Goal: Task Accomplishment & Management: Use online tool/utility

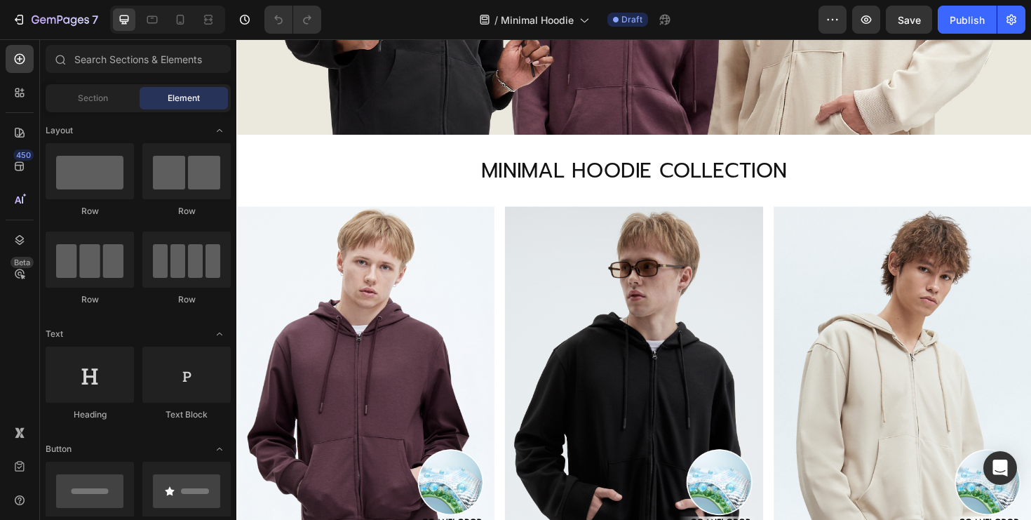
scroll to position [633, 0]
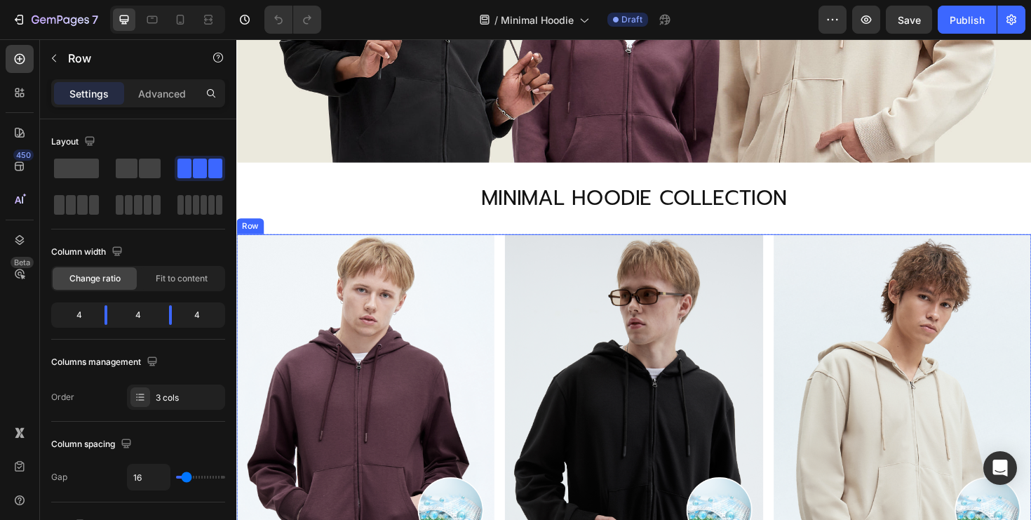
click at [515, 330] on div "Image Image Minimal Hoodie Text Block 890 THB 1,190 THB Text Block ช้อปเลย Butt…" at bounding box center [657, 463] width 842 height 436
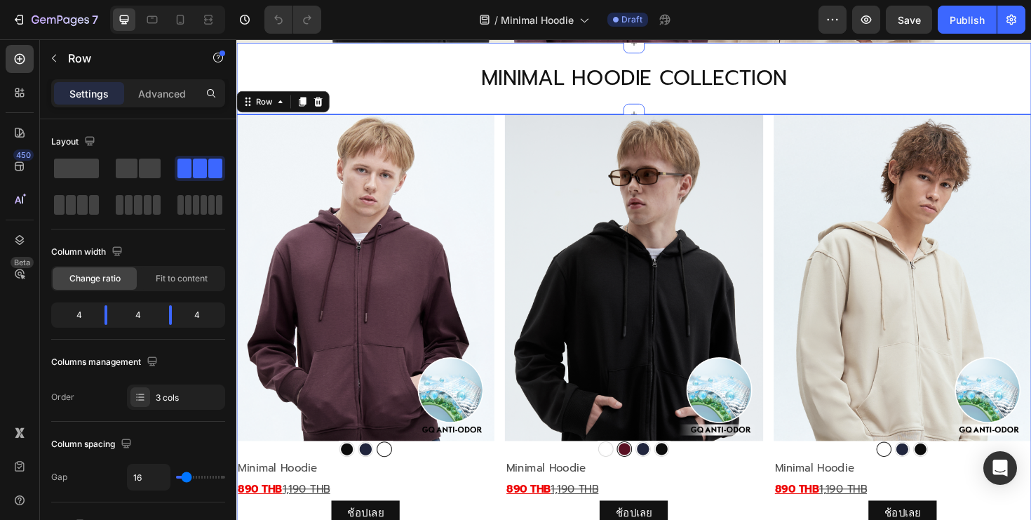
scroll to position [682, 0]
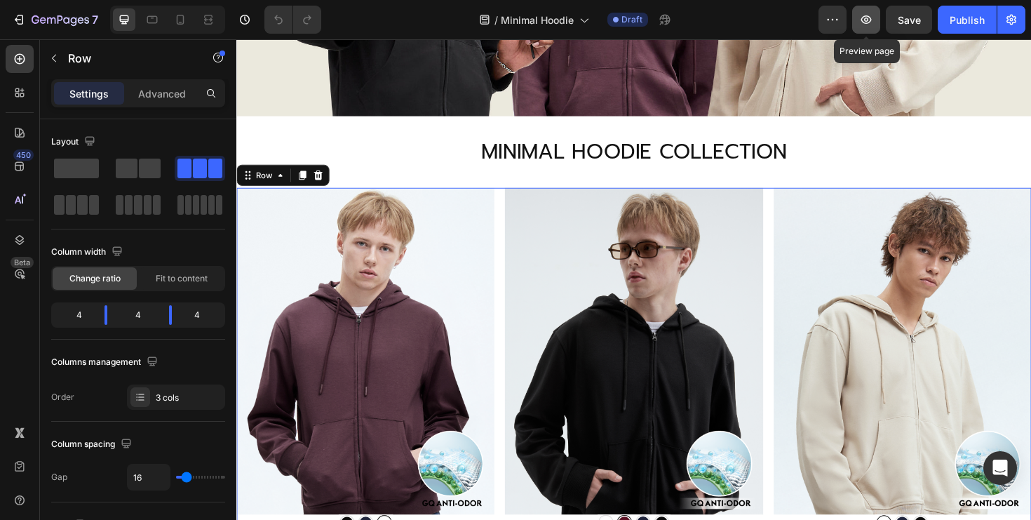
click at [877, 20] on button "button" at bounding box center [866, 20] width 28 height 28
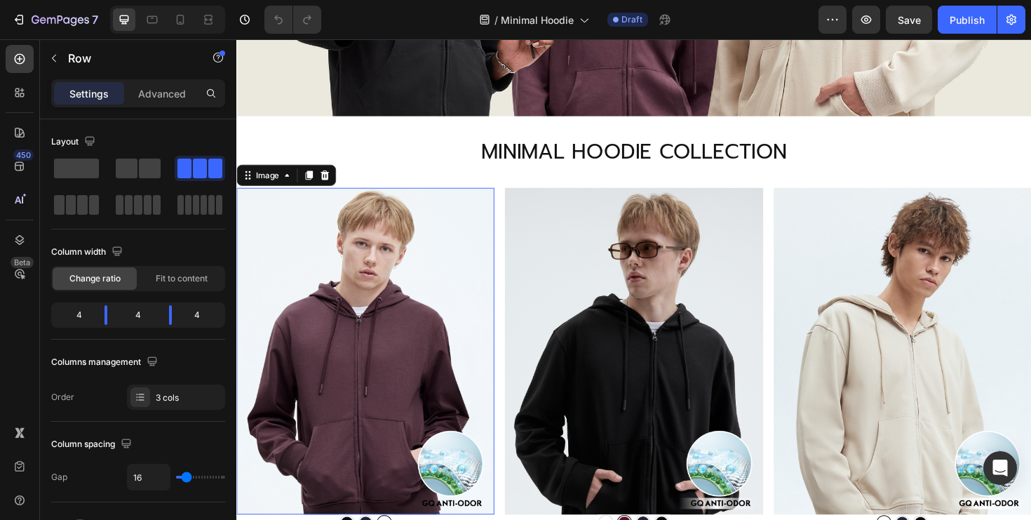
click at [485, 255] on img at bounding box center [372, 368] width 273 height 345
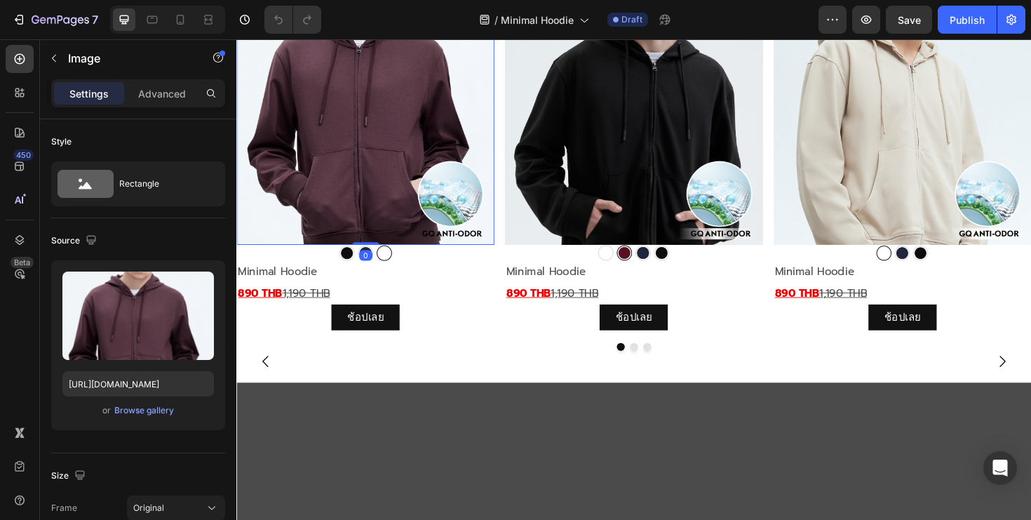
scroll to position [973, 0]
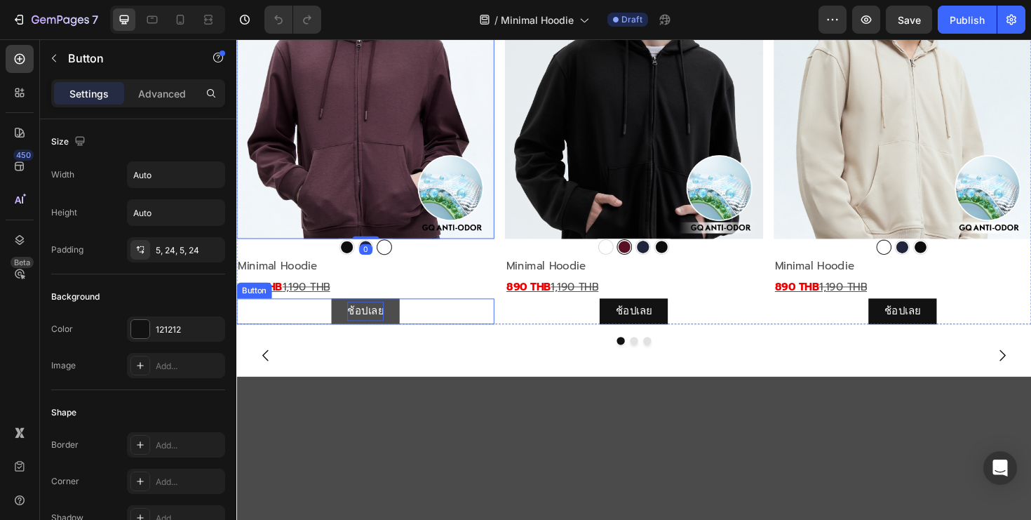
click at [387, 323] on p "ช้อปเลย" at bounding box center [372, 327] width 39 height 20
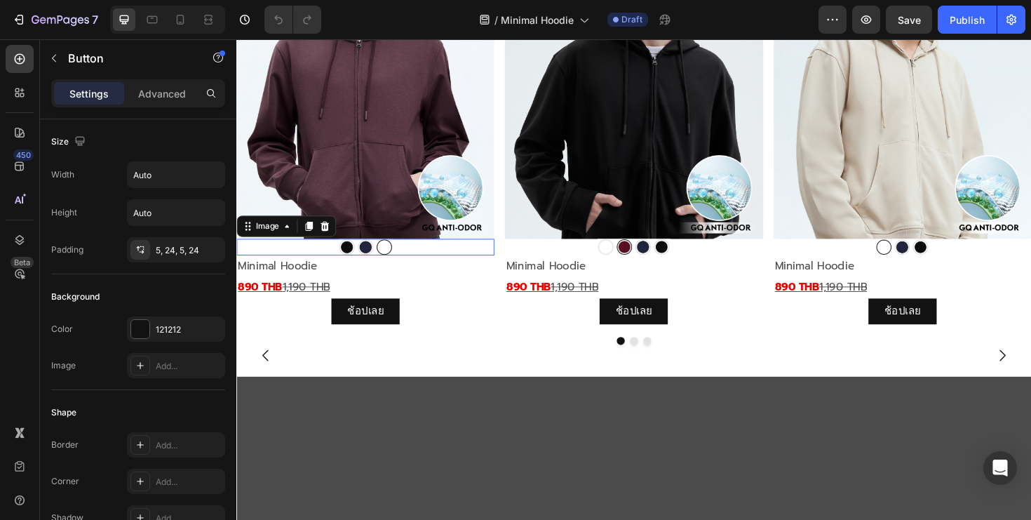
click at [379, 253] on img at bounding box center [372, 259] width 273 height 18
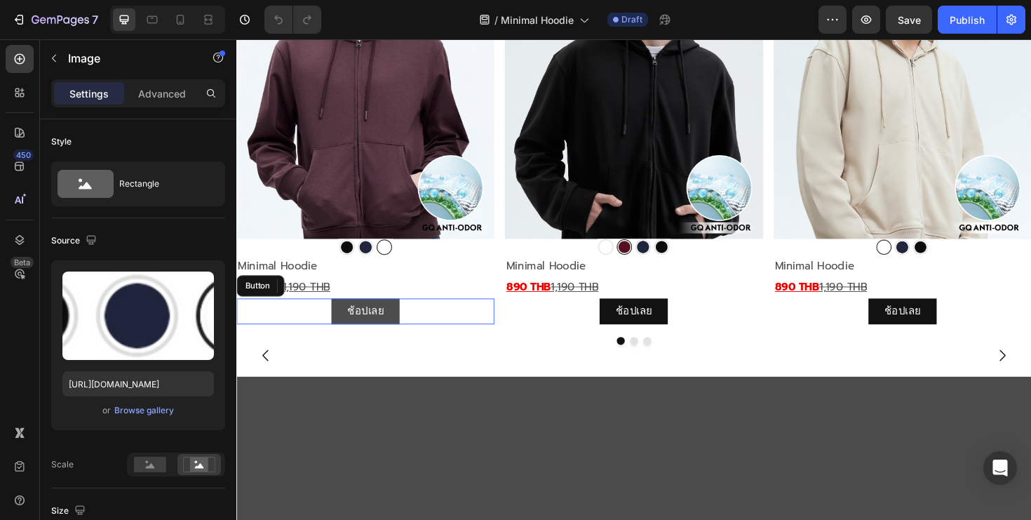
click at [404, 328] on link "ช้อปเลย" at bounding box center [373, 326] width 72 height 27
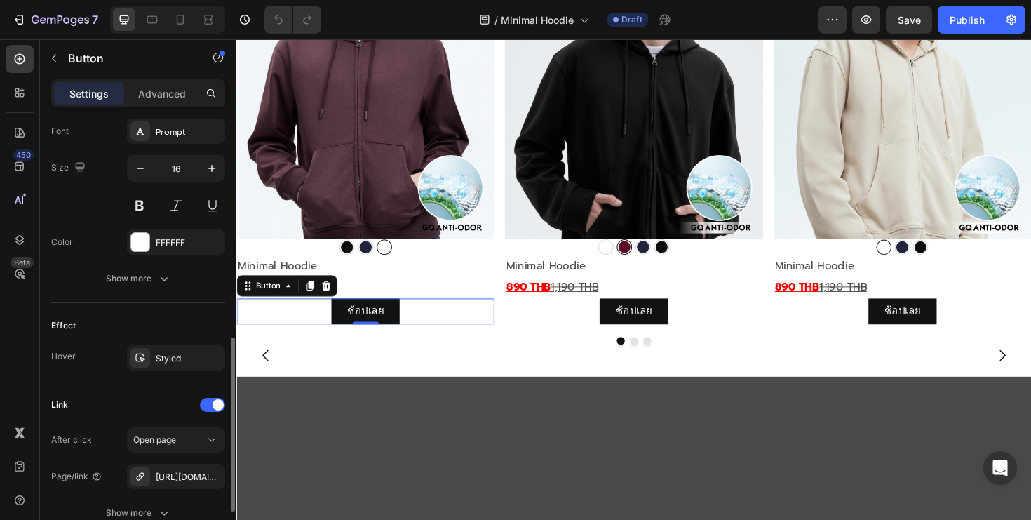
scroll to position [651, 0]
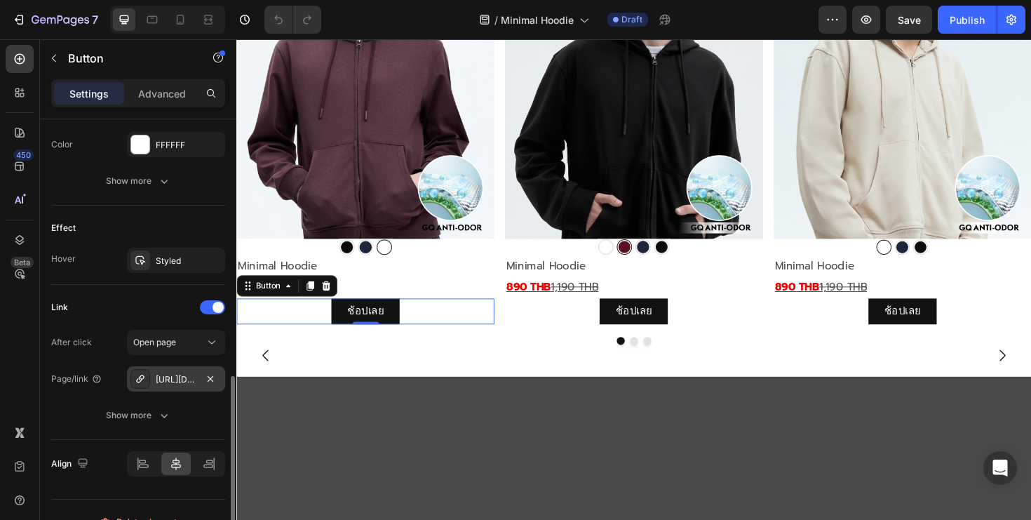
click at [180, 379] on div "[URL][DOMAIN_NAME]" at bounding box center [176, 379] width 41 height 13
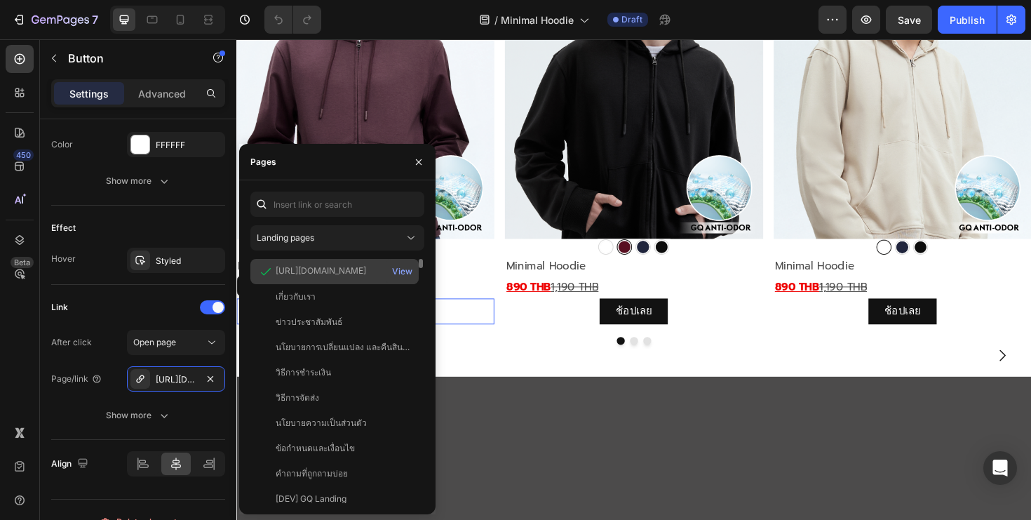
click at [359, 270] on div "[URL][DOMAIN_NAME]" at bounding box center [321, 270] width 90 height 13
click at [410, 274] on div "View" at bounding box center [402, 271] width 20 height 13
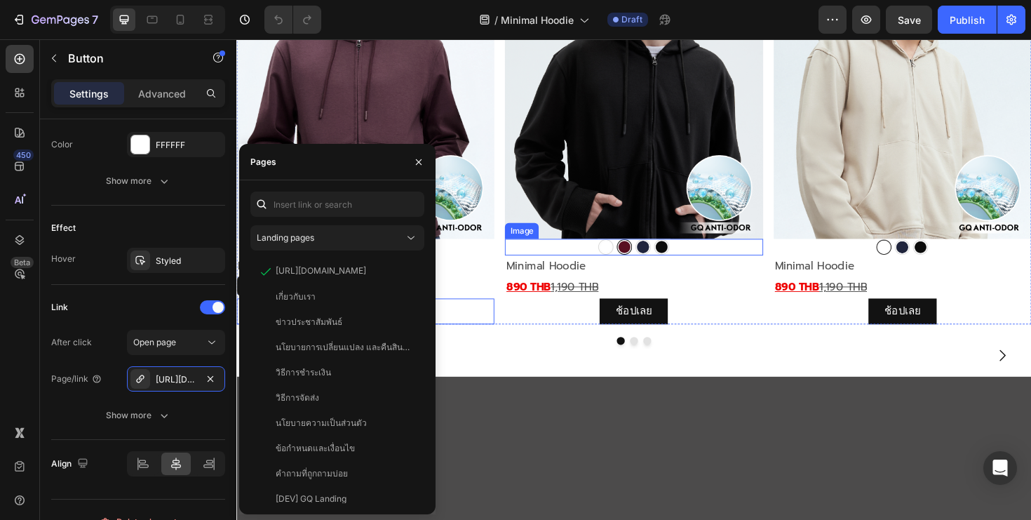
click at [686, 262] on img at bounding box center [656, 259] width 273 height 18
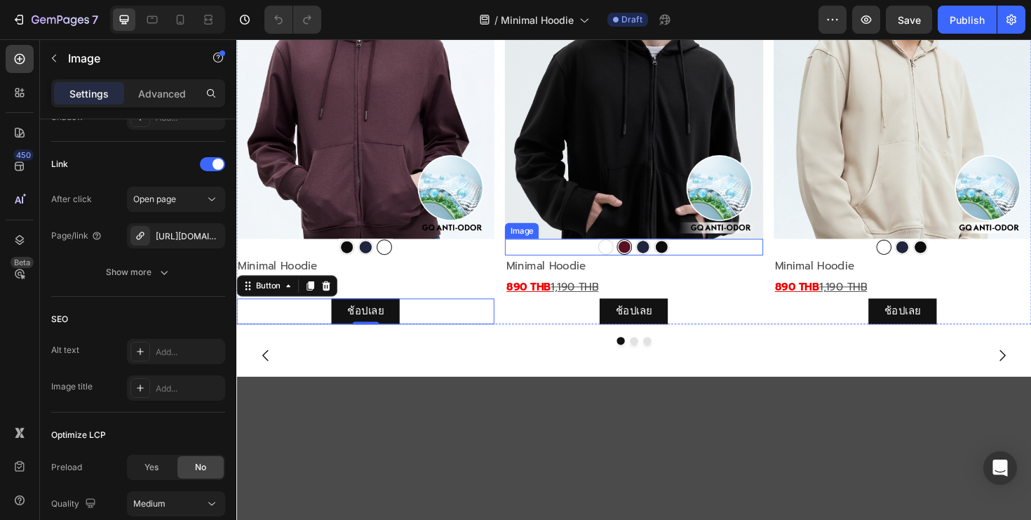
scroll to position [0, 0]
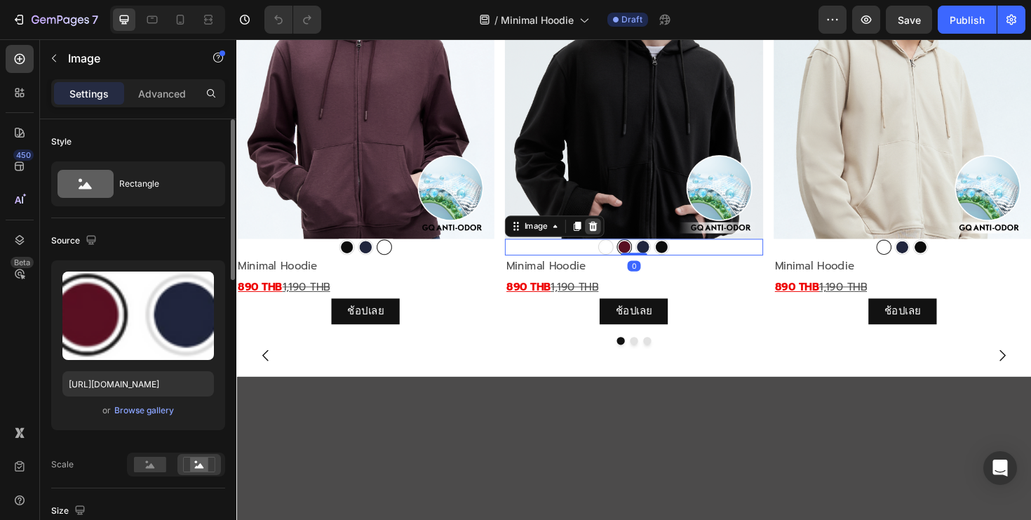
click at [614, 236] on icon at bounding box center [613, 237] width 9 height 10
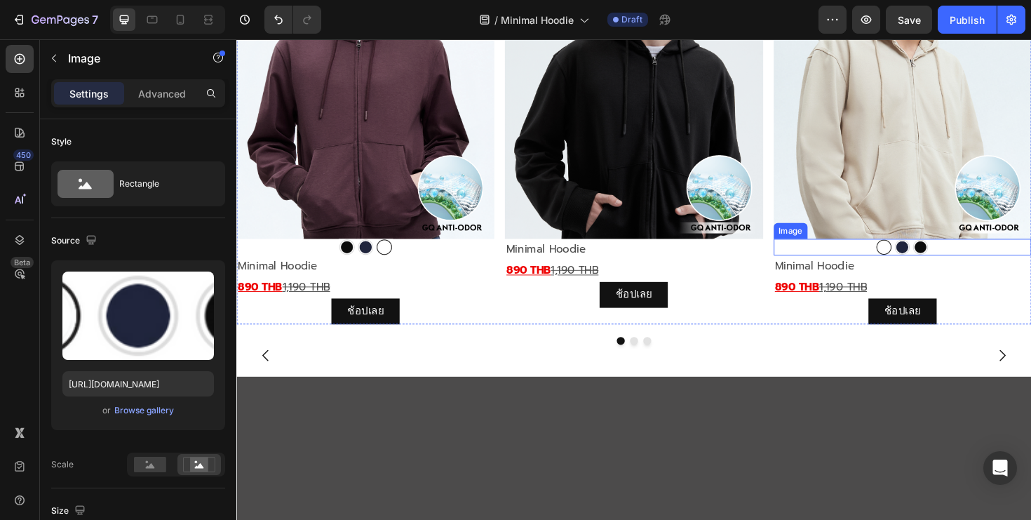
click at [933, 254] on img at bounding box center [941, 259] width 273 height 18
click at [901, 238] on icon at bounding box center [897, 237] width 9 height 10
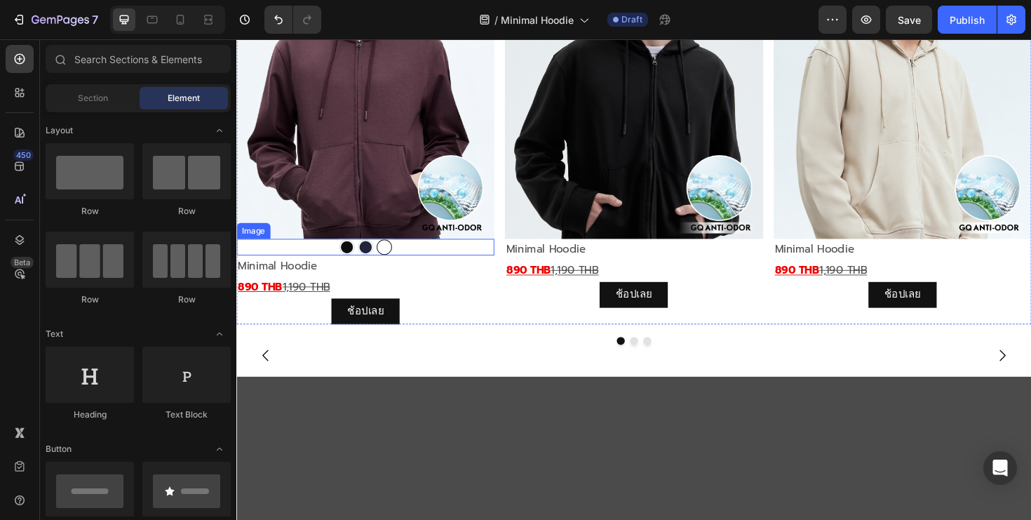
click at [377, 265] on img at bounding box center [372, 259] width 273 height 18
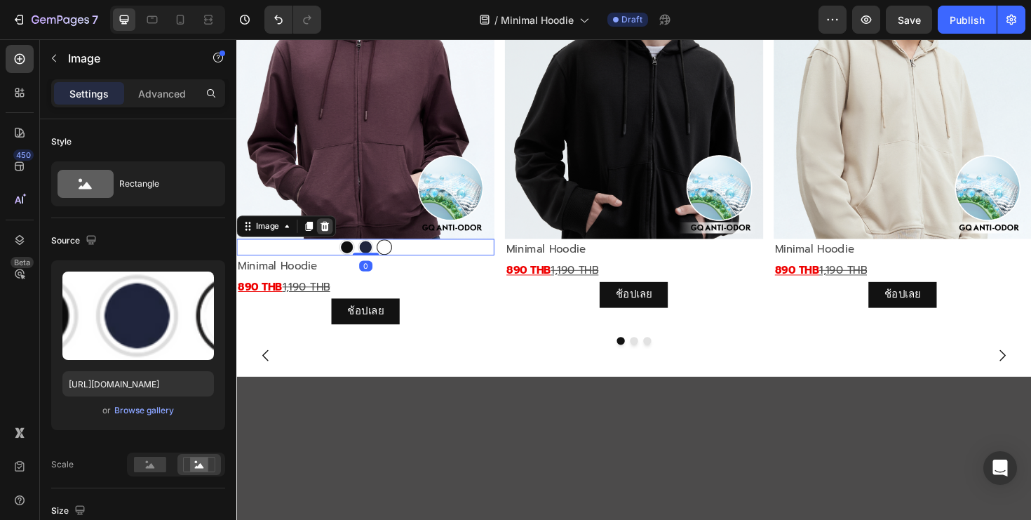
click at [331, 240] on icon at bounding box center [329, 237] width 9 height 10
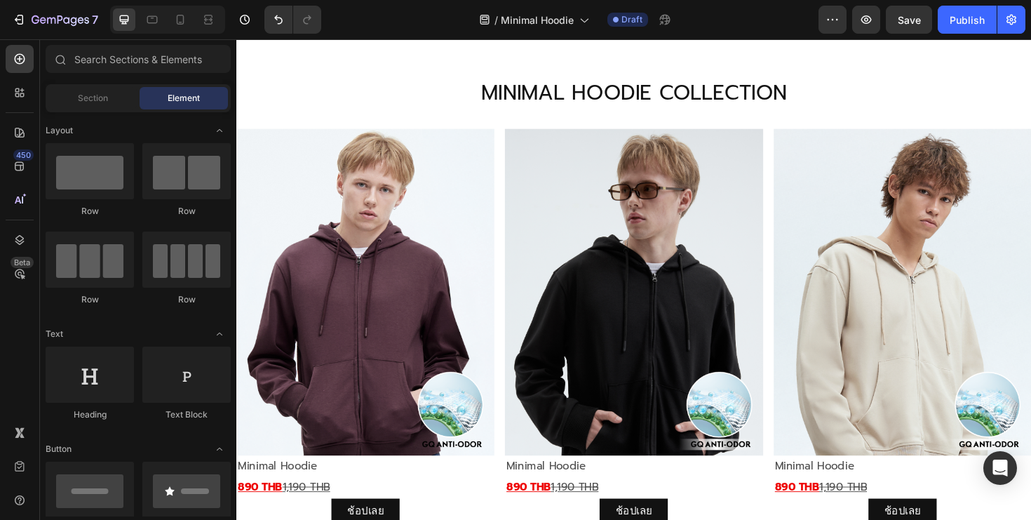
scroll to position [780, 0]
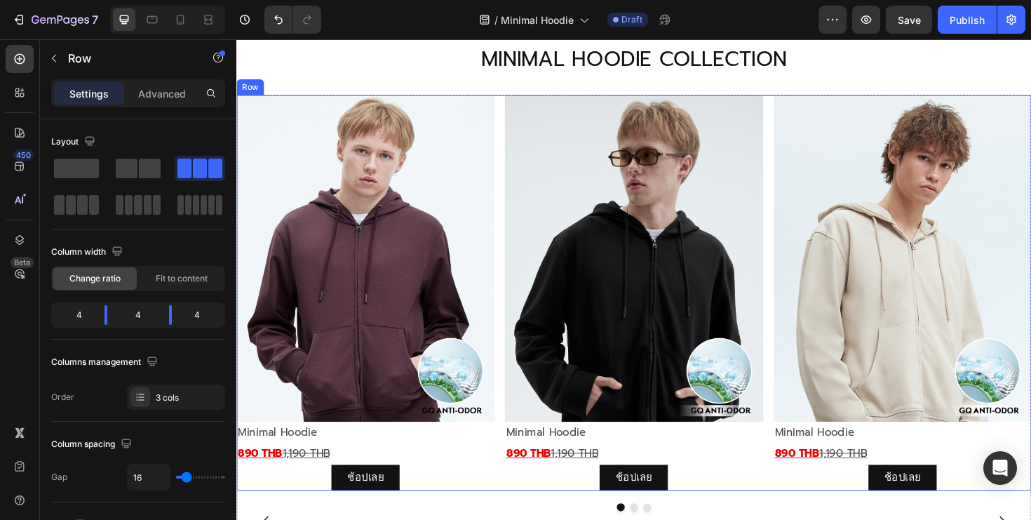
click at [800, 229] on div "Image Minimal Hoodie Text Block 890 THB 1,190 THB Text Block ช้อปเลย Button Ima…" at bounding box center [657, 307] width 842 height 419
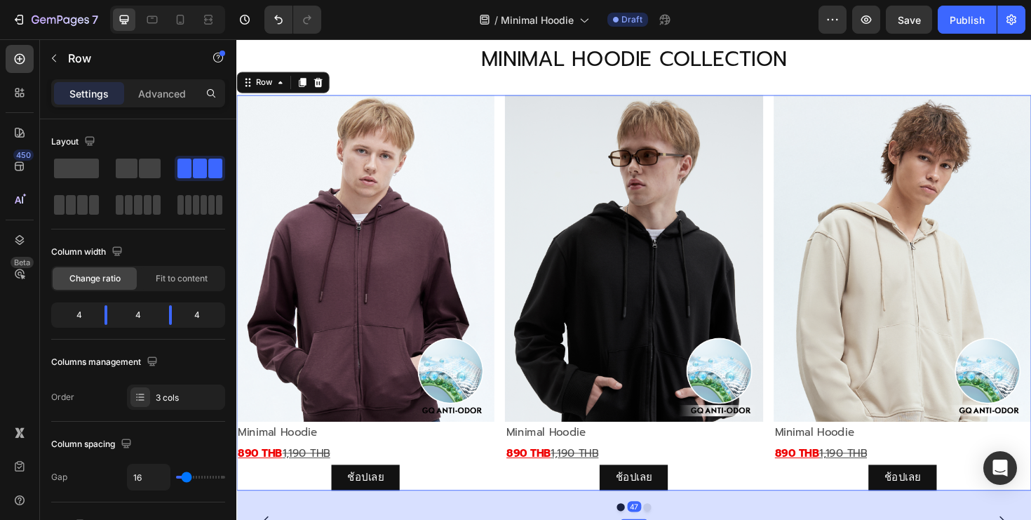
click at [168, 108] on div "Settings Advanced" at bounding box center [138, 99] width 196 height 40
click at [183, 18] on icon at bounding box center [181, 20] width 8 height 10
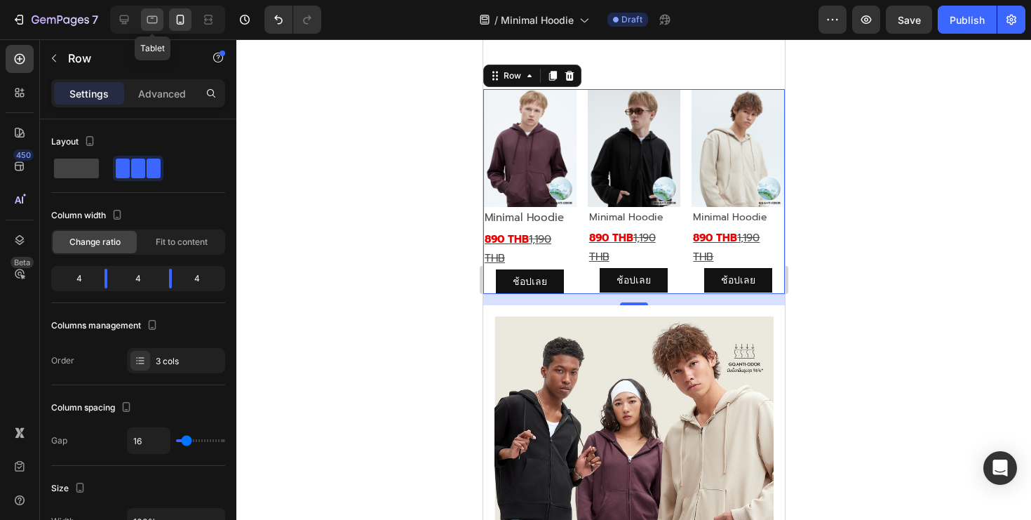
scroll to position [806, 0]
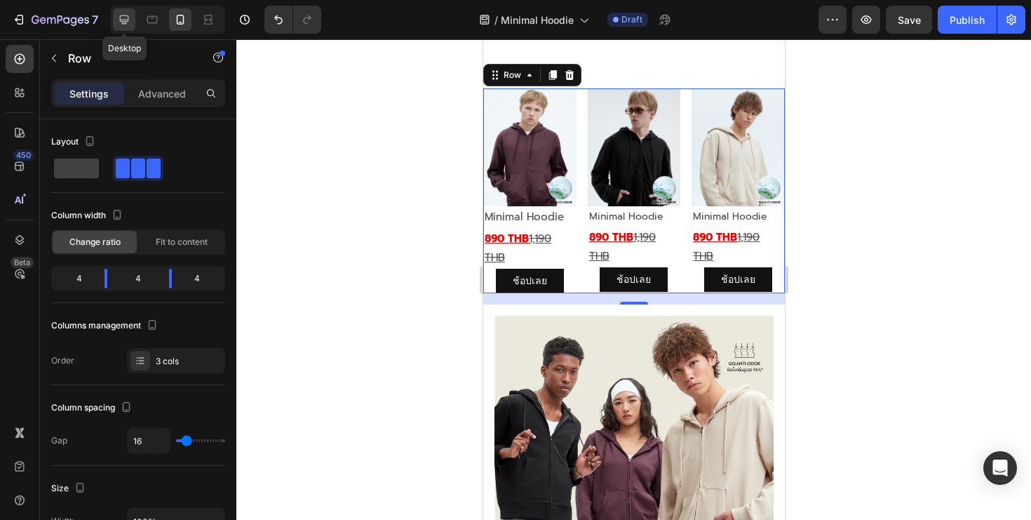
click at [126, 21] on icon at bounding box center [124, 19] width 9 height 9
type input "1200"
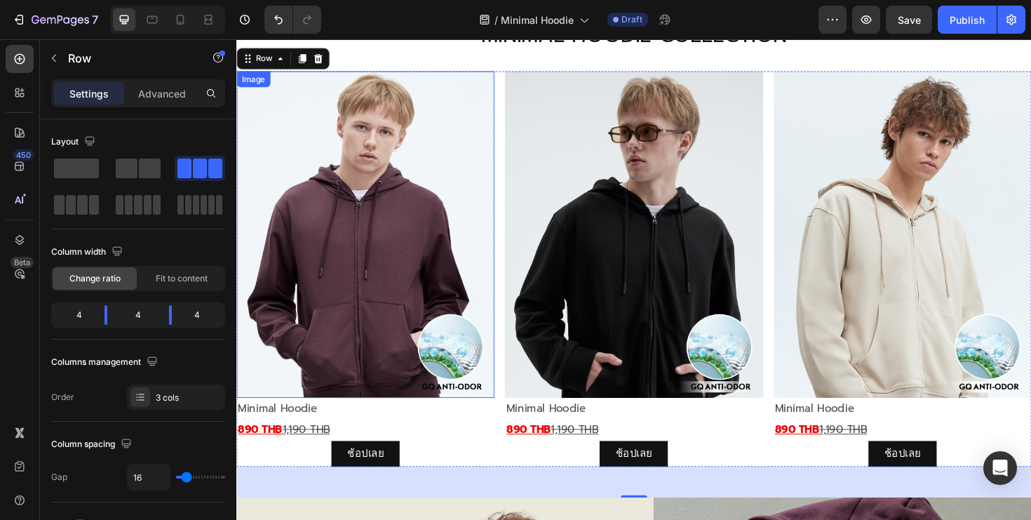
scroll to position [790, 0]
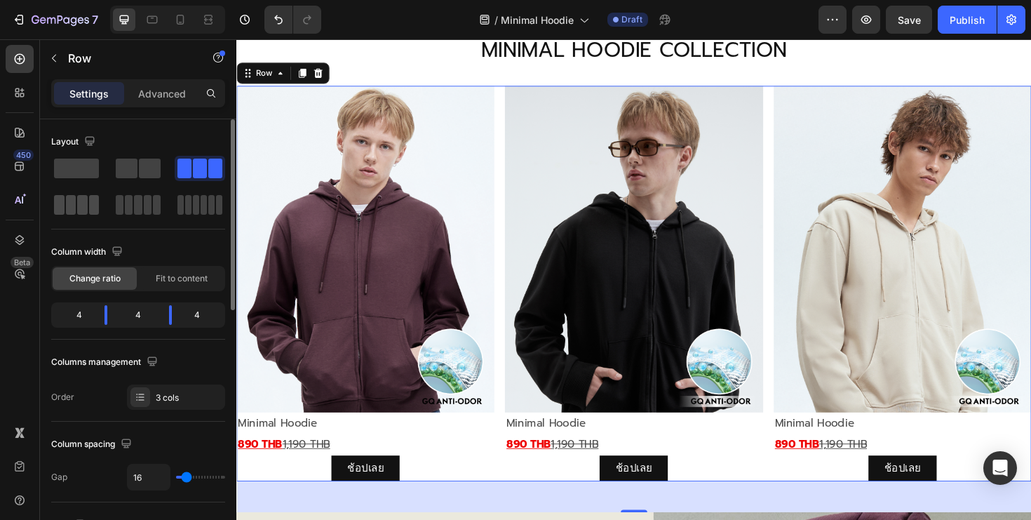
click at [93, 205] on span at bounding box center [94, 205] width 11 height 20
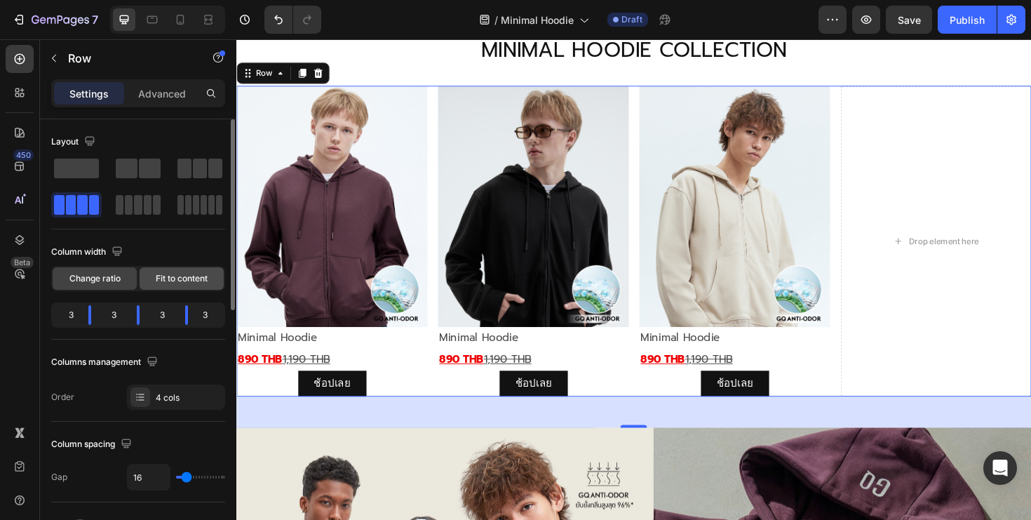
click at [175, 271] on div "Fit to content" at bounding box center [182, 278] width 84 height 22
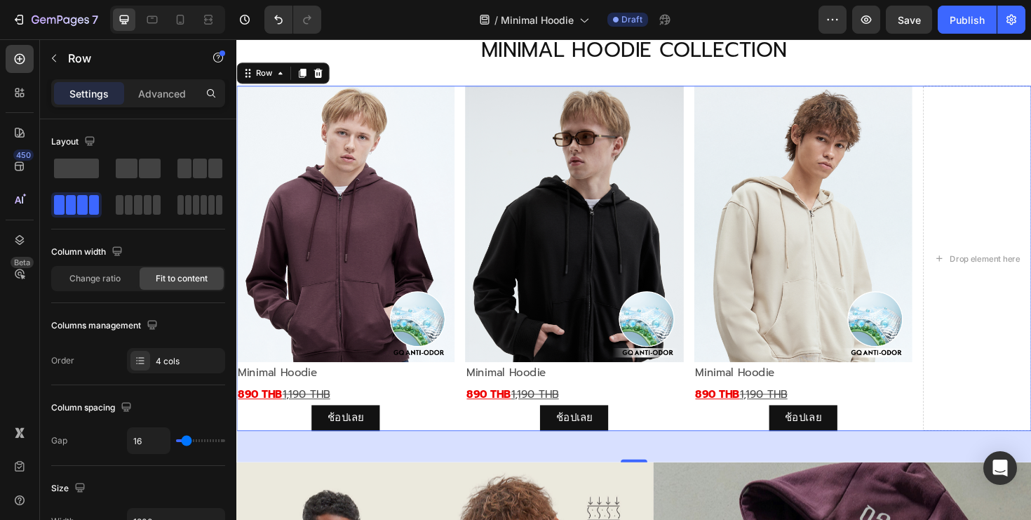
click at [476, 233] on div "Image Minimal Hoodie Text Block 890 THB 1,190 THB Text Block ช้อปเลย Button Ima…" at bounding box center [657, 270] width 842 height 365
click at [469, 226] on div "Image Minimal Hoodie Text Block 890 THB 1,190 THB Text Block ช้อปเลย Button Ima…" at bounding box center [657, 270] width 842 height 365
click at [154, 97] on p "Advanced" at bounding box center [162, 93] width 48 height 15
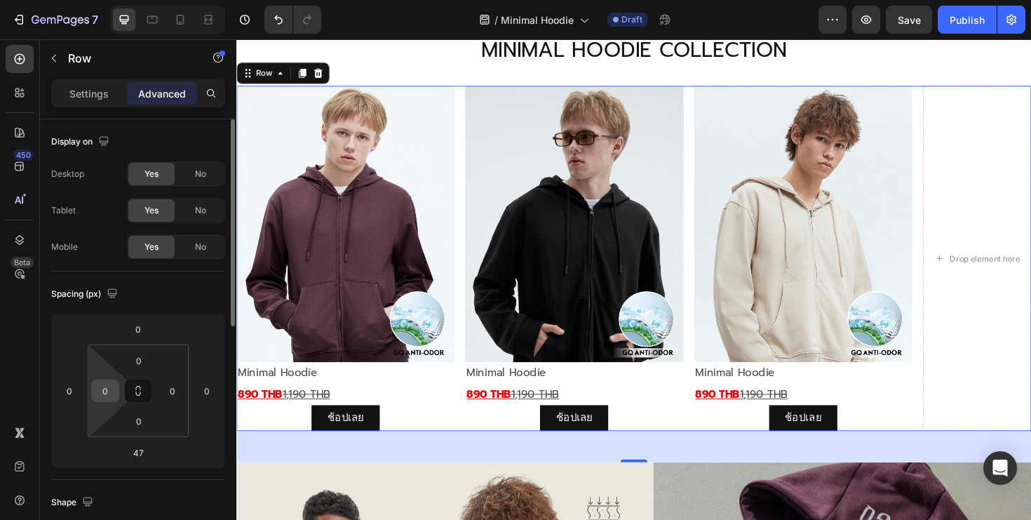
click at [107, 383] on input "0" at bounding box center [105, 390] width 21 height 21
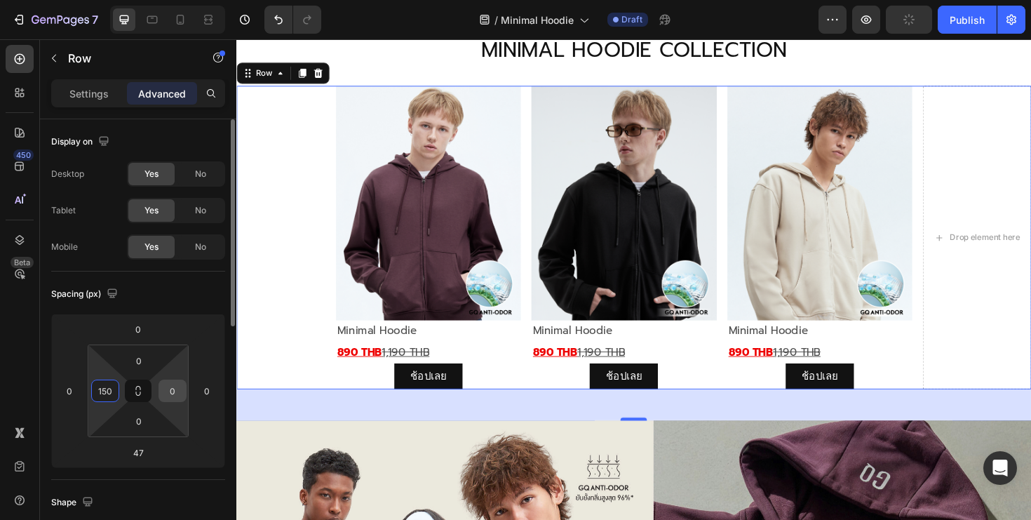
type input "150"
click at [176, 394] on input "0" at bounding box center [172, 390] width 21 height 21
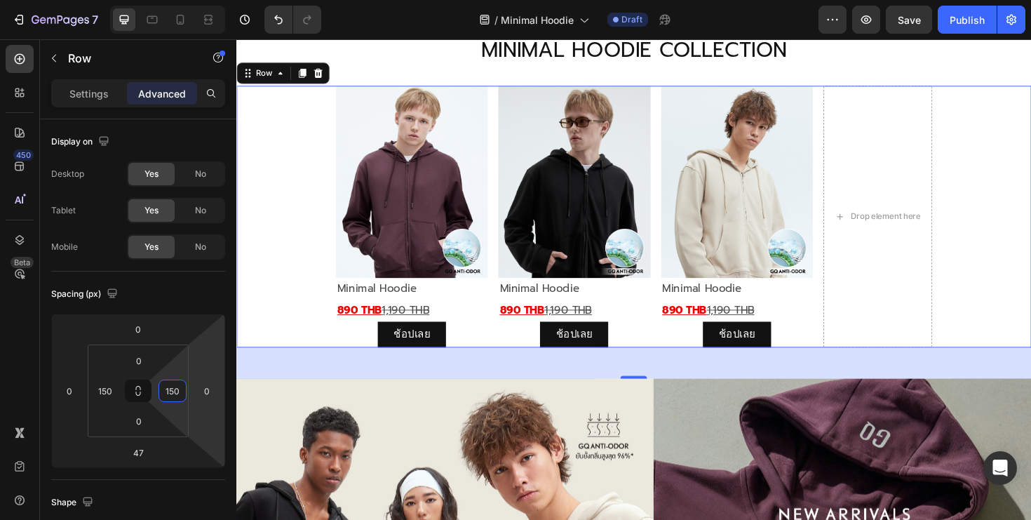
type input "150"
click at [1025, 331] on div "Image Minimal Hoodie Text Block 890 THB 1,190 THB Text Block ช้อปเลย Button Ima…" at bounding box center [657, 226] width 842 height 277
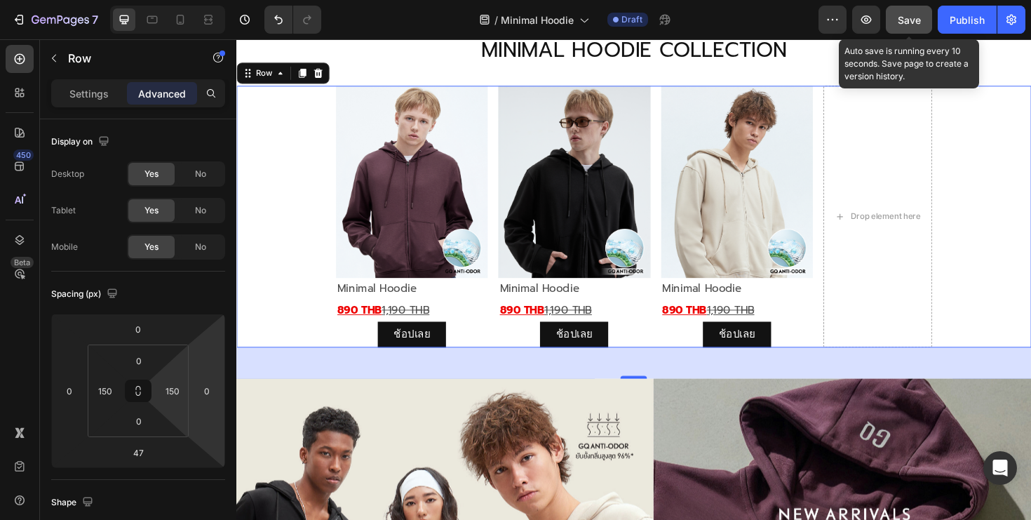
click at [890, 14] on button "Save" at bounding box center [909, 20] width 46 height 28
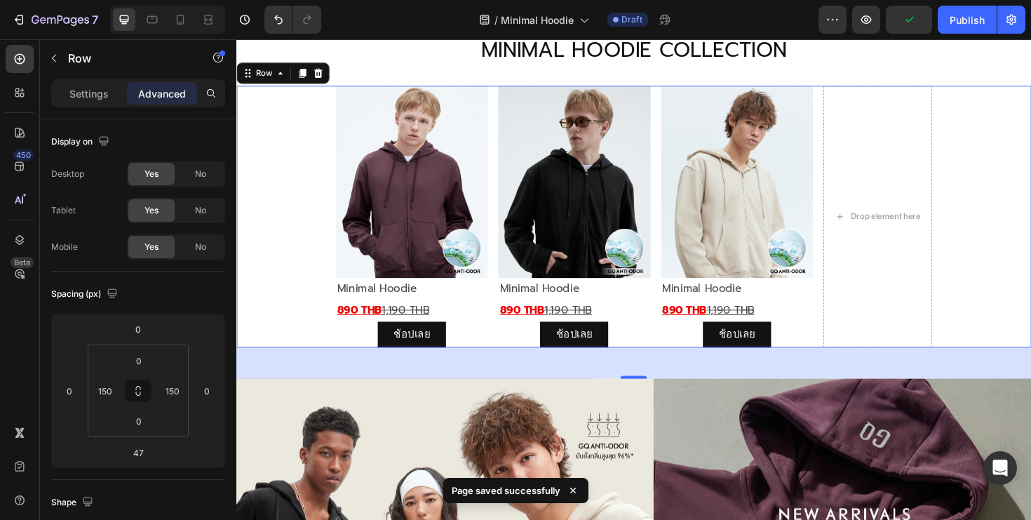
click at [511, 198] on div "Image Minimal Hoodie Text Block 890 THB 1,190 THB Text Block ช้อปเลย Button Ima…" at bounding box center [657, 226] width 842 height 277
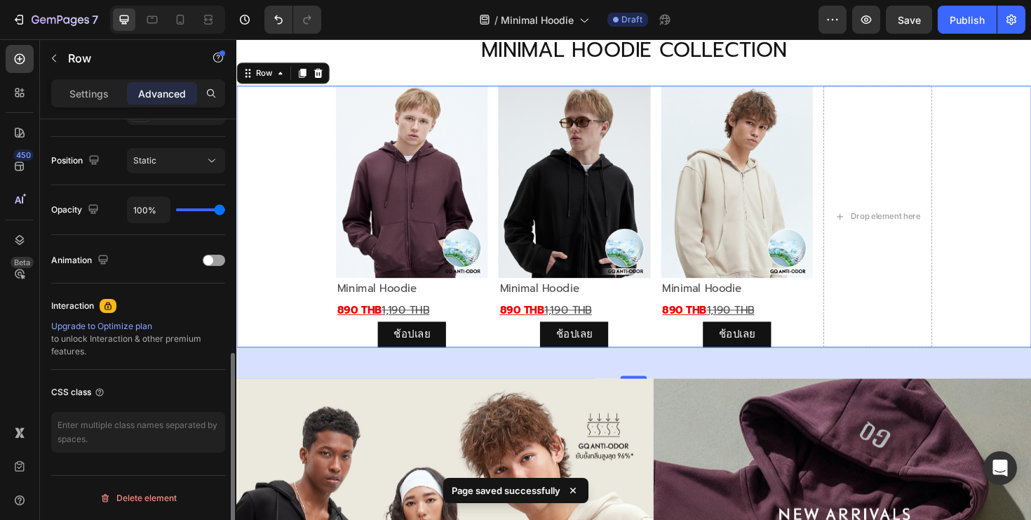
scroll to position [0, 0]
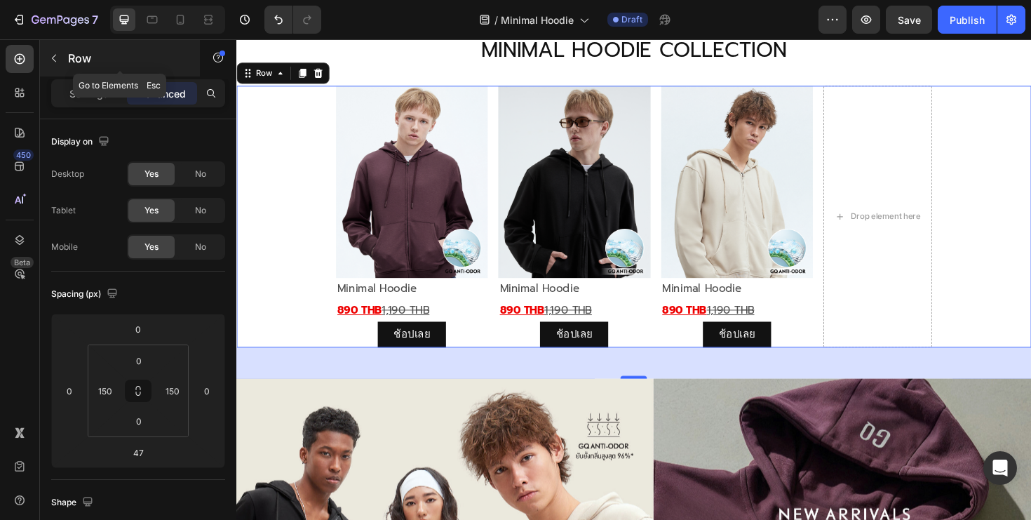
click at [53, 50] on button "button" at bounding box center [54, 58] width 22 height 22
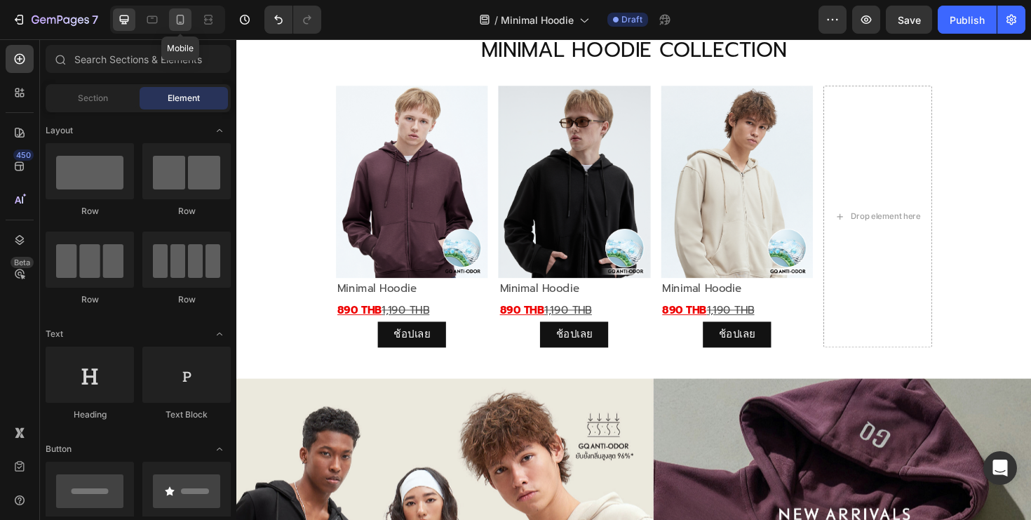
click at [178, 15] on icon at bounding box center [181, 20] width 8 height 10
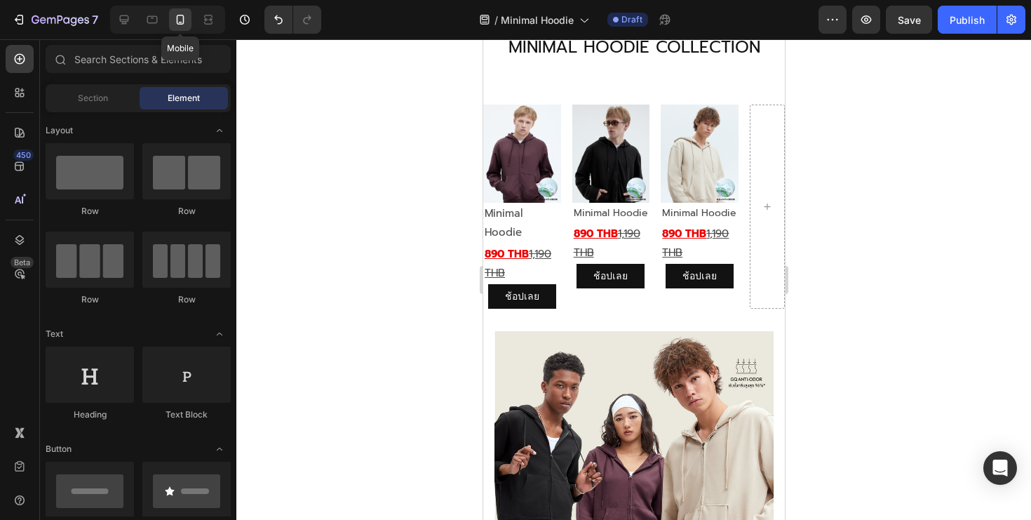
scroll to position [790, 0]
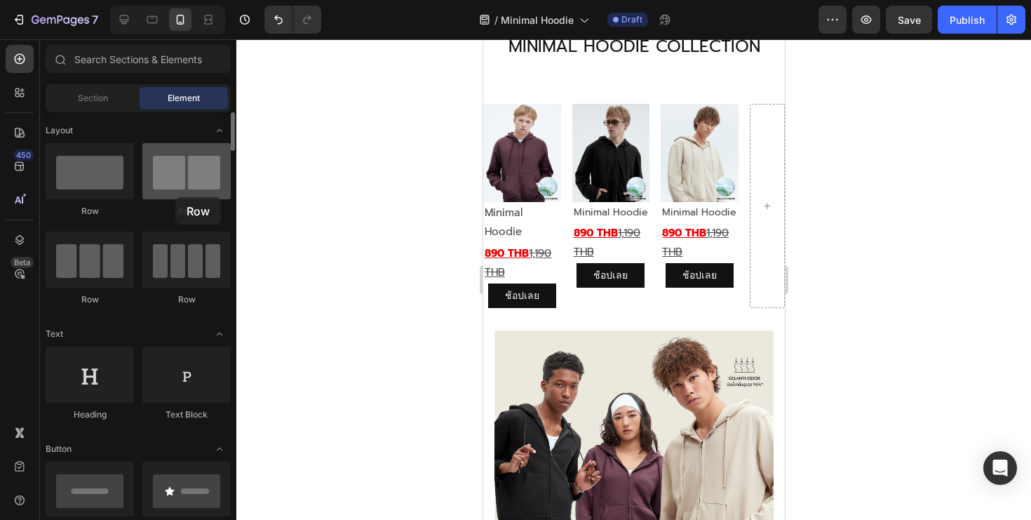
click at [175, 197] on div at bounding box center [186, 171] width 88 height 56
click at [186, 186] on div at bounding box center [186, 171] width 88 height 56
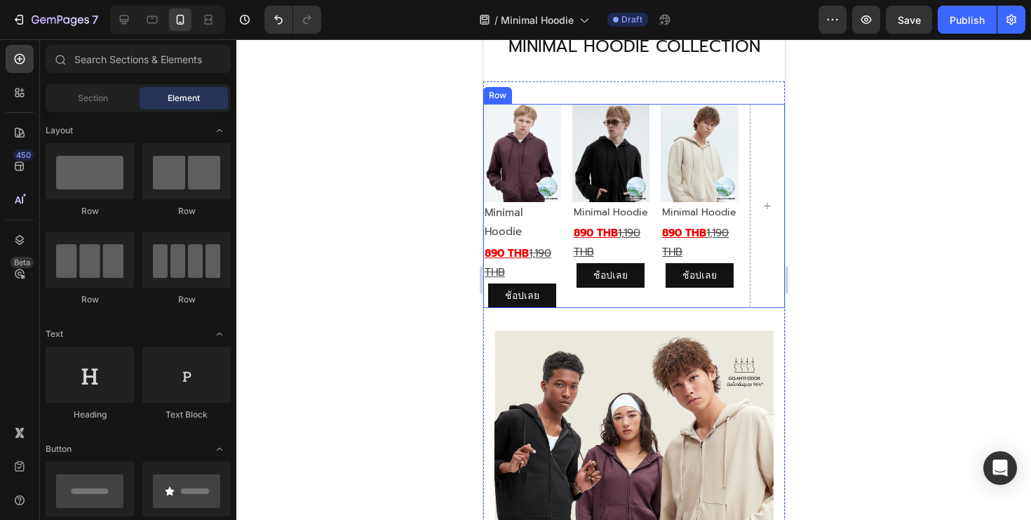
click at [567, 175] on div "Image Minimal Hoodie Text Block 890 THB 1,190 THB Text Block ช้อปเลย Button Ima…" at bounding box center [634, 206] width 302 height 204
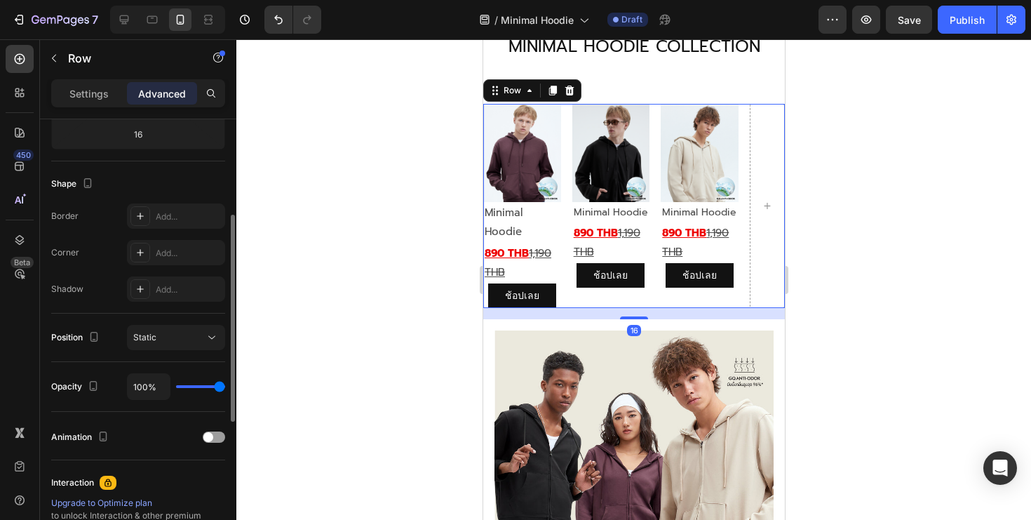
scroll to position [330, 0]
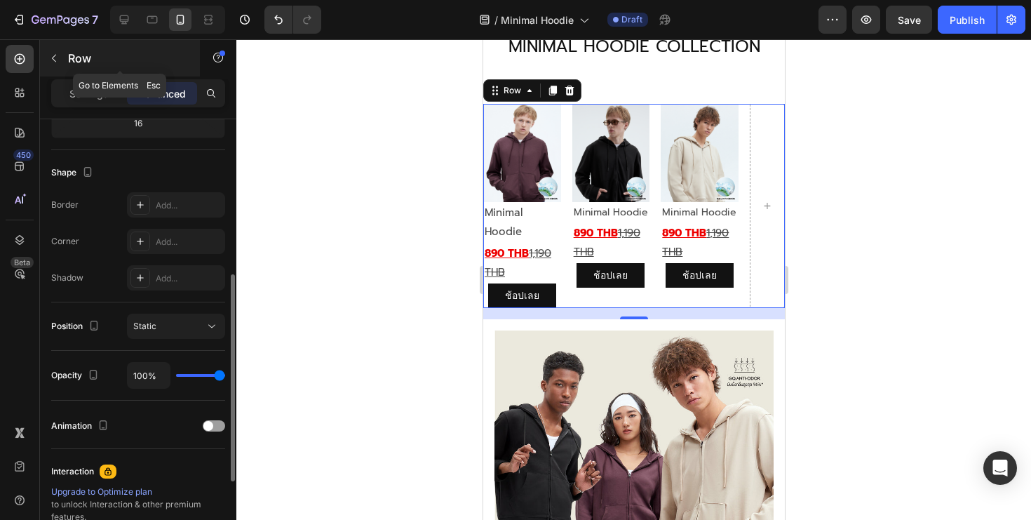
click at [61, 62] on button "button" at bounding box center [54, 58] width 22 height 22
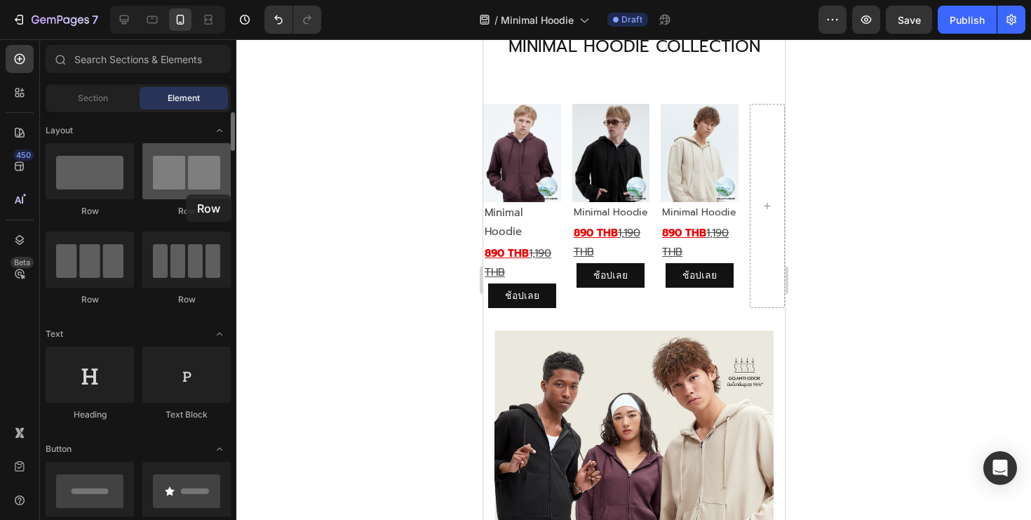
click at [186, 194] on div at bounding box center [186, 171] width 88 height 56
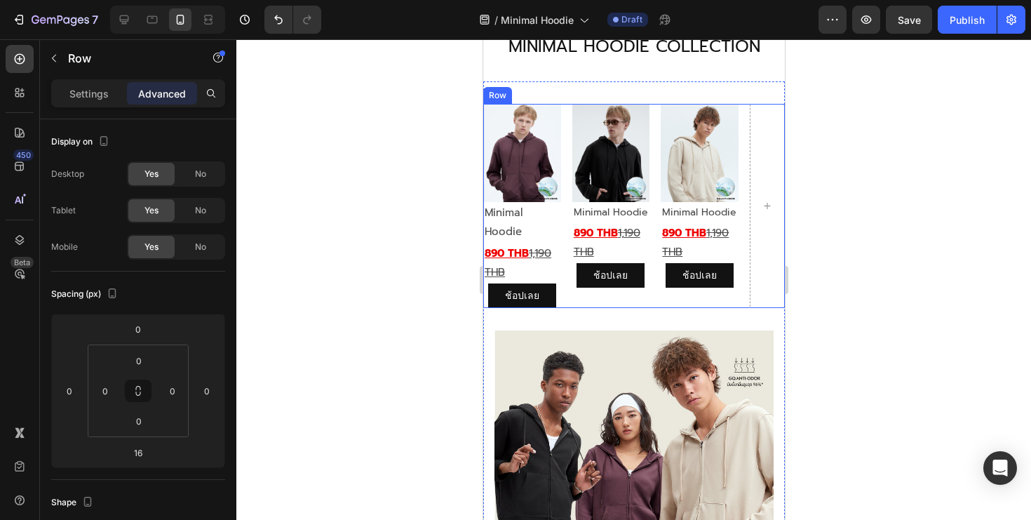
click at [568, 147] on div "Image Minimal Hoodie Text Block 890 THB 1,190 THB Text Block ช้อปเลย Button Ima…" at bounding box center [634, 206] width 302 height 204
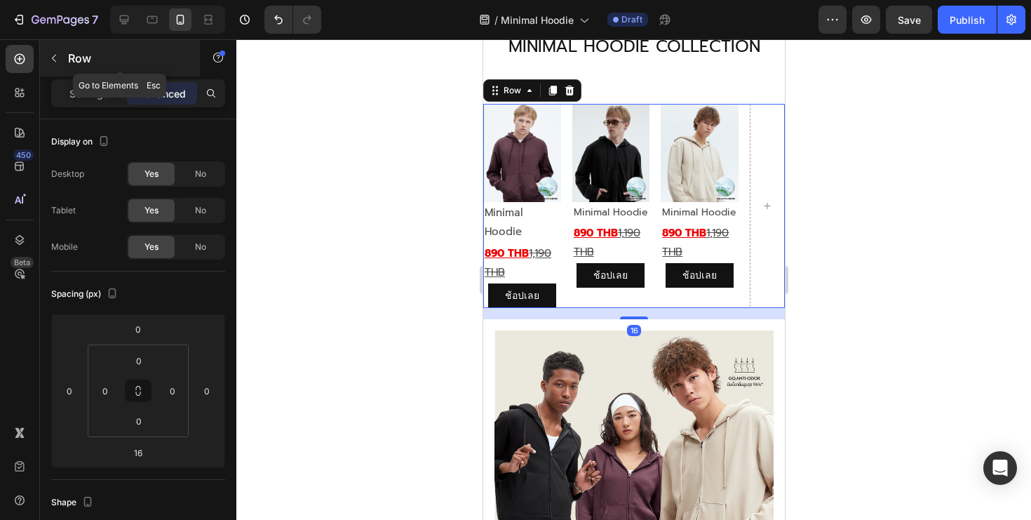
click at [60, 49] on button "button" at bounding box center [54, 58] width 22 height 22
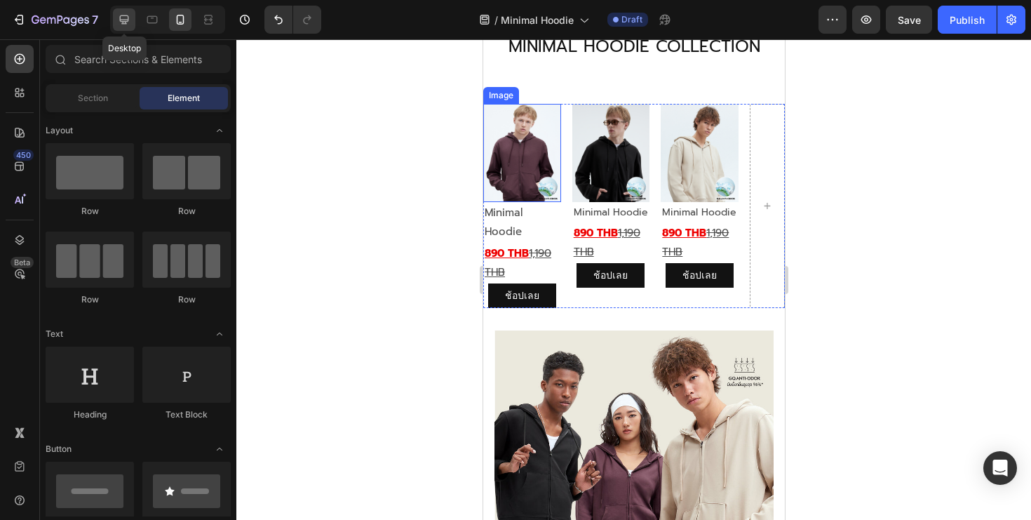
click at [117, 18] on icon at bounding box center [124, 20] width 14 height 14
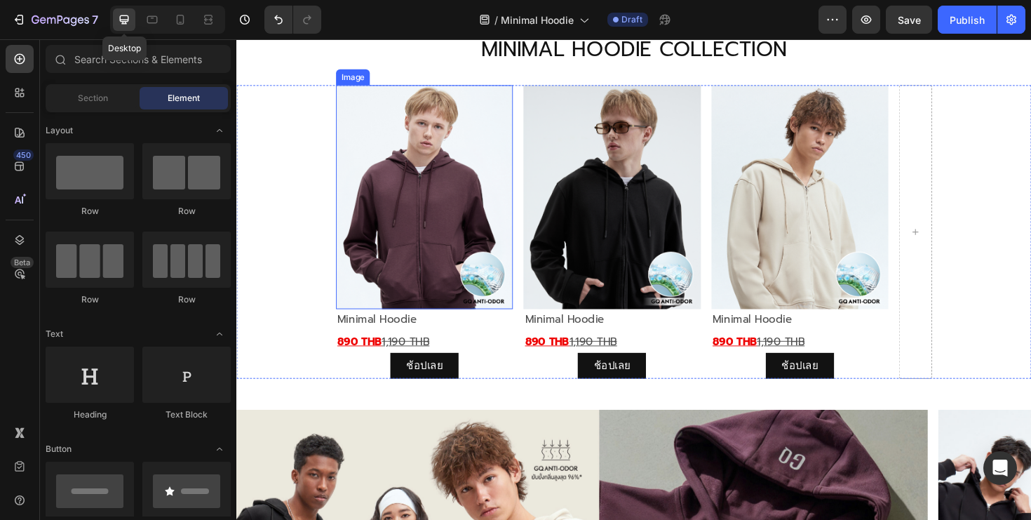
scroll to position [790, 0]
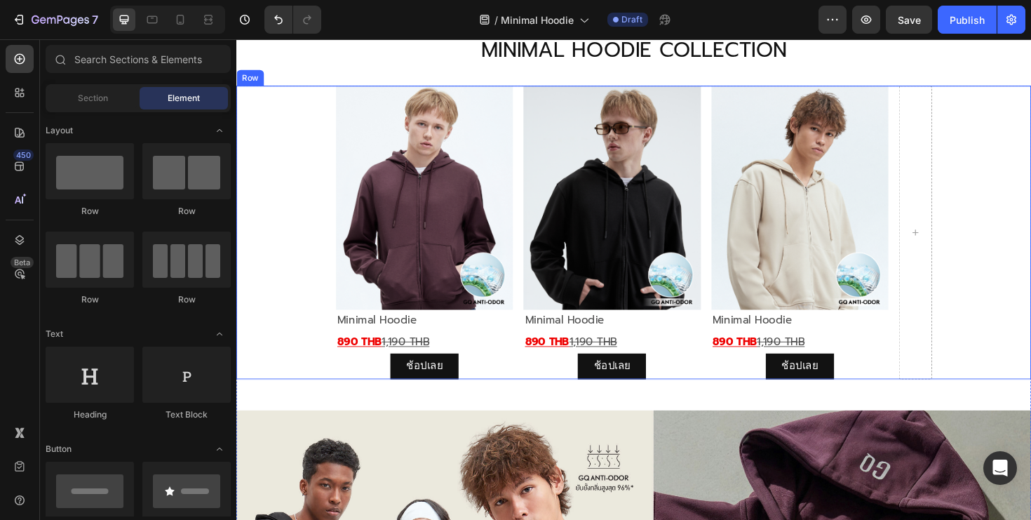
click at [532, 144] on div "Image Minimal Hoodie Text Block 890 THB 1,190 THB Text Block ช้อปเลย Button Ima…" at bounding box center [657, 243] width 842 height 311
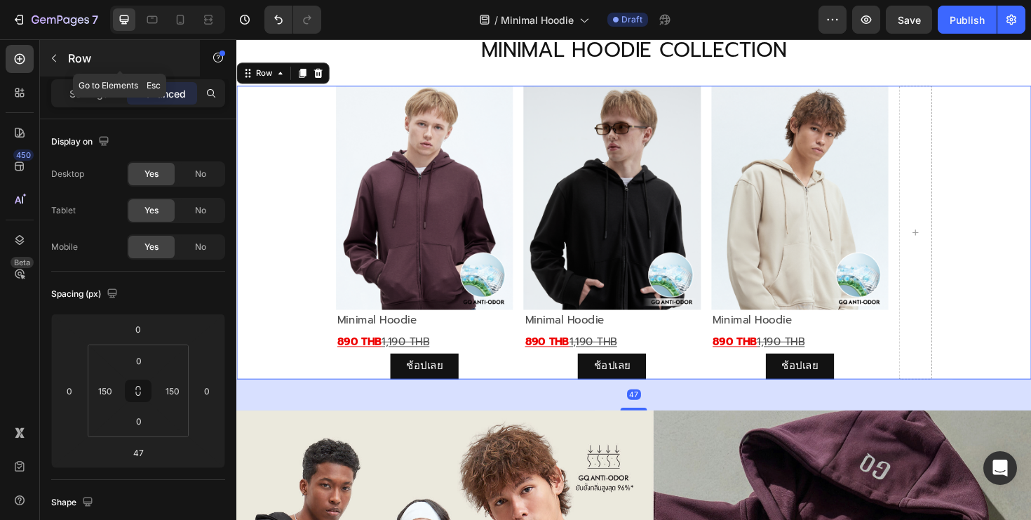
click at [62, 62] on button "button" at bounding box center [54, 58] width 22 height 22
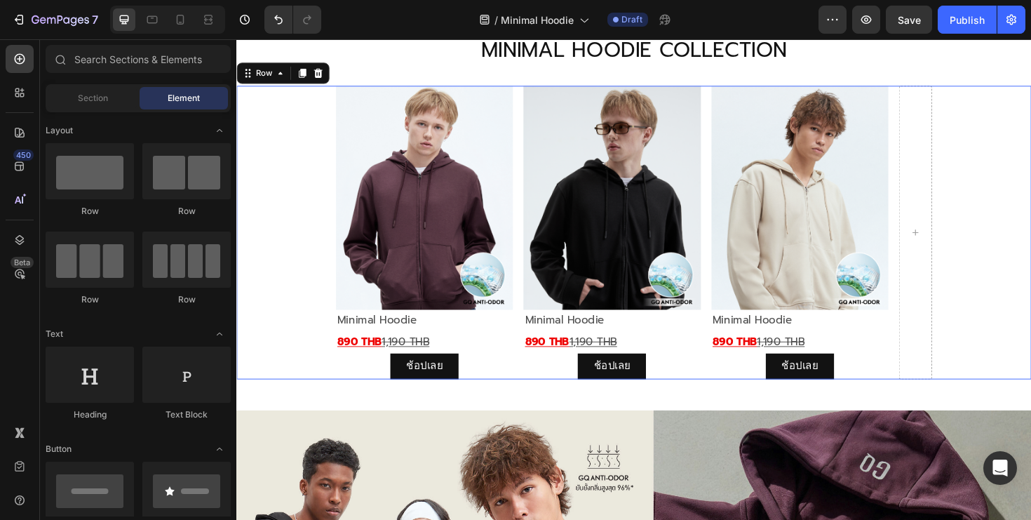
click at [538, 194] on div "Image Minimal Hoodie Text Block 890 THB 1,190 THB Text Block ช้อปเลย Button Ima…" at bounding box center [657, 243] width 842 height 311
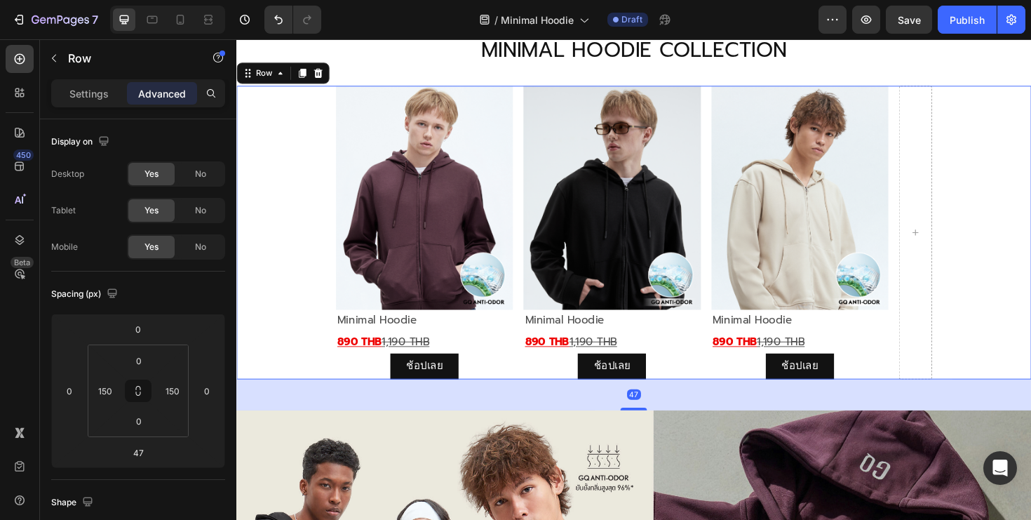
click at [534, 195] on div "Image Minimal Hoodie Text Block 890 THB 1,190 THB Text Block ช้อปเลย Button Ima…" at bounding box center [657, 243] width 842 height 311
click at [87, 105] on div "Settings Advanced" at bounding box center [138, 93] width 174 height 28
click at [89, 95] on p "Settings" at bounding box center [88, 93] width 39 height 15
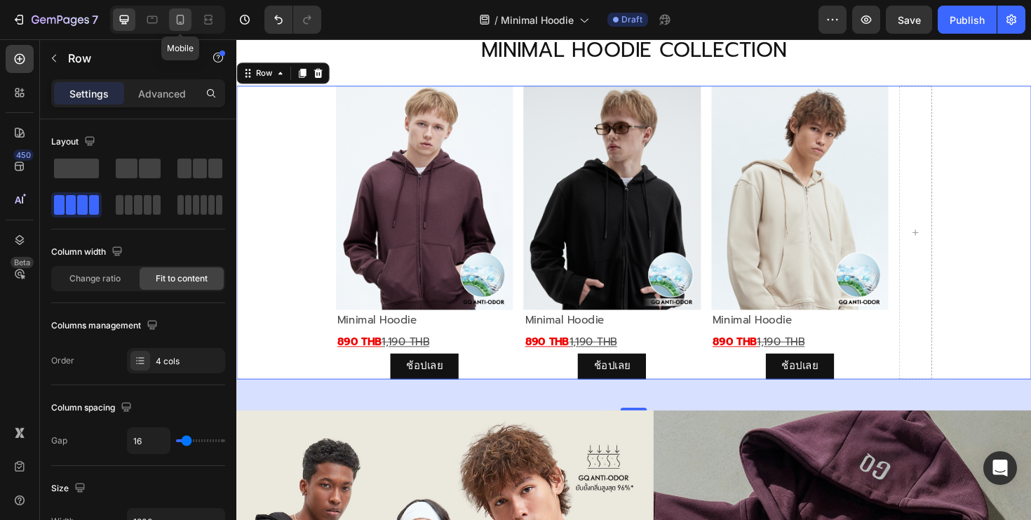
click at [182, 18] on icon at bounding box center [180, 20] width 14 height 14
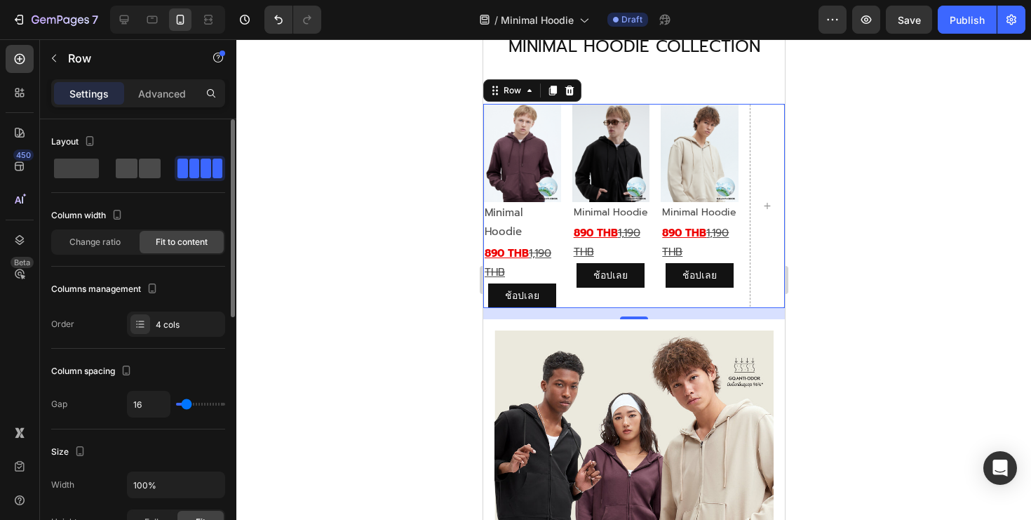
scroll to position [806, 0]
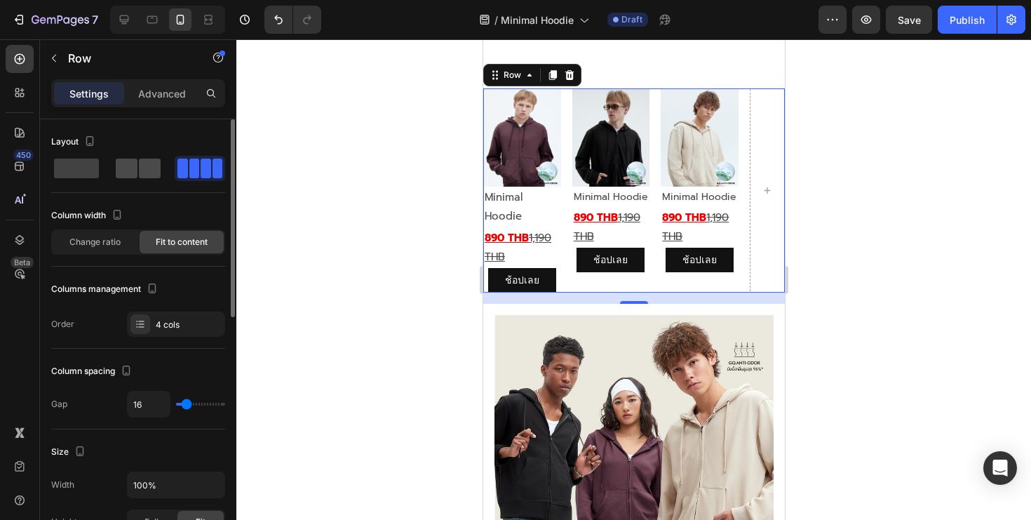
click at [142, 173] on span at bounding box center [150, 168] width 22 height 20
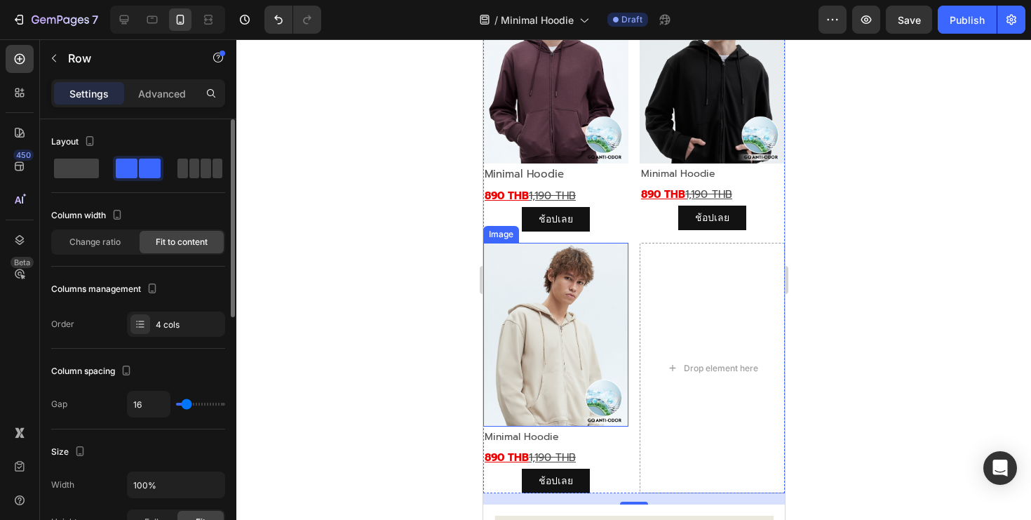
scroll to position [912, 0]
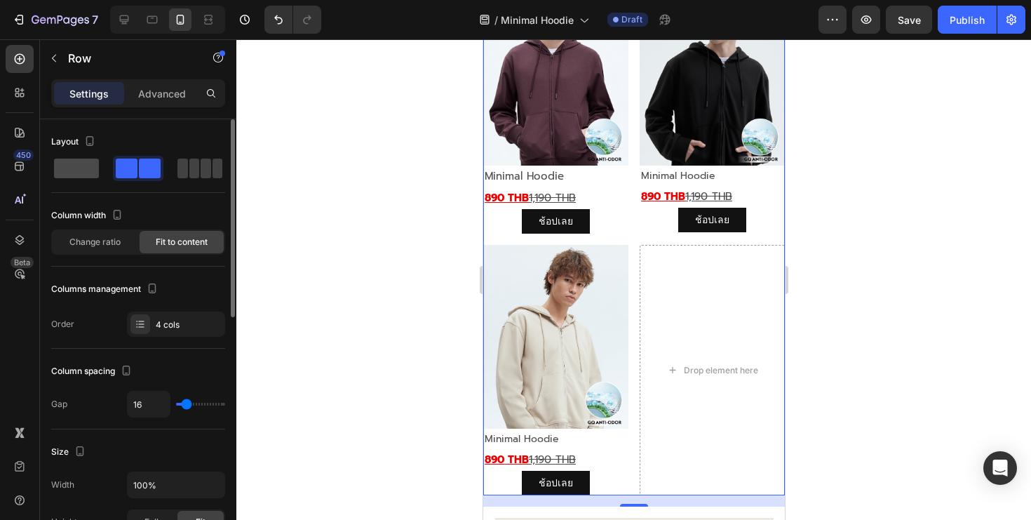
click at [55, 158] on span at bounding box center [76, 168] width 45 height 20
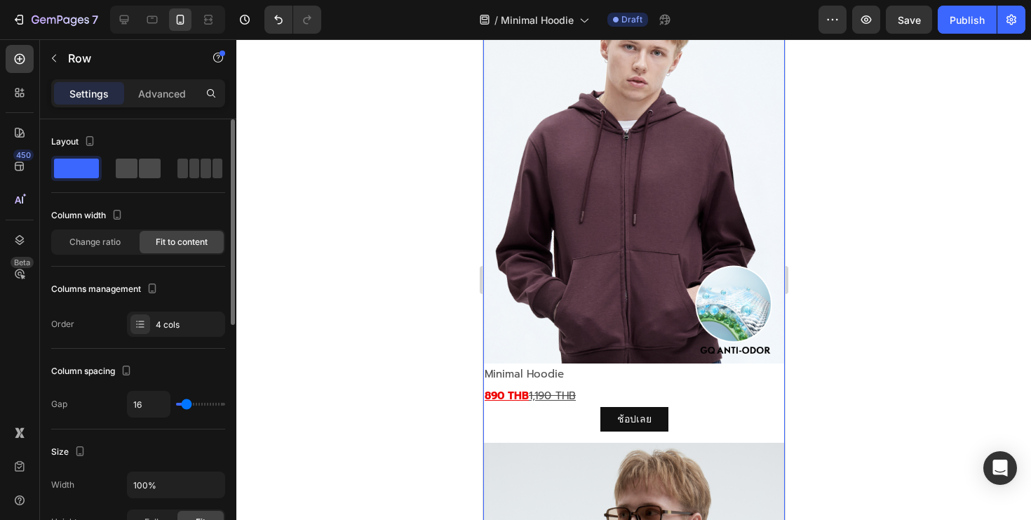
click at [135, 163] on span at bounding box center [127, 168] width 22 height 20
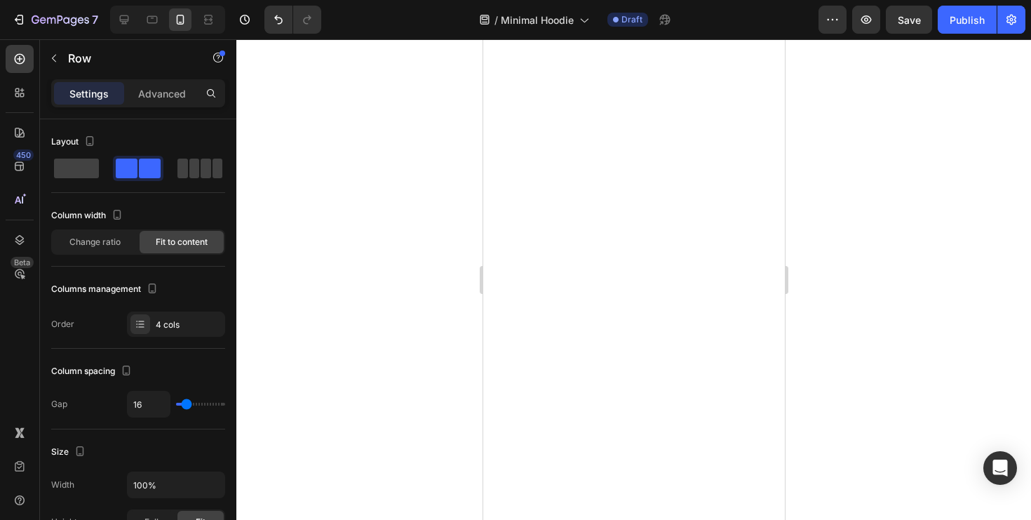
scroll to position [0, 0]
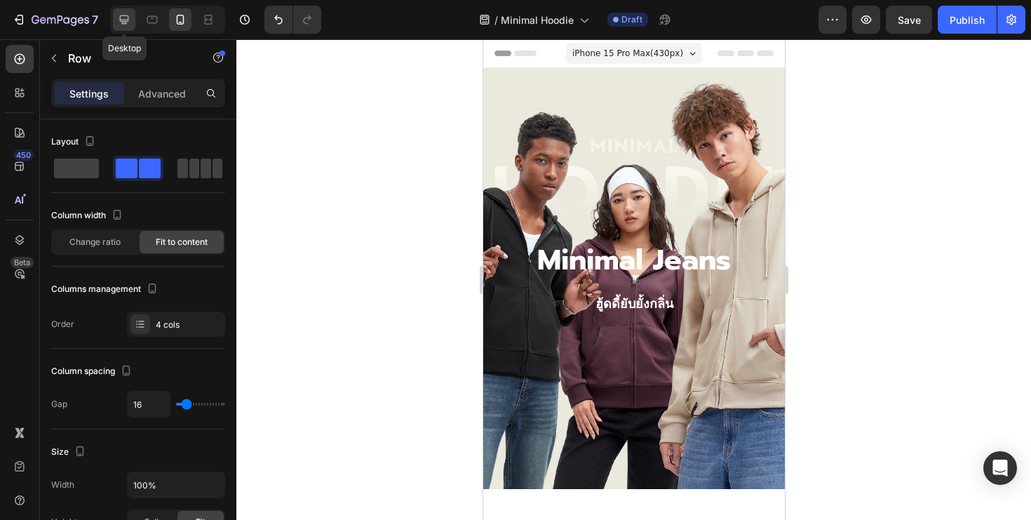
click at [123, 17] on icon at bounding box center [124, 20] width 14 height 14
type input "1200"
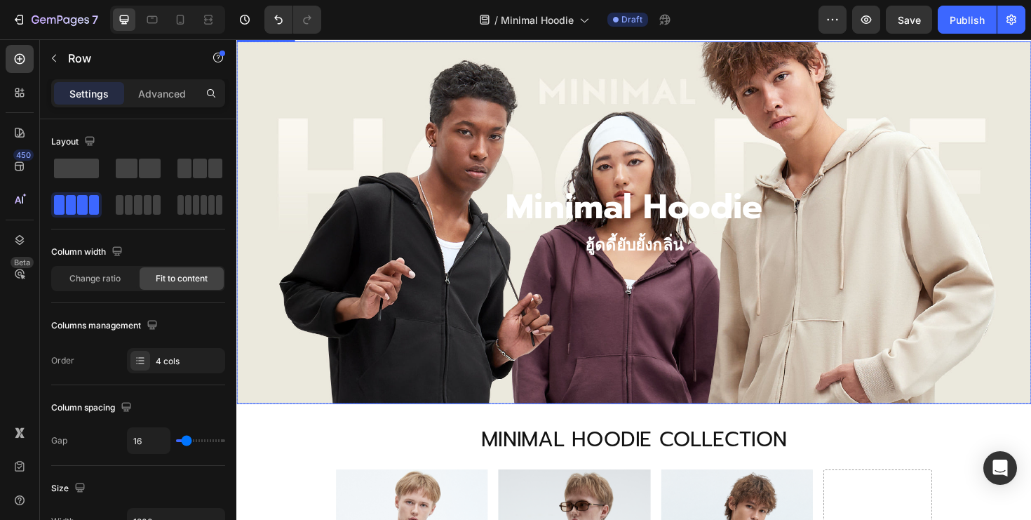
scroll to position [95, 0]
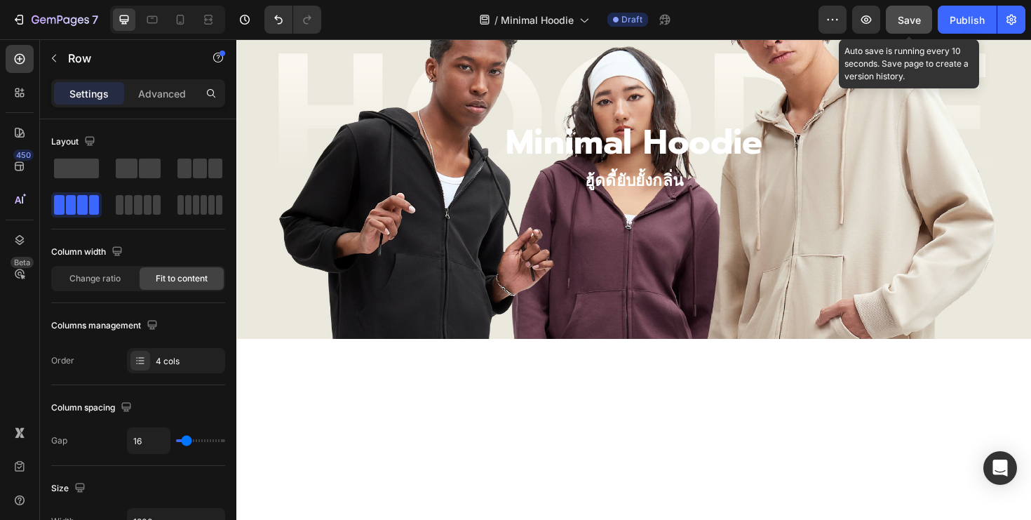
click at [909, 24] on span "Save" at bounding box center [909, 20] width 23 height 12
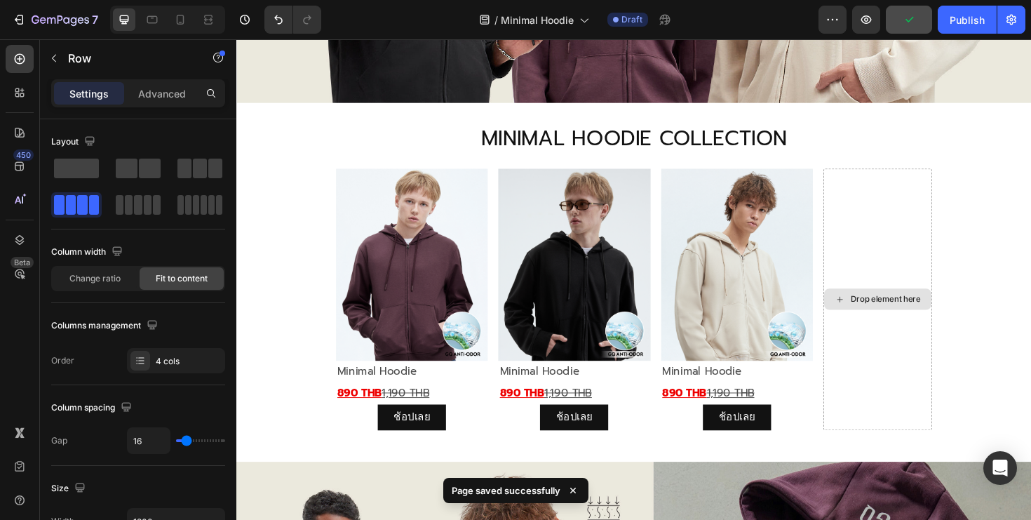
scroll to position [696, 0]
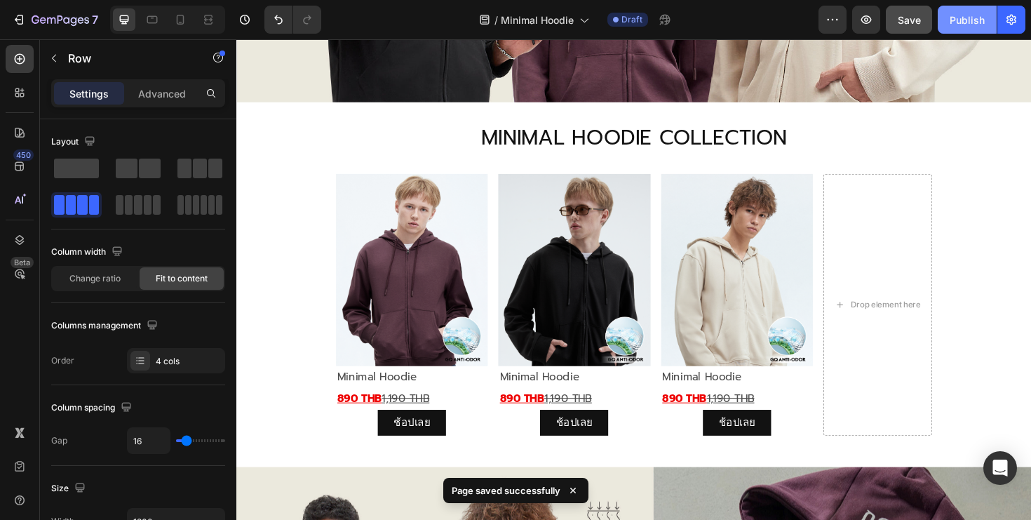
click at [963, 7] on button "Publish" at bounding box center [967, 20] width 59 height 28
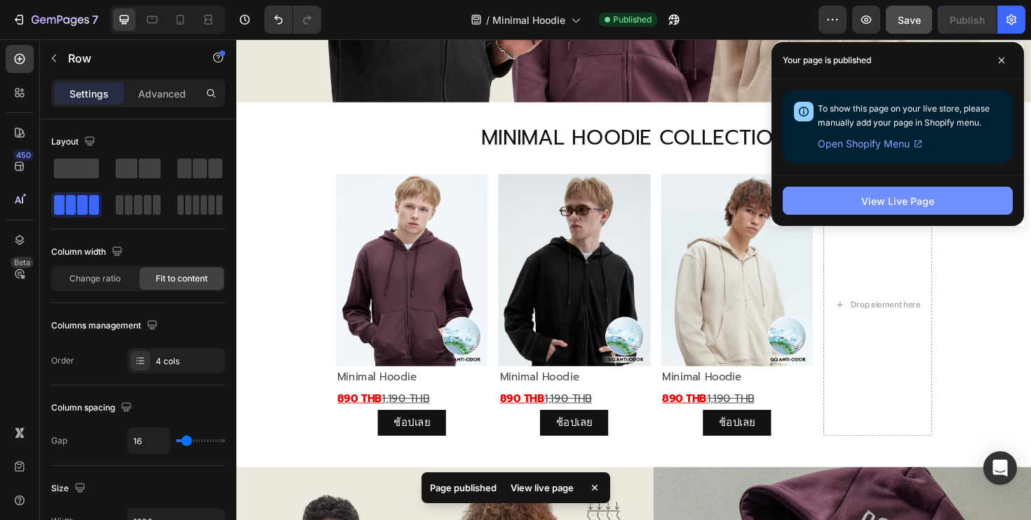
click at [896, 200] on div "View Live Page" at bounding box center [897, 201] width 73 height 15
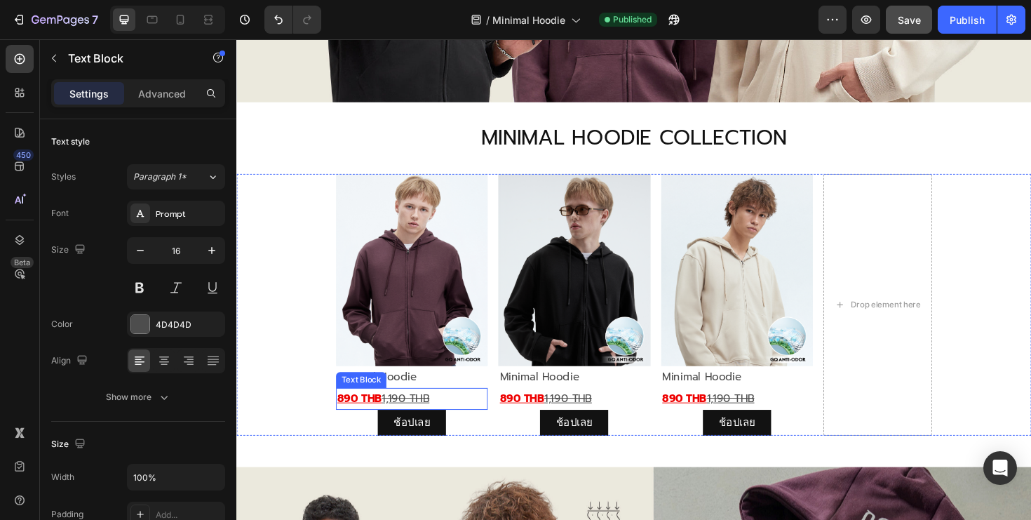
click at [473, 419] on p "890 THB 1,190 THB" at bounding box center [422, 420] width 158 height 20
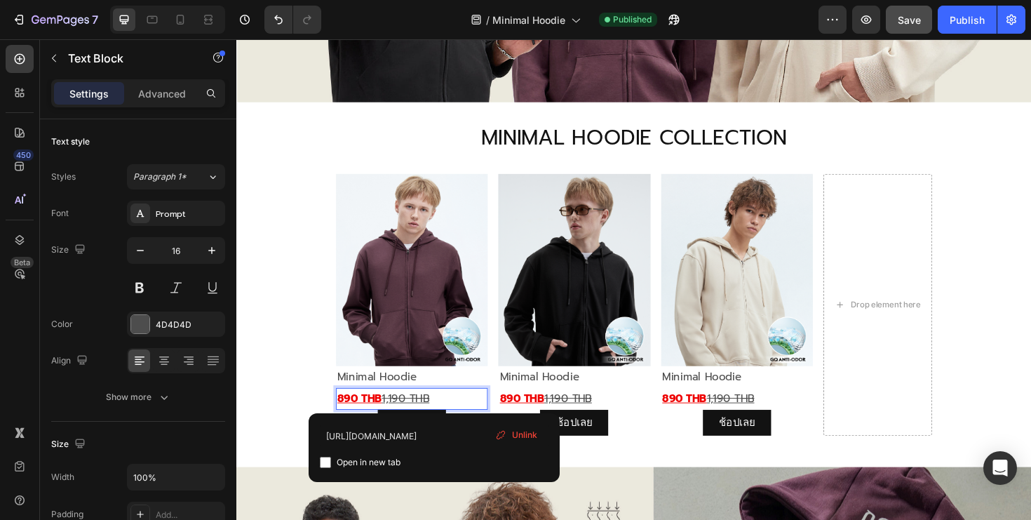
click at [473, 419] on p "890 THB 1,190 THB" at bounding box center [422, 420] width 158 height 20
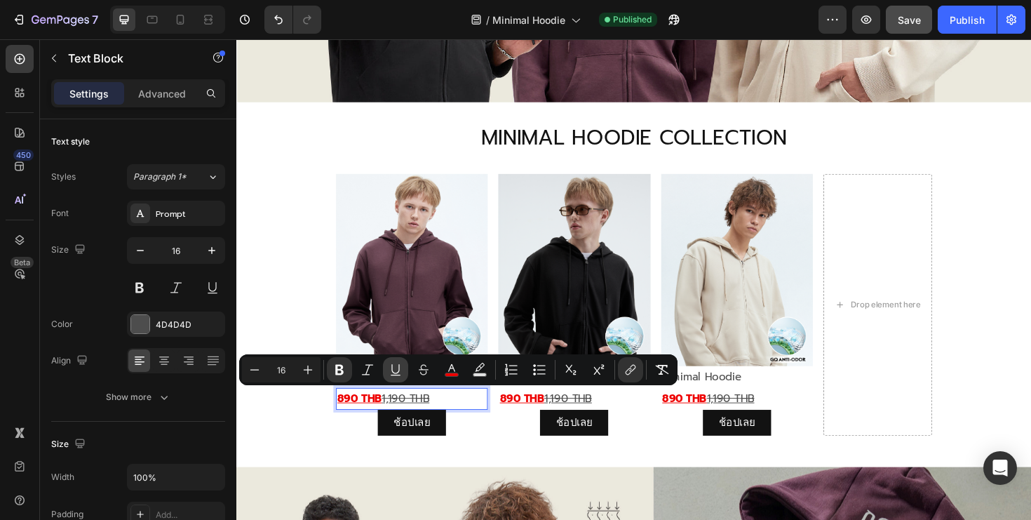
click at [396, 369] on icon "Editor contextual toolbar" at bounding box center [396, 370] width 14 height 14
click at [630, 367] on icon "Editor contextual toolbar" at bounding box center [630, 370] width 14 height 14
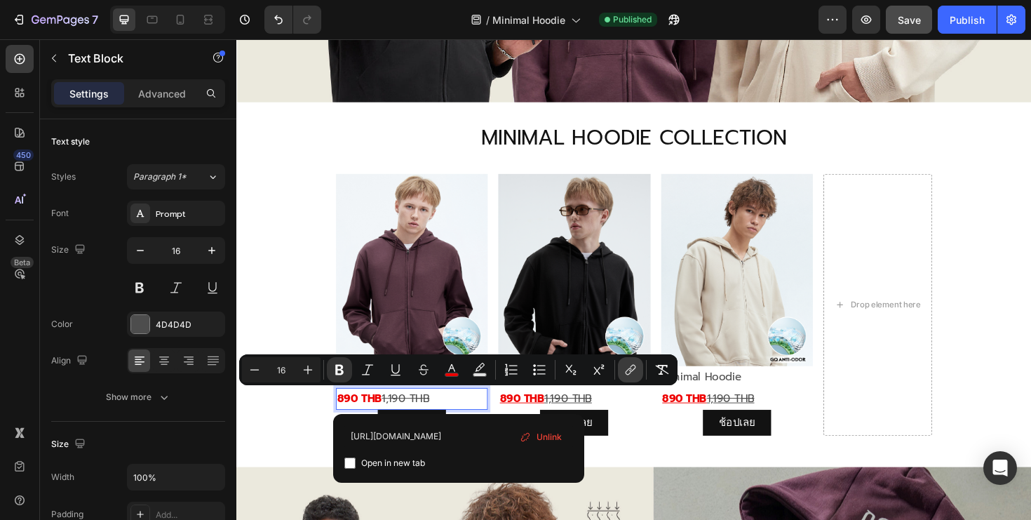
scroll to position [0, 128]
click at [481, 442] on input "[URL][DOMAIN_NAME]" at bounding box center [458, 436] width 229 height 22
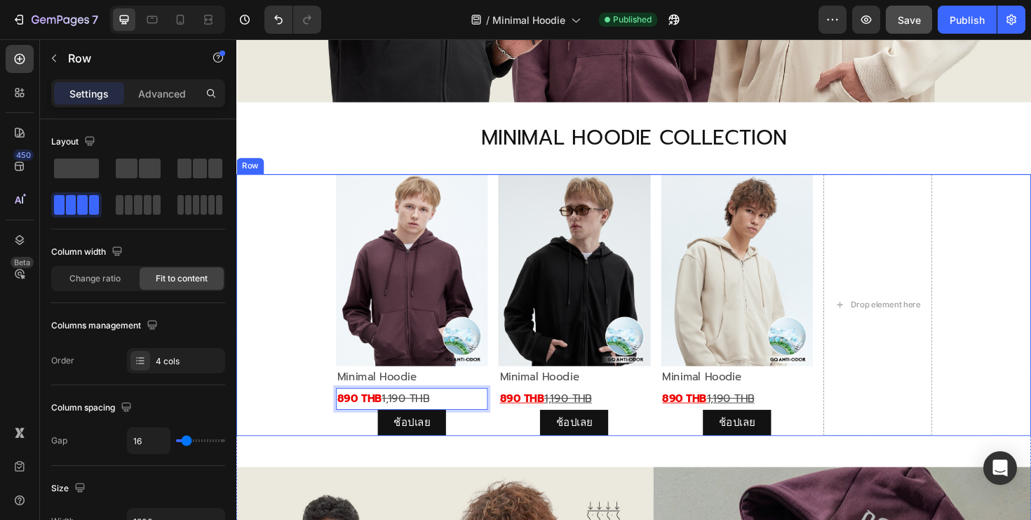
click at [290, 342] on div "Image Minimal Hoodie Text Block 890 THB 1,190 THB Text Block 0 ช้อปเลย Button I…" at bounding box center [657, 320] width 842 height 277
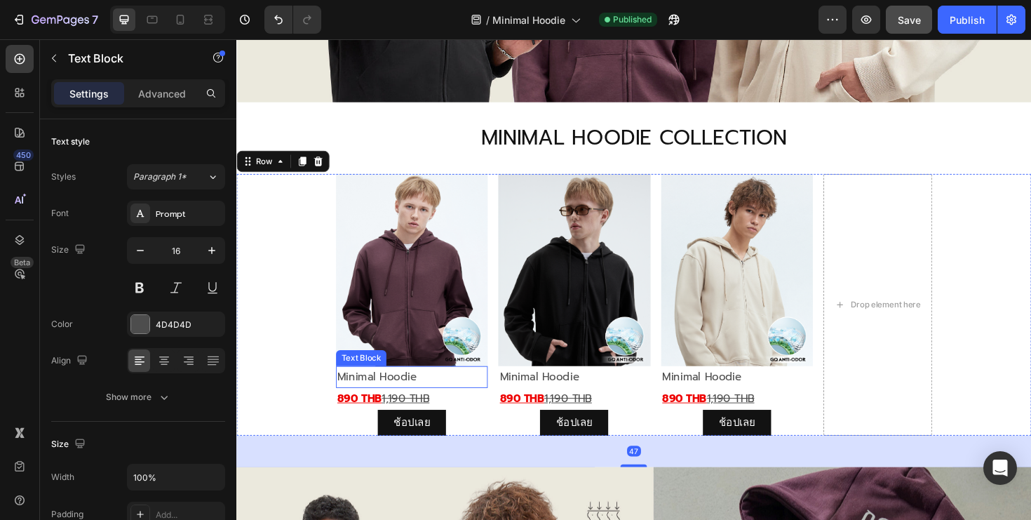
click at [388, 400] on p "Minimal Hoodie" at bounding box center [422, 396] width 158 height 20
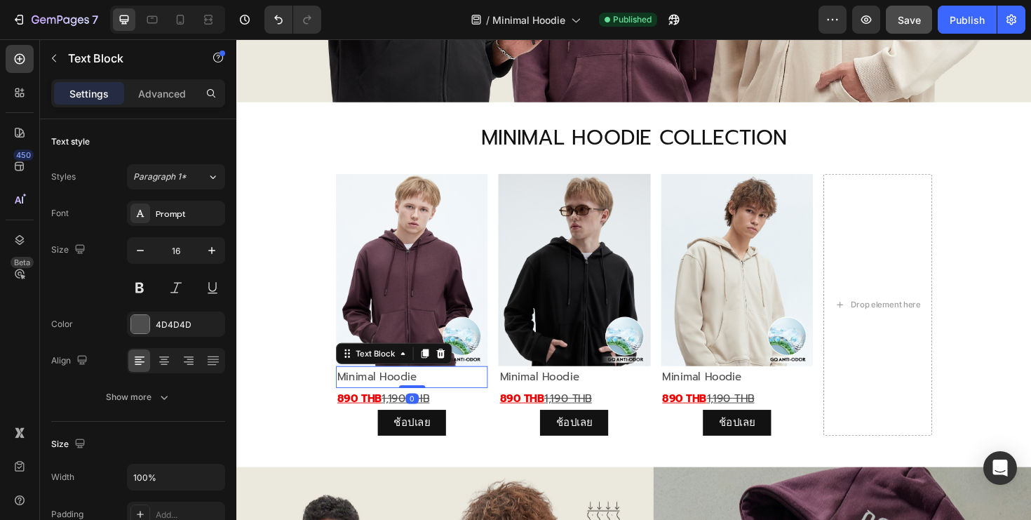
click at [388, 400] on p "Minimal Hoodie" at bounding box center [422, 396] width 158 height 20
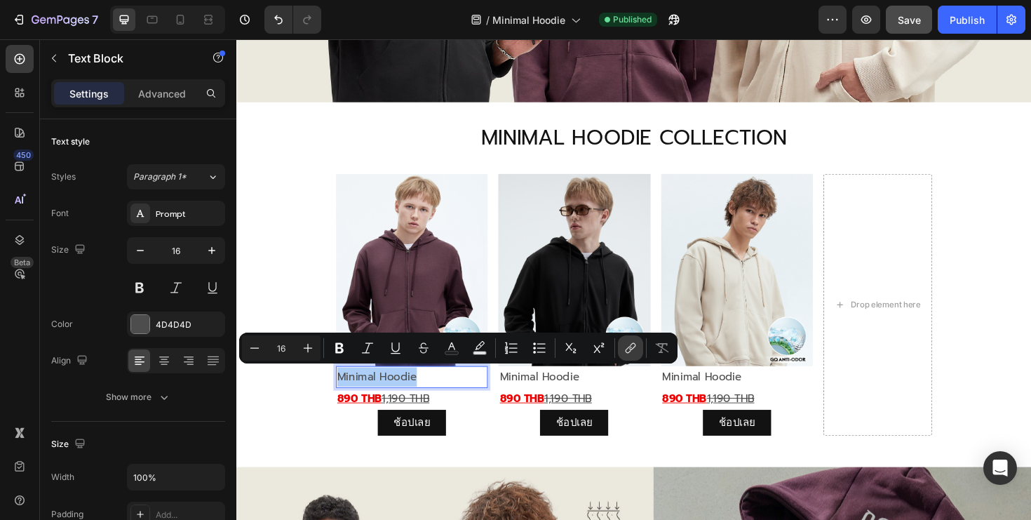
click at [628, 344] on icon "Editor contextual toolbar" at bounding box center [630, 348] width 14 height 14
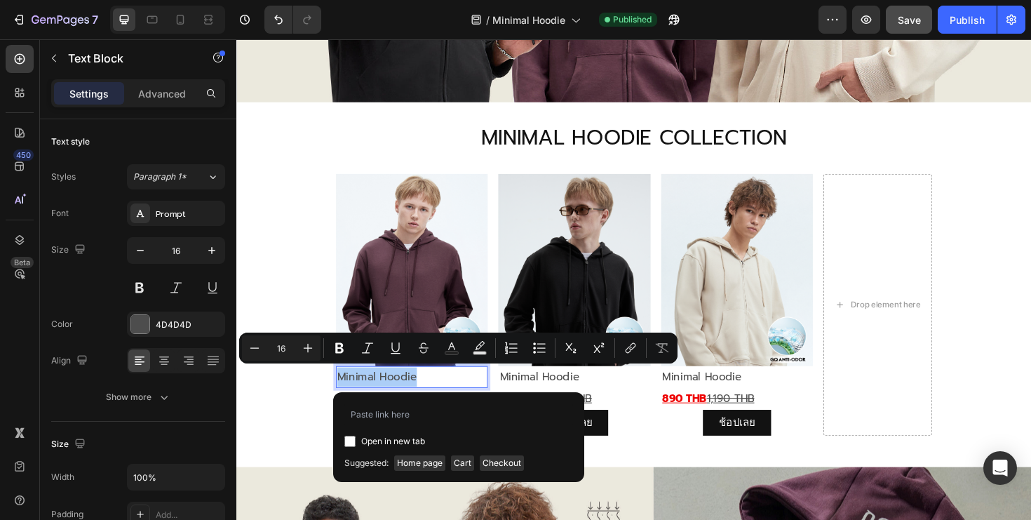
type input "[URL][DOMAIN_NAME]"
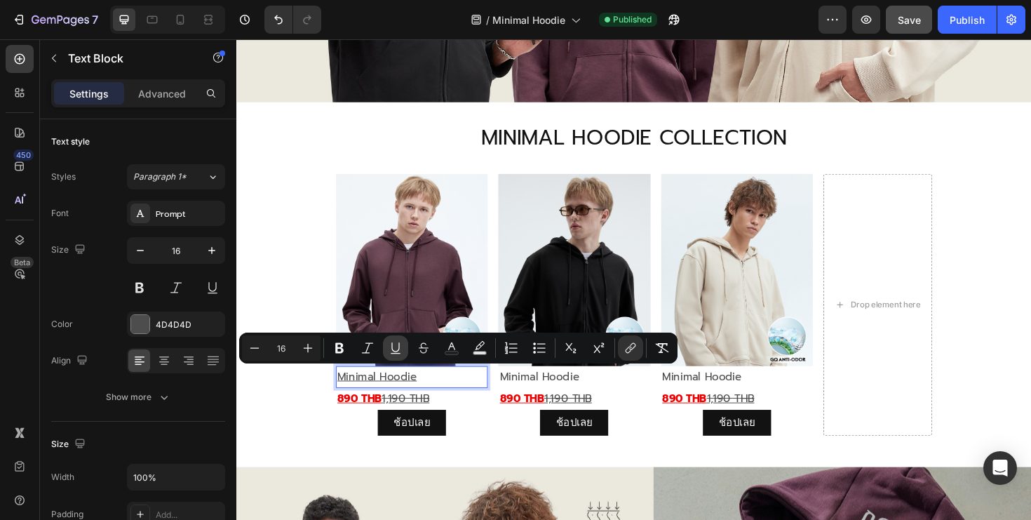
click at [400, 344] on icon "Editor contextual toolbar" at bounding box center [396, 348] width 14 height 14
click at [453, 414] on p "890 THB 1,190 THB" at bounding box center [422, 420] width 158 height 20
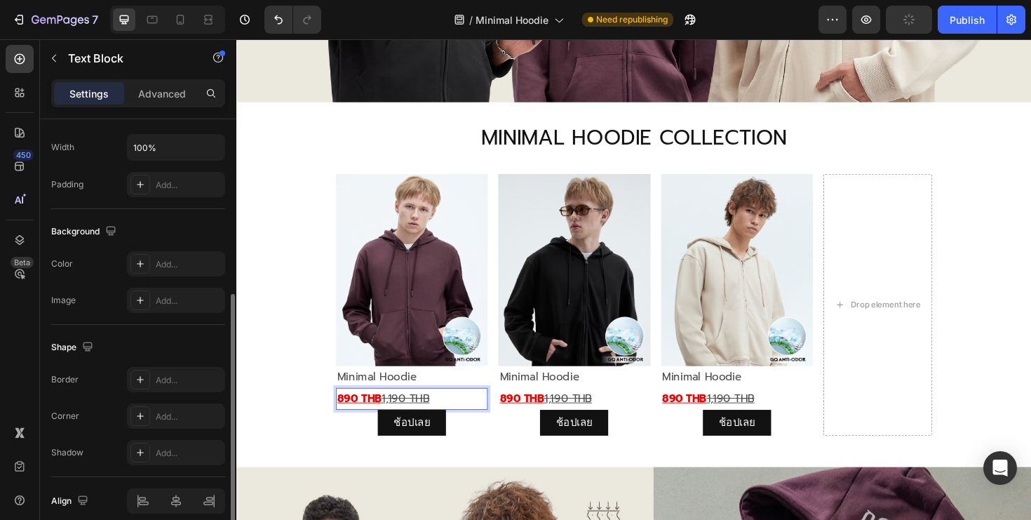
click at [453, 414] on p "890 THB 1,190 THB" at bounding box center [422, 420] width 158 height 20
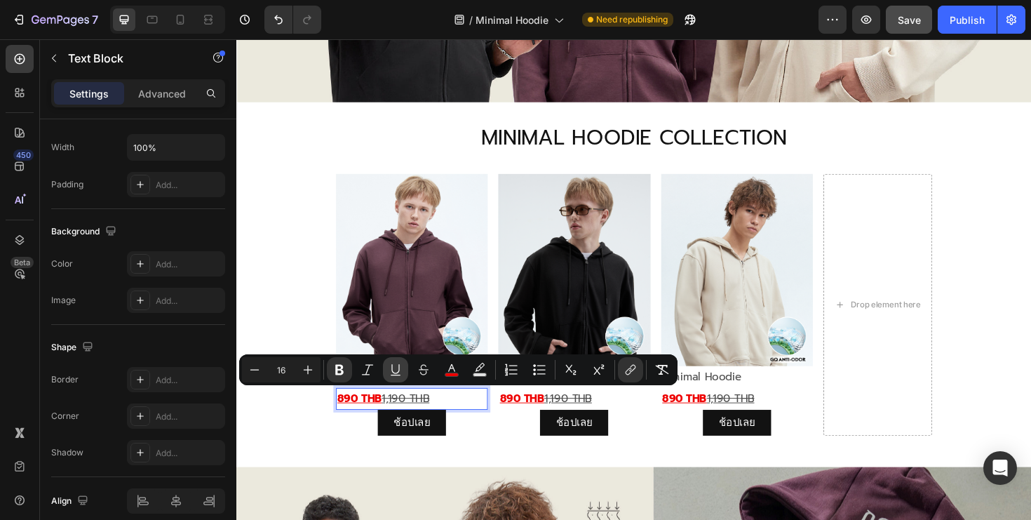
click at [393, 367] on icon "Editor contextual toolbar" at bounding box center [396, 370] width 14 height 14
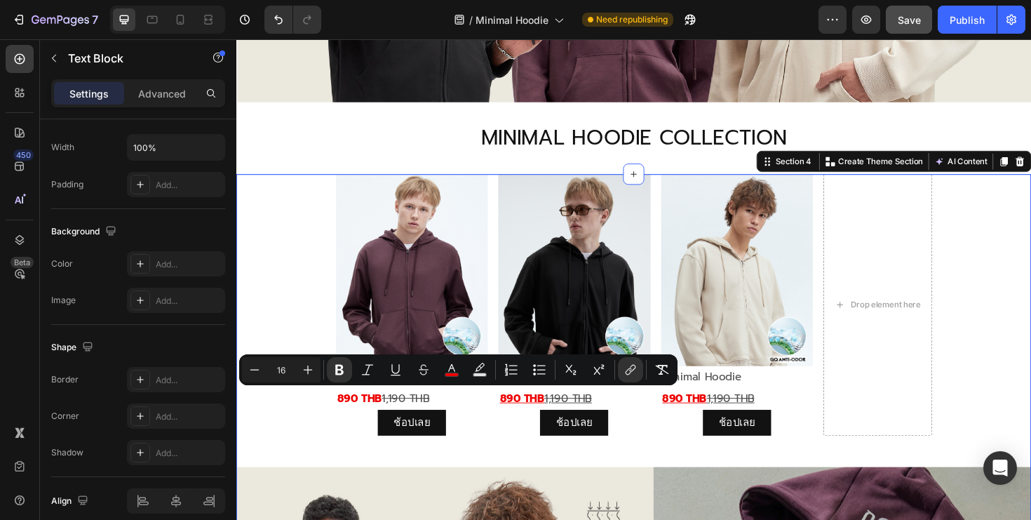
click at [519, 462] on div "Image Minimal Hoodie Text Block 890 THB 1,190 THB Text Block ช้อปเลย Button Ima…" at bounding box center [657, 509] width 842 height 655
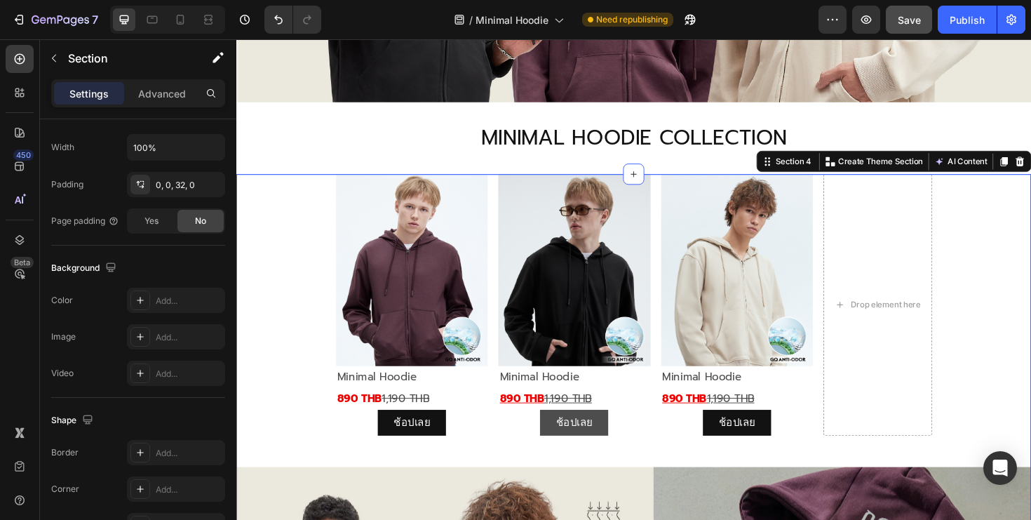
scroll to position [0, 0]
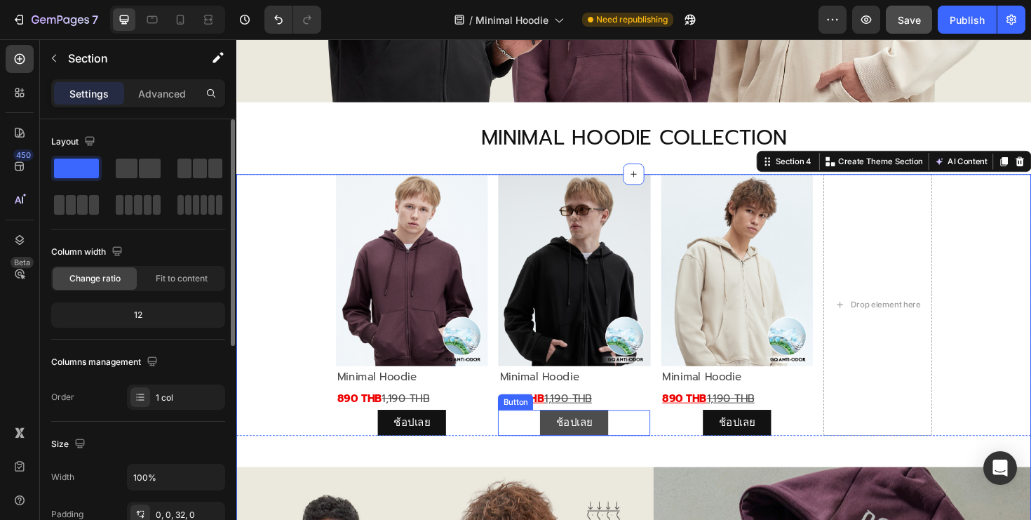
click at [627, 439] on link "ช้อปเลย" at bounding box center [594, 444] width 72 height 27
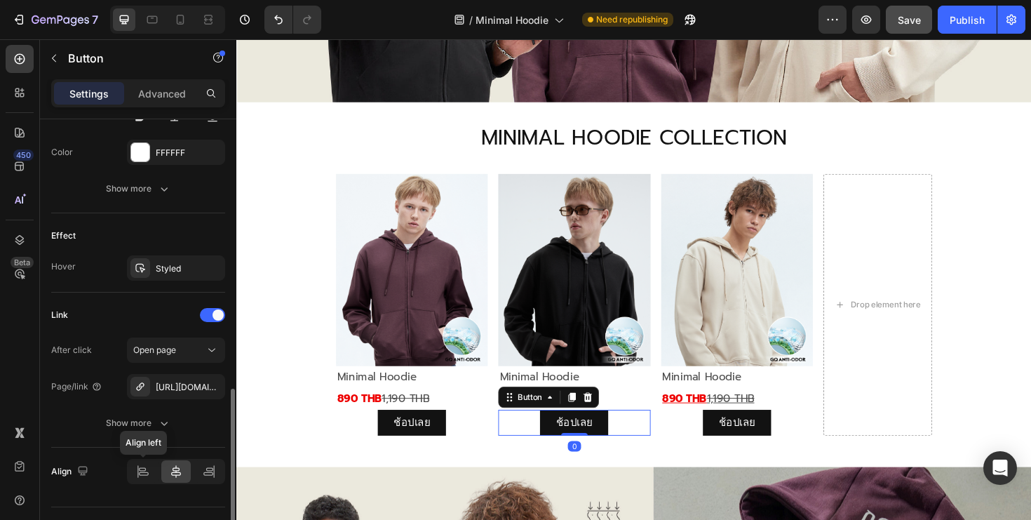
scroll to position [675, 0]
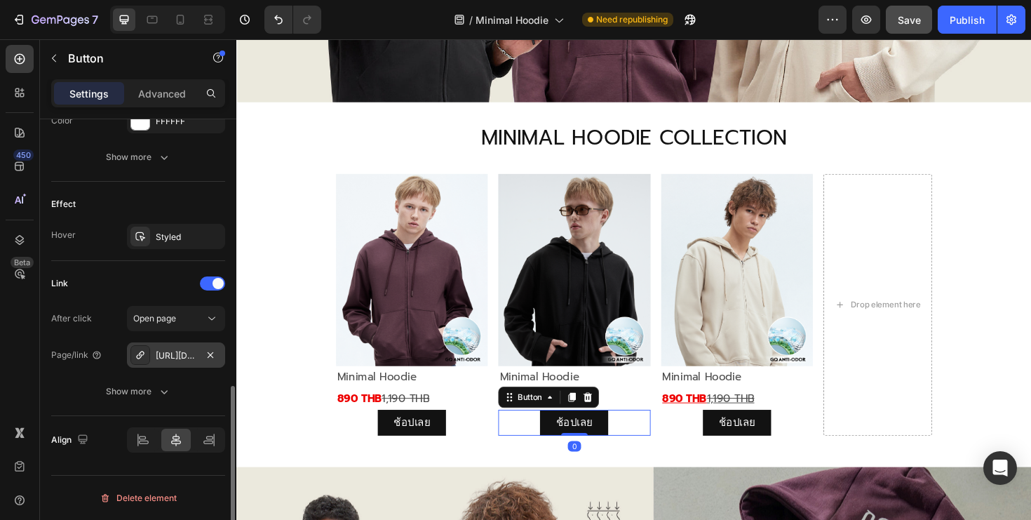
click at [181, 353] on div "[URL][DOMAIN_NAME]" at bounding box center [176, 355] width 41 height 13
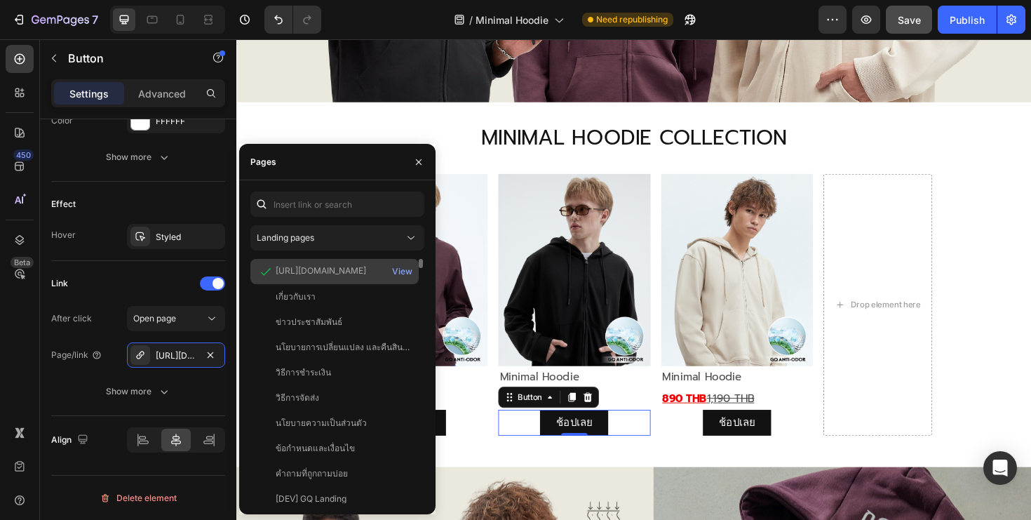
click at [337, 267] on div "[URL][DOMAIN_NAME]" at bounding box center [321, 270] width 90 height 13
click at [366, 271] on div "[URL][DOMAIN_NAME]" at bounding box center [321, 270] width 90 height 13
copy div "[URL][DOMAIN_NAME]"
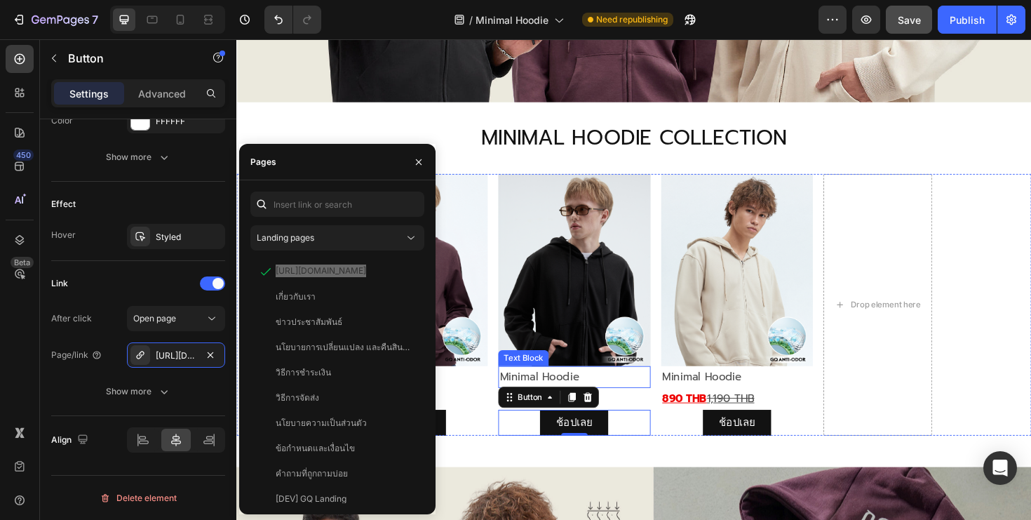
click at [663, 406] on p "Minimal Hoodie" at bounding box center [594, 396] width 158 height 20
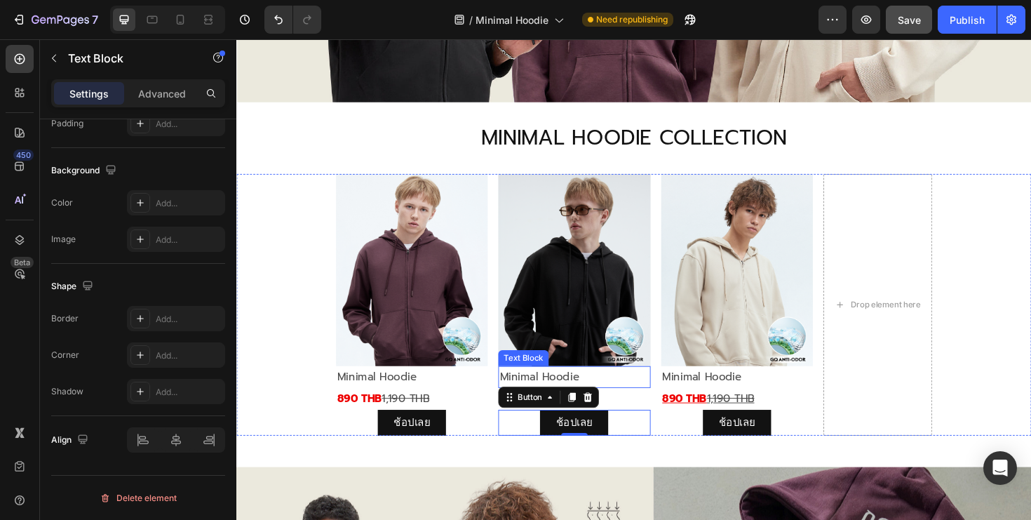
scroll to position [0, 0]
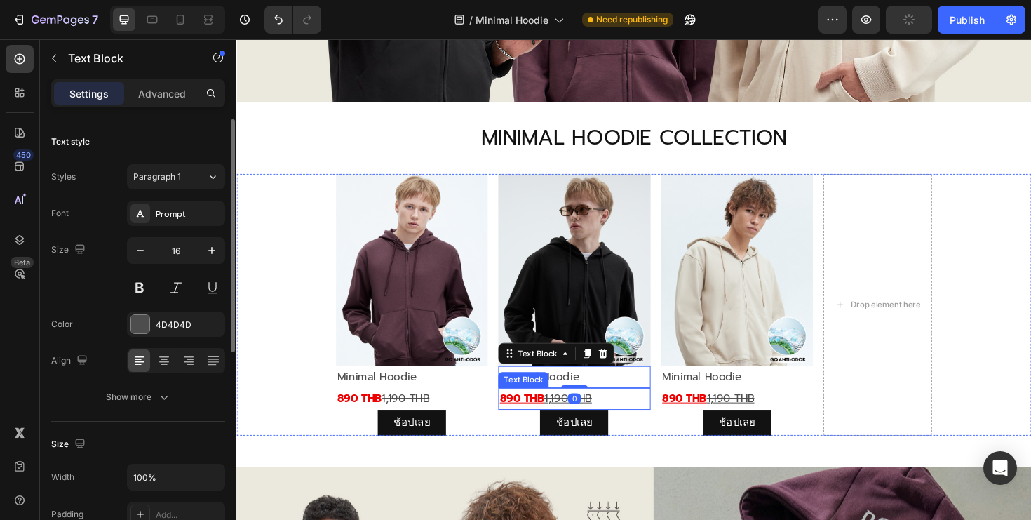
click at [642, 412] on p "890 THB 1,190 THB" at bounding box center [594, 420] width 158 height 20
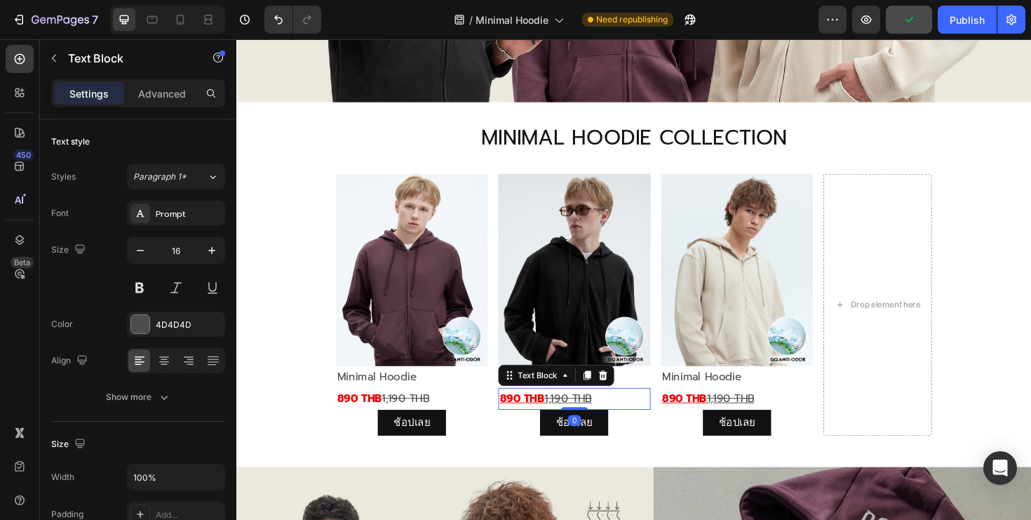
click at [642, 412] on p "890 THB 1,190 THB" at bounding box center [594, 420] width 158 height 20
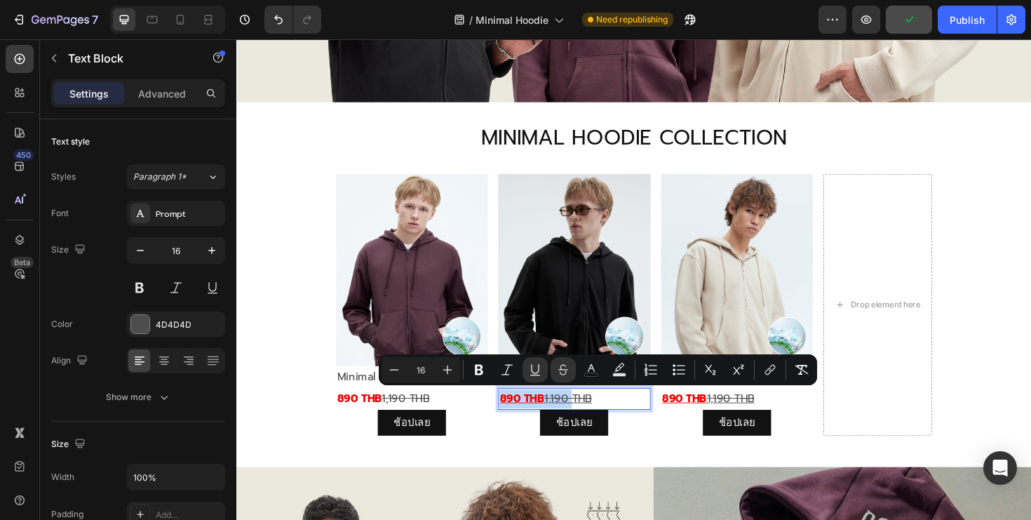
click at [642, 412] on p "890 THB 1,190 THB" at bounding box center [594, 420] width 158 height 20
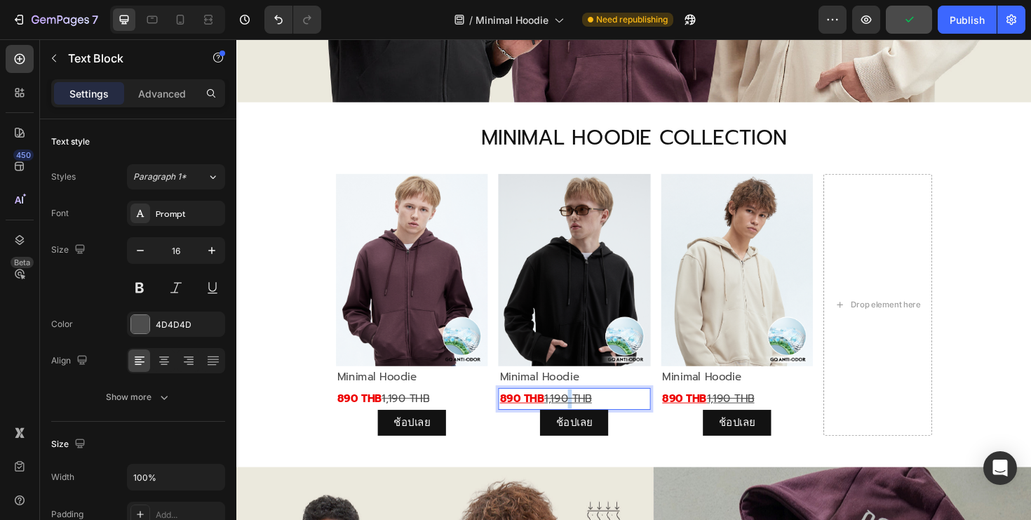
click at [642, 412] on p "890 THB 1,190 THB" at bounding box center [594, 420] width 158 height 20
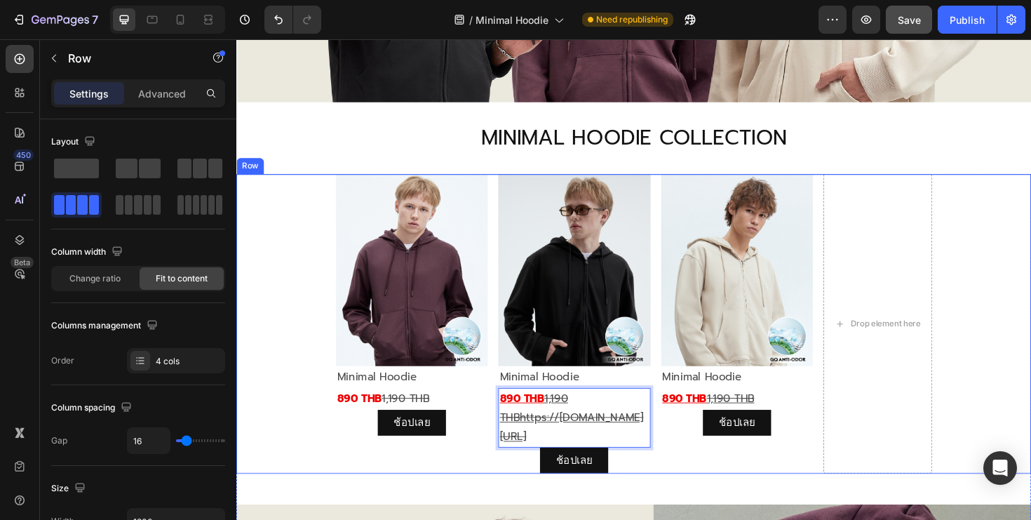
click at [745, 499] on div "Image Minimal Hoodie Text Block 890 THB 1,190 THB Text Block ช้อปเลย Button" at bounding box center [766, 340] width 161 height 317
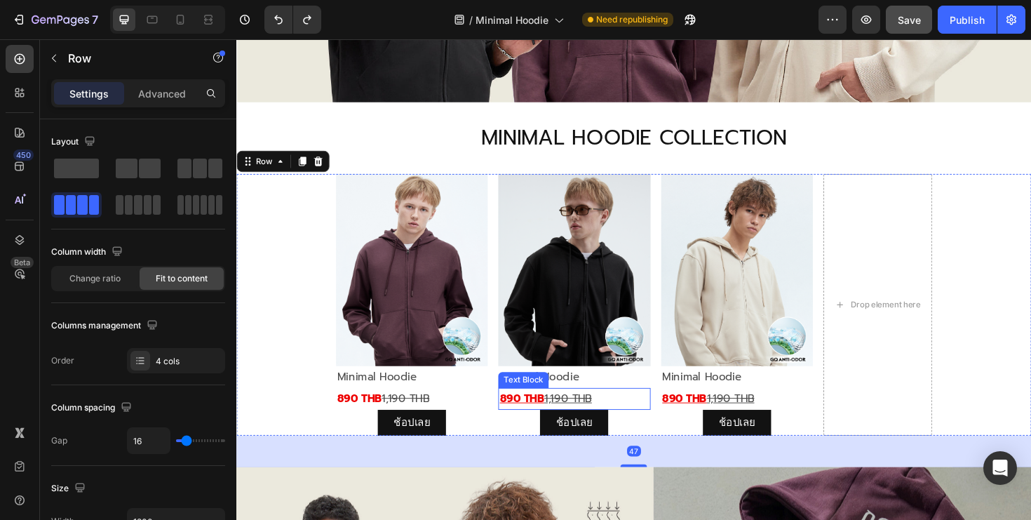
click at [630, 422] on p "890 THB 1,190 THB" at bounding box center [594, 420] width 158 height 20
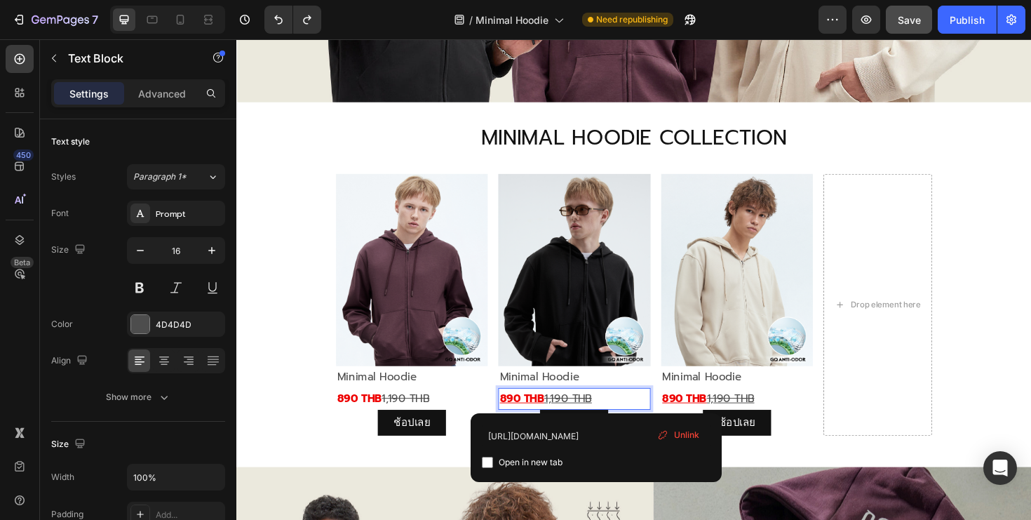
click at [630, 422] on p "890 THB 1,190 THB" at bounding box center [594, 420] width 158 height 20
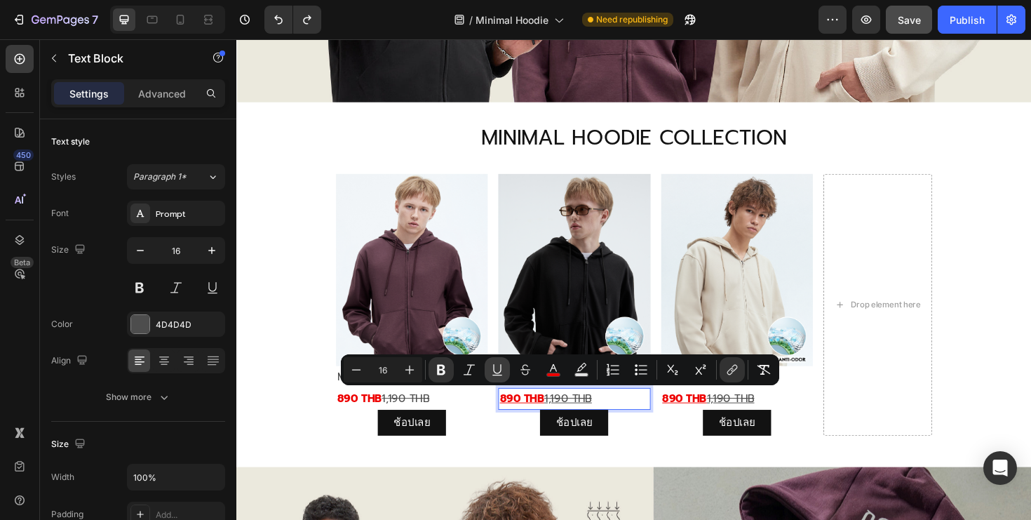
click at [492, 363] on icon "Editor contextual toolbar" at bounding box center [497, 370] width 14 height 14
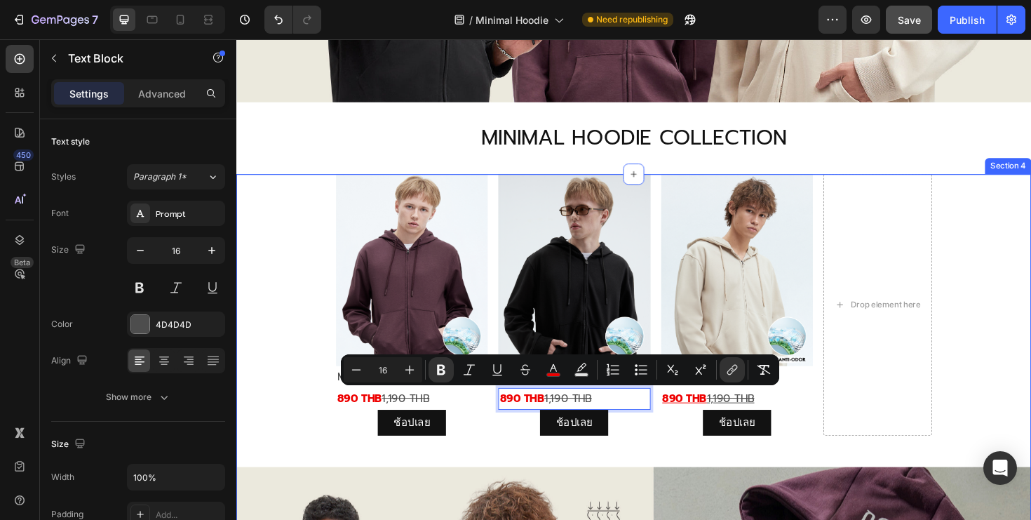
click at [716, 477] on div "Image Minimal Hoodie Text Block 890 THB 1,190 THB Text Block ช้อปเลย Button Ima…" at bounding box center [657, 509] width 842 height 655
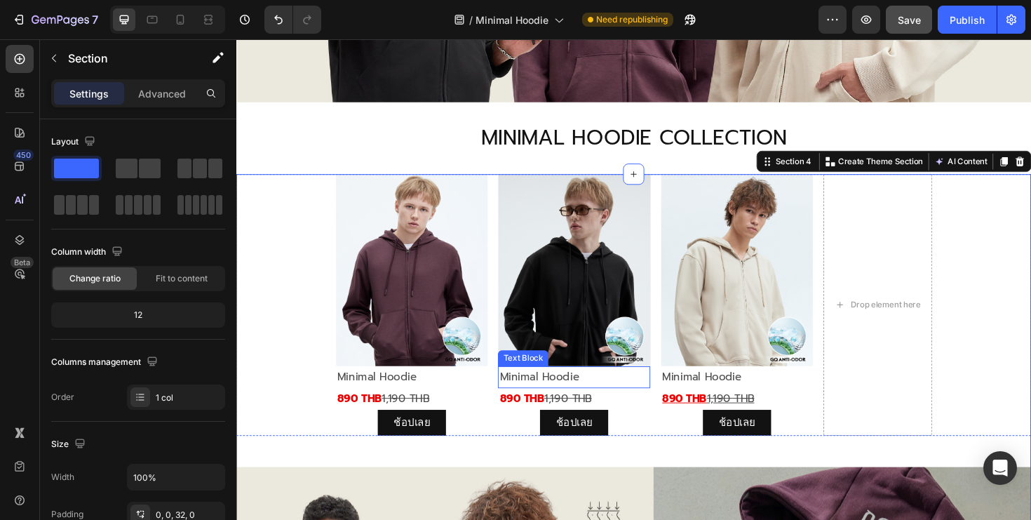
click at [591, 399] on p "Minimal Hoodie" at bounding box center [594, 396] width 158 height 20
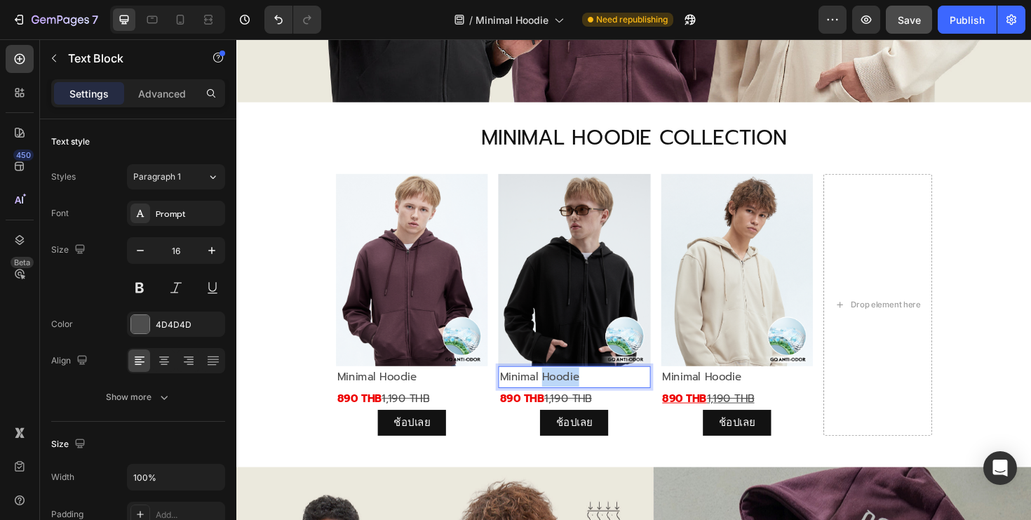
click at [591, 399] on p "Minimal Hoodie" at bounding box center [594, 396] width 158 height 20
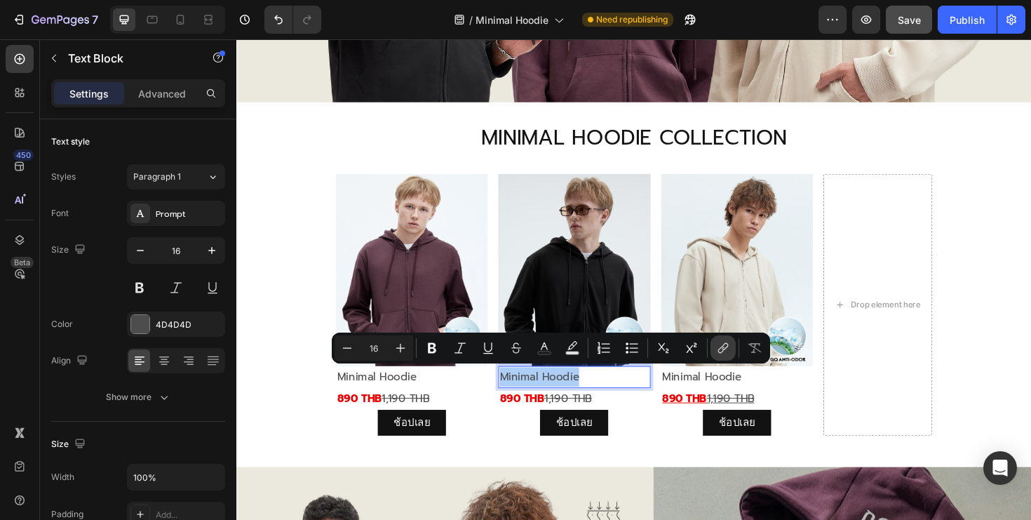
click at [730, 348] on button "link" at bounding box center [722, 347] width 25 height 25
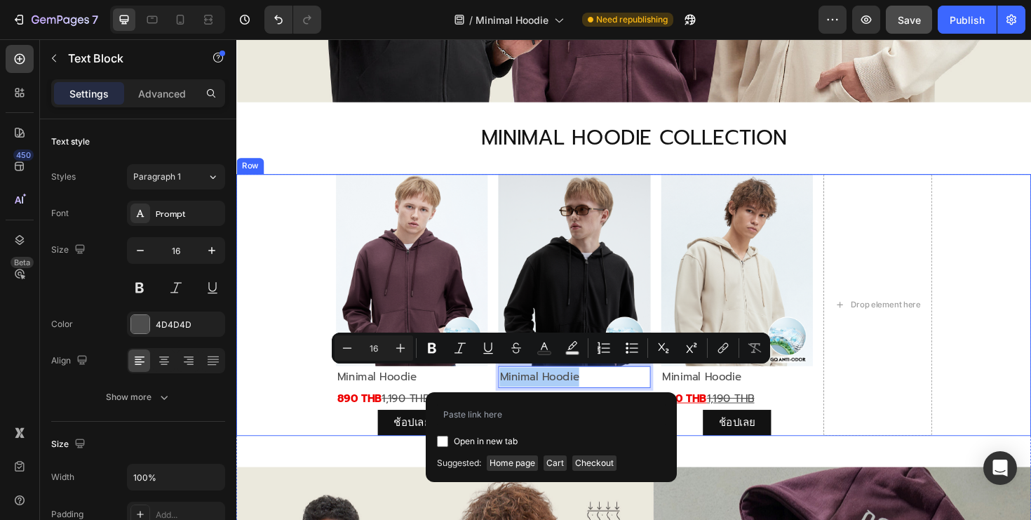
type input "[URL][DOMAIN_NAME]"
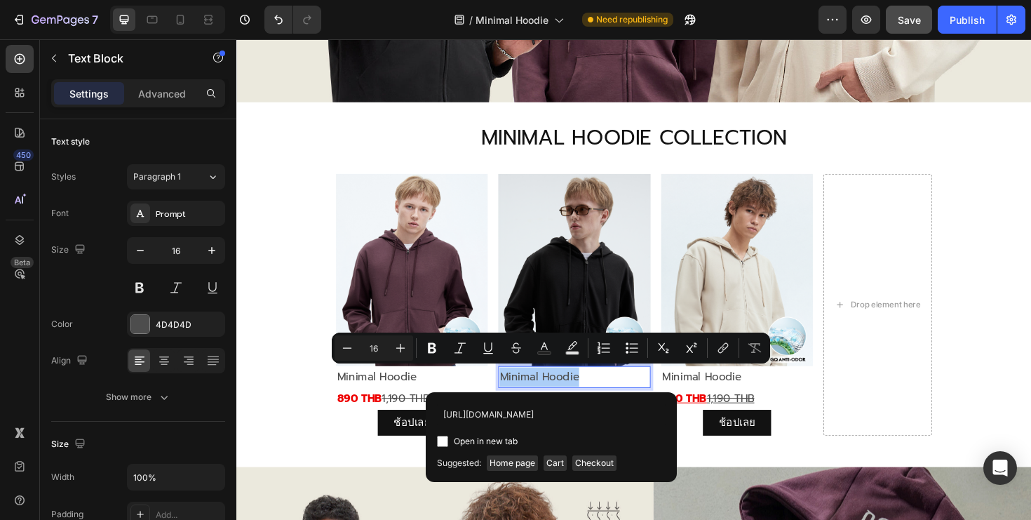
scroll to position [0, 126]
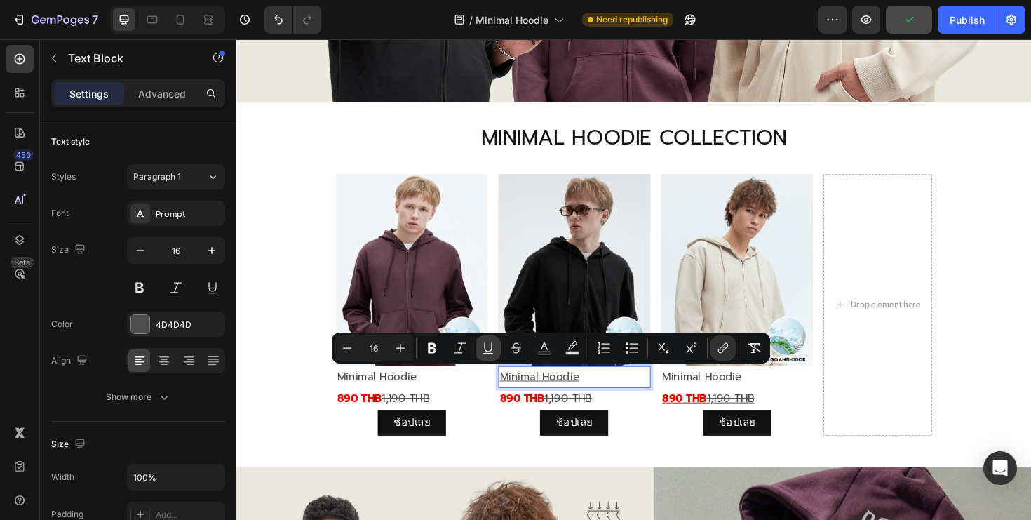
click at [486, 350] on icon "Editor contextual toolbar" at bounding box center [488, 348] width 14 height 14
click at [668, 452] on div "ช้อปเลย Button" at bounding box center [593, 444] width 161 height 27
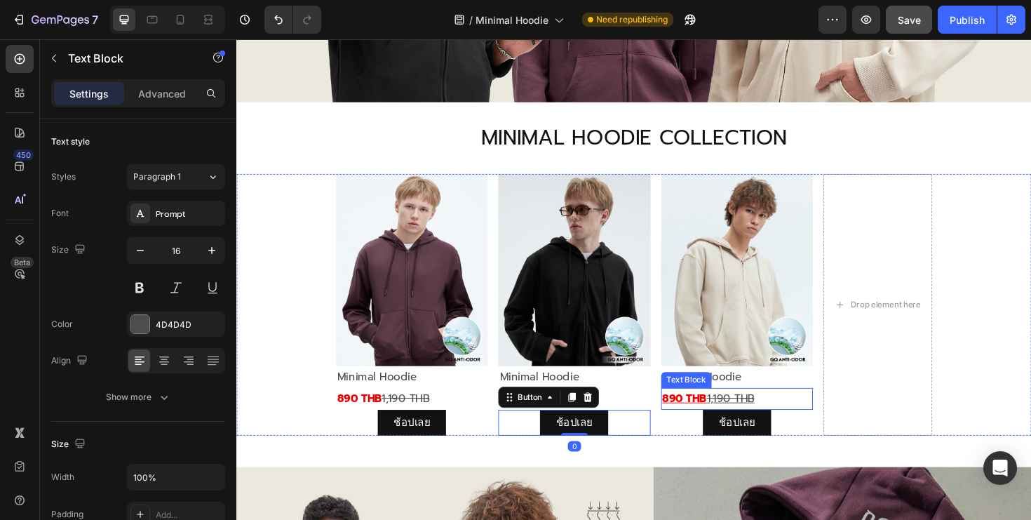
click at [802, 403] on p "Minimal Hoodie" at bounding box center [766, 396] width 158 height 20
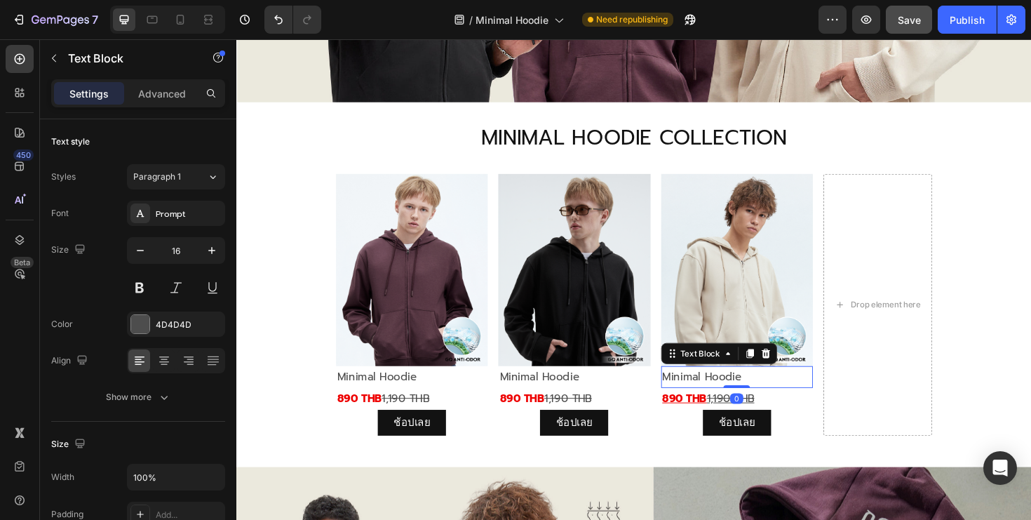
click at [802, 403] on p "Minimal Hoodie" at bounding box center [766, 396] width 158 height 20
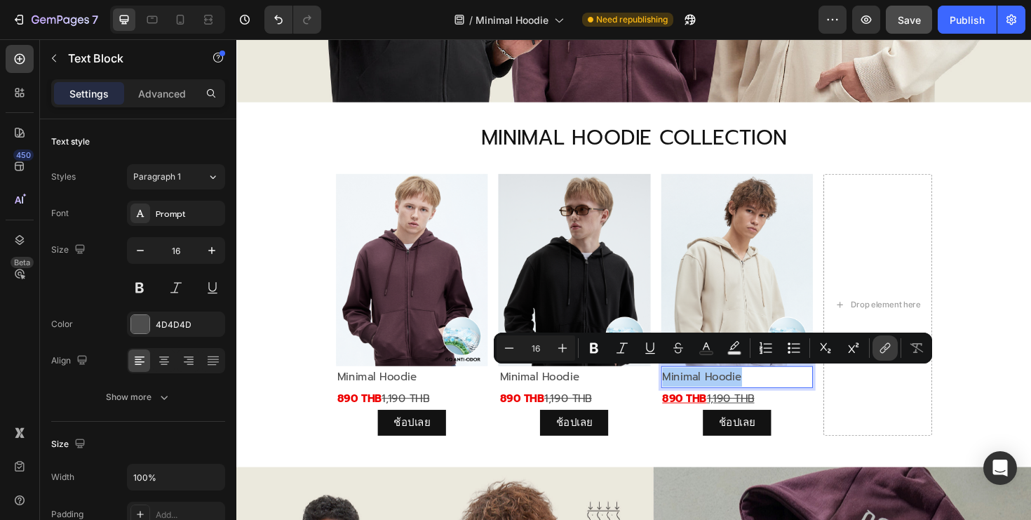
click at [879, 352] on icon "Editor contextual toolbar" at bounding box center [885, 348] width 14 height 14
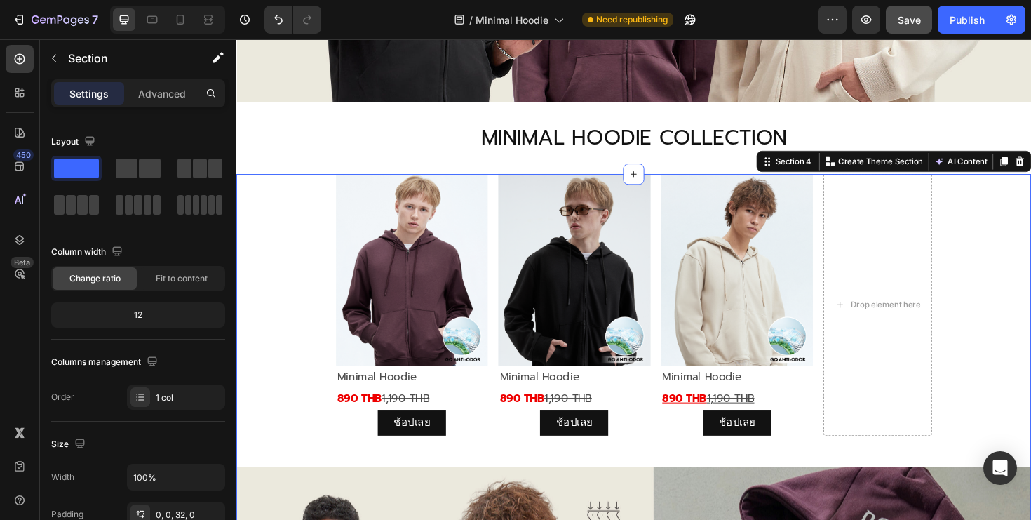
click at [579, 473] on div "Image Minimal Hoodie Text Block 890 THB 1,190 THB Text Block ช้อปเลย Button Ima…" at bounding box center [657, 509] width 842 height 655
click at [781, 440] on p "ช้อปเลย" at bounding box center [766, 445] width 39 height 20
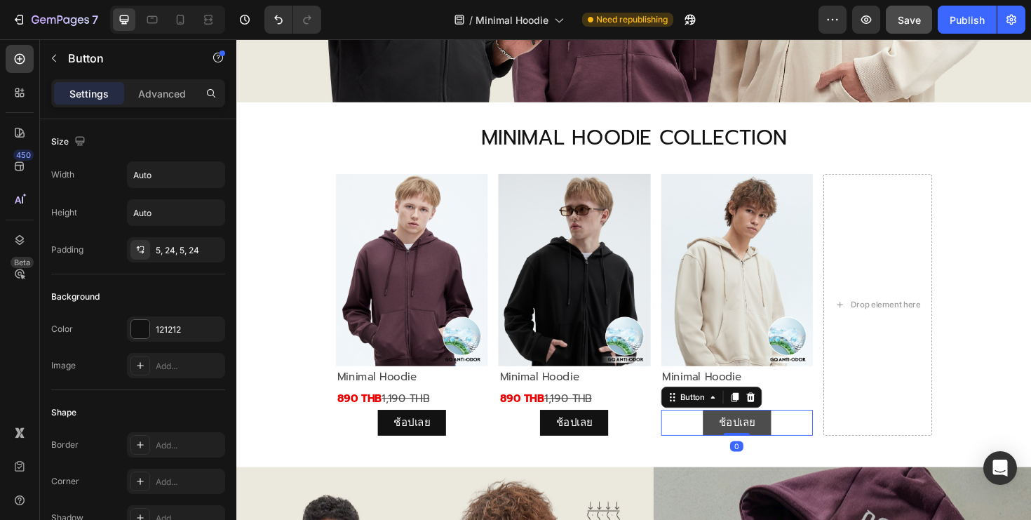
click at [788, 442] on link "ช้อปเลย" at bounding box center [766, 444] width 72 height 27
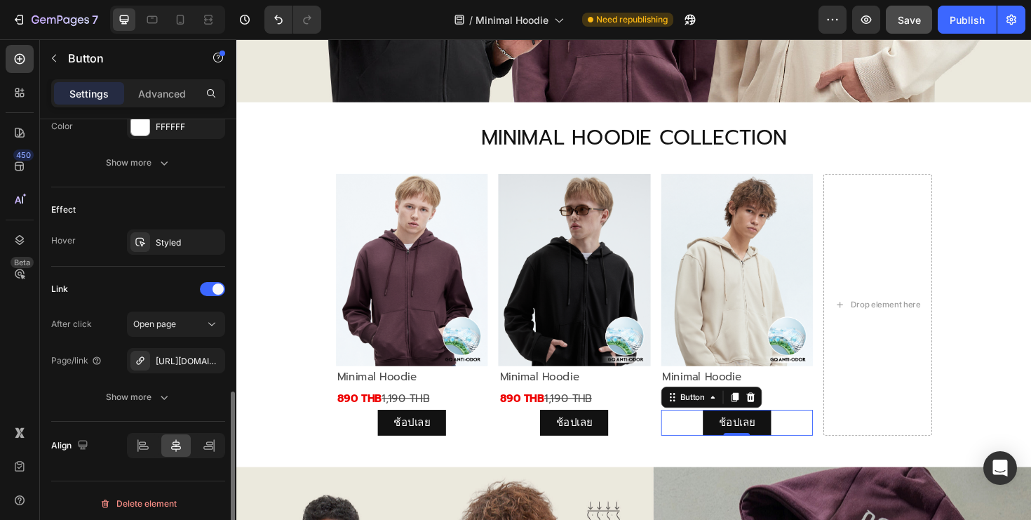
scroll to position [675, 0]
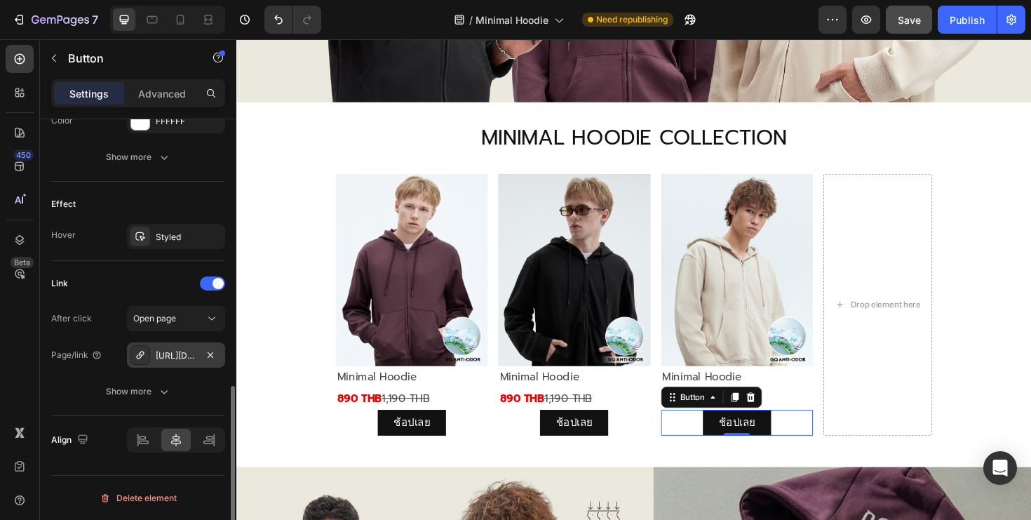
click at [178, 350] on div "[URL][DOMAIN_NAME]" at bounding box center [176, 355] width 41 height 13
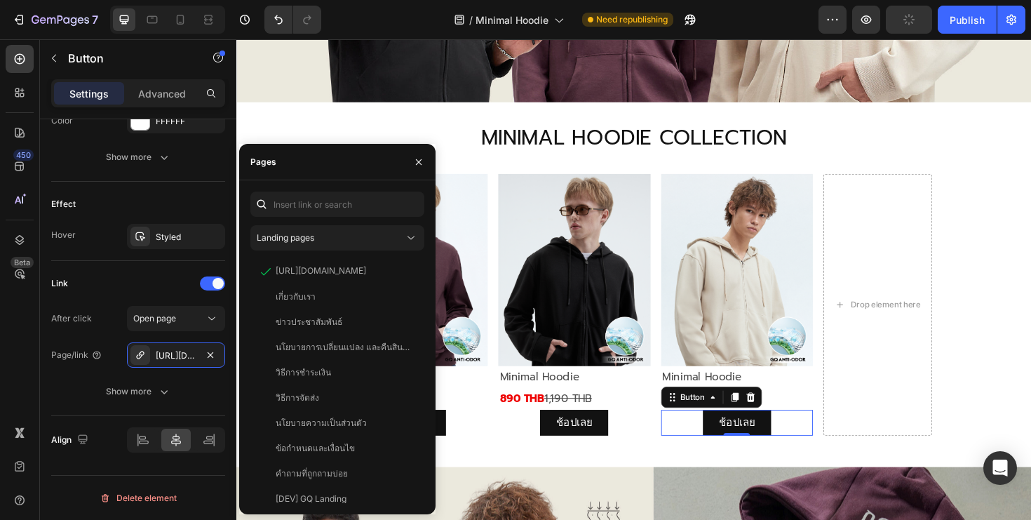
click at [344, 255] on div "Landing pages [URL][DOMAIN_NAME] View เกี่ยวกับเรา View ข่าวประชาสัมพันธ์ View …" at bounding box center [337, 346] width 174 height 311
click at [344, 261] on div "[URL][DOMAIN_NAME] View" at bounding box center [334, 271] width 168 height 25
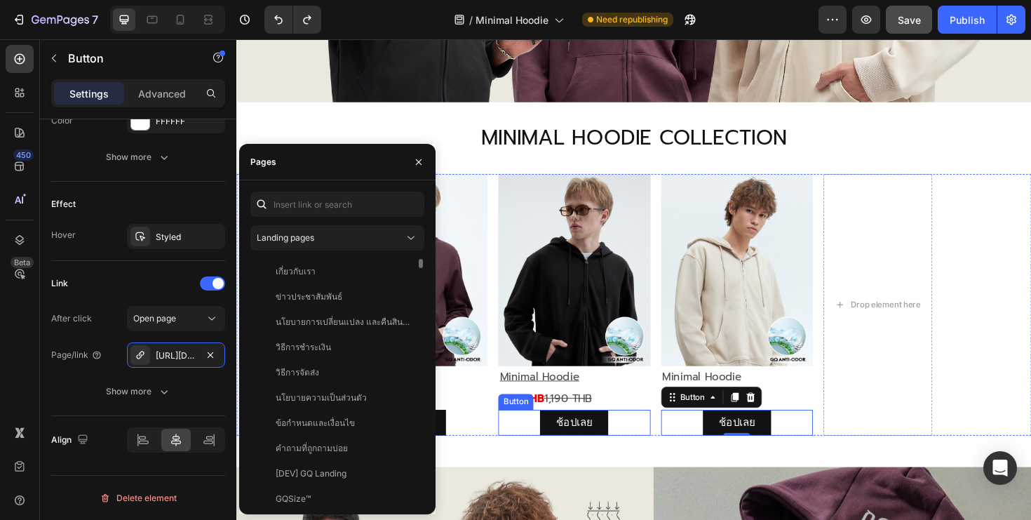
click at [665, 457] on div "ช้อปเลย Button" at bounding box center [593, 444] width 161 height 27
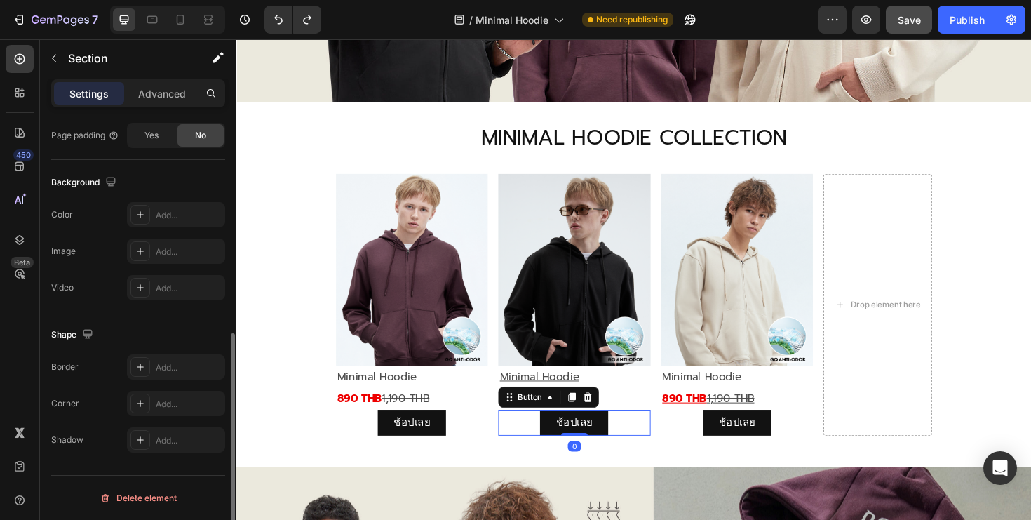
click at [685, 464] on div "Image Minimal Hoodie Text Block 890 THB 1,190 THB Text Block ช้อปเลย Button Ima…" at bounding box center [657, 509] width 842 height 655
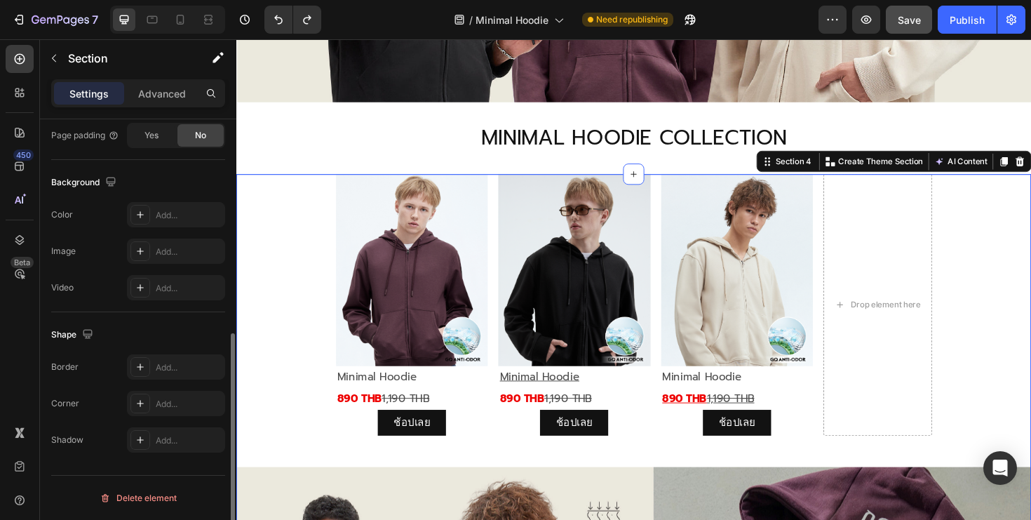
scroll to position [0, 0]
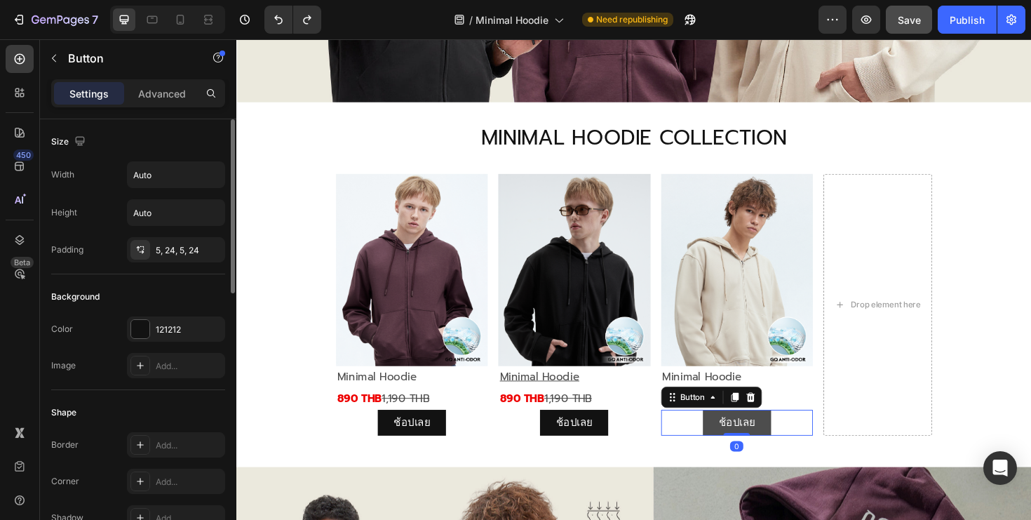
click at [767, 433] on link "ช้อปเลย" at bounding box center [766, 444] width 72 height 27
click at [769, 433] on link "ช้อปเลย" at bounding box center [766, 444] width 72 height 27
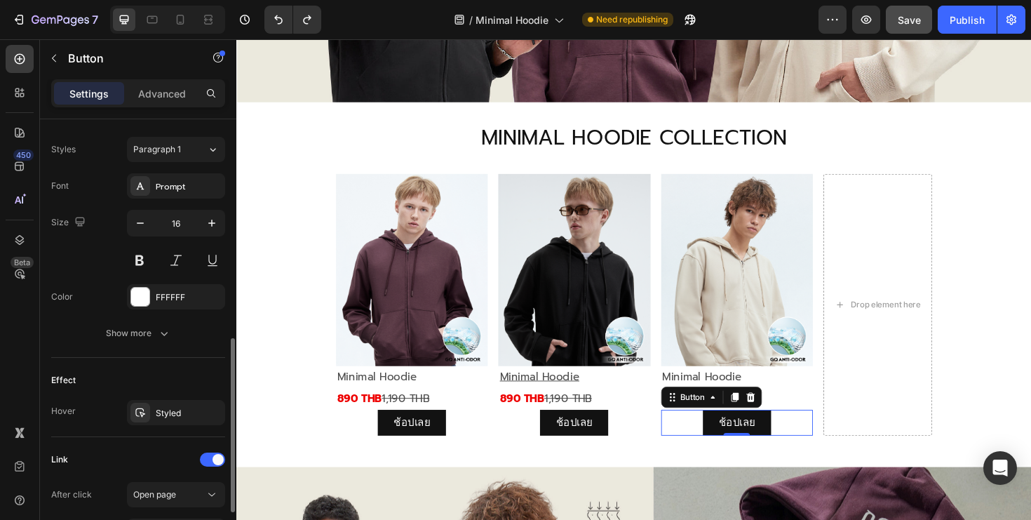
scroll to position [675, 0]
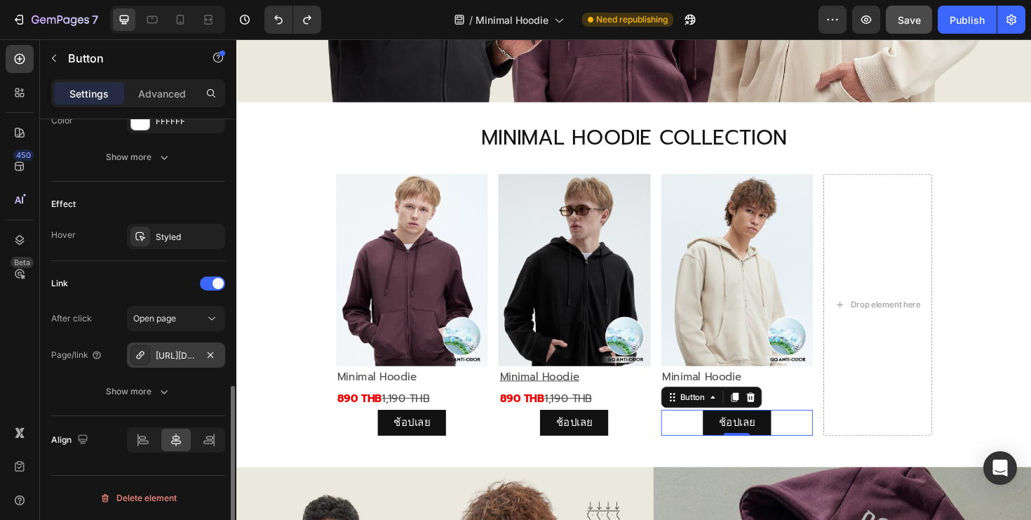
click at [178, 355] on div "[URL][DOMAIN_NAME]" at bounding box center [176, 355] width 41 height 13
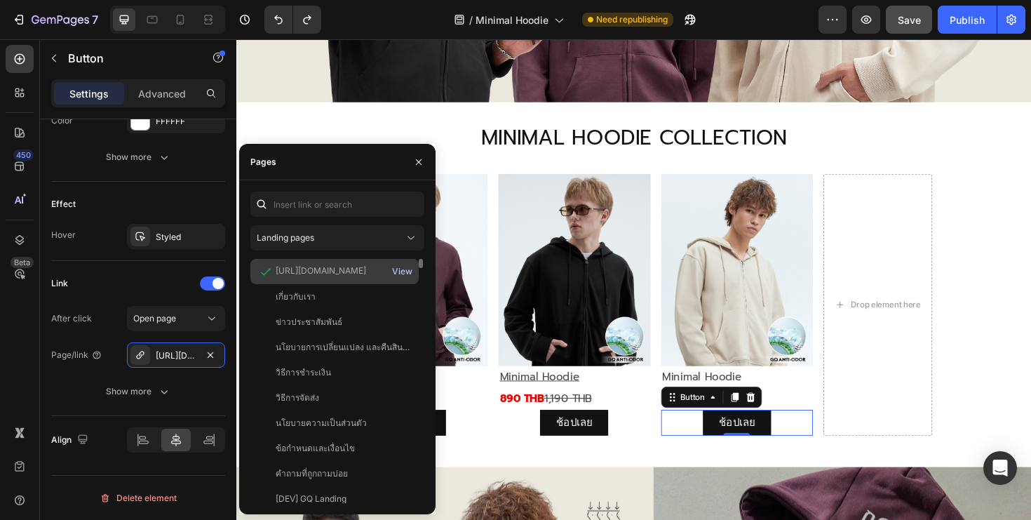
click at [403, 273] on div "View" at bounding box center [402, 271] width 20 height 13
click at [366, 271] on div "[URL][DOMAIN_NAME]" at bounding box center [321, 270] width 90 height 13
copy div "[URL][DOMAIN_NAME]"
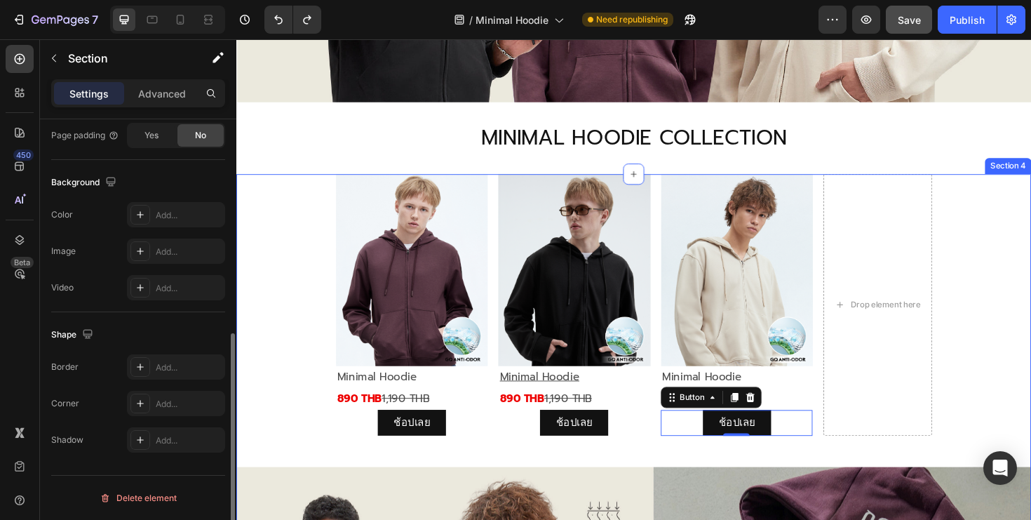
click at [709, 467] on div "Image Minimal Hoodie Text Block 890 THB 1,190 THB Text Block ช้อปเลย Button Ima…" at bounding box center [657, 509] width 842 height 655
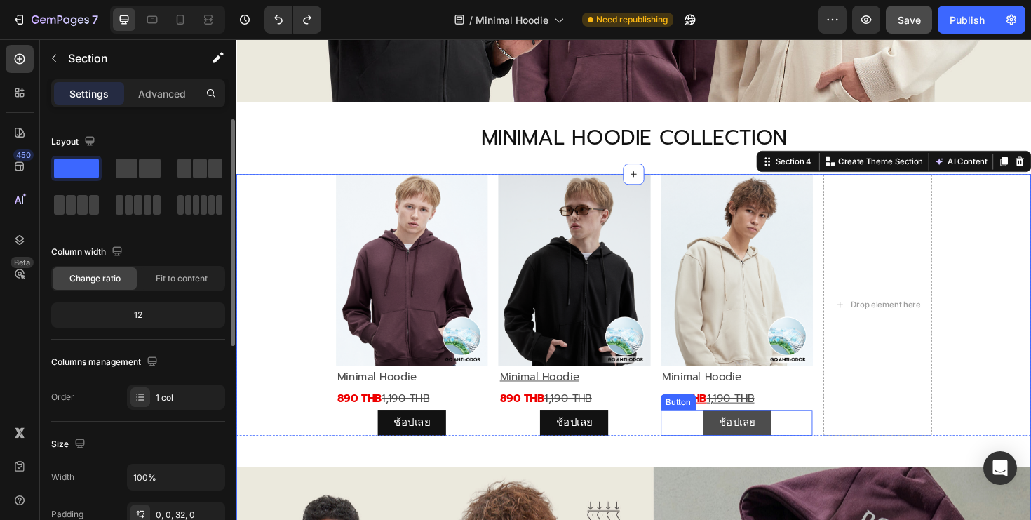
click at [792, 443] on link "ช้อปเลย" at bounding box center [766, 444] width 72 height 27
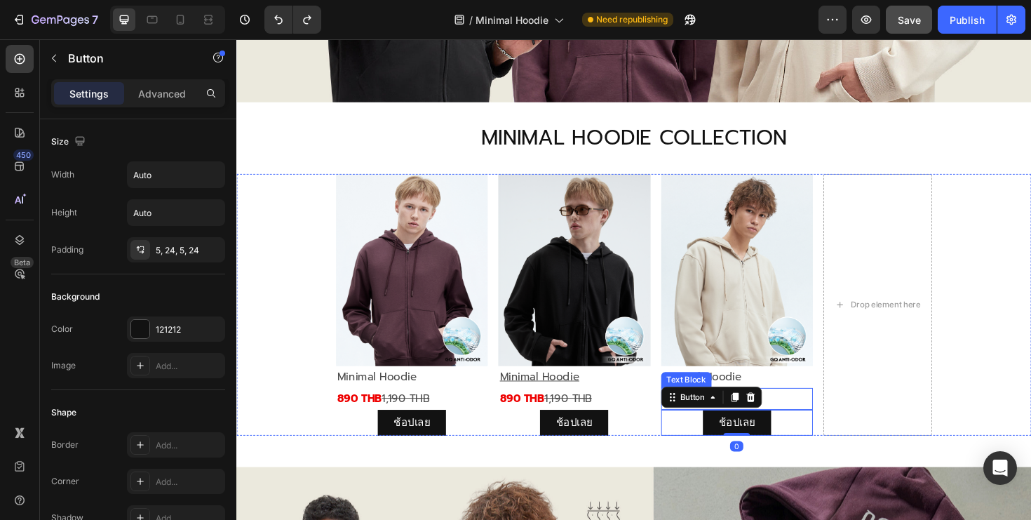
click at [814, 414] on p "890 THB 1,190 THB" at bounding box center [766, 420] width 158 height 20
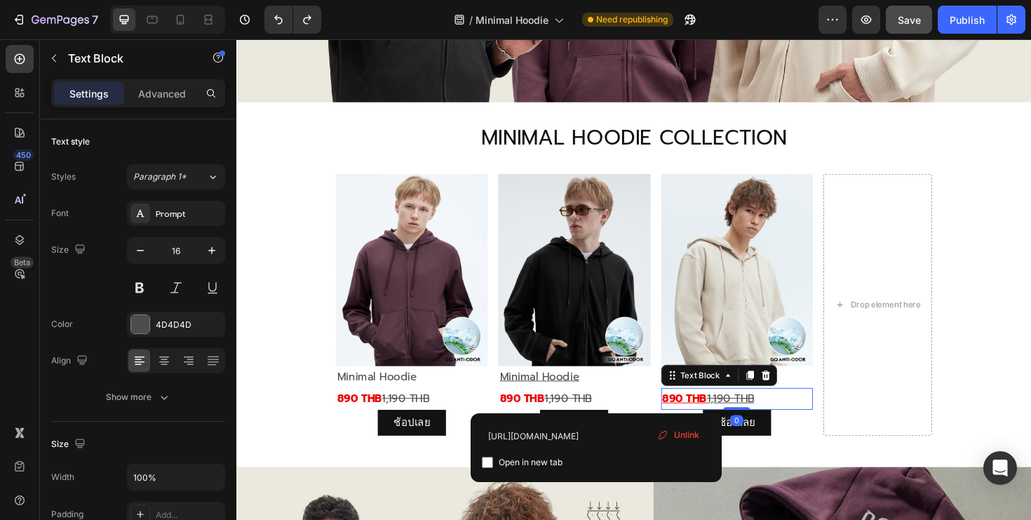
click at [814, 414] on p "890 THB 1,190 THB" at bounding box center [766, 420] width 158 height 20
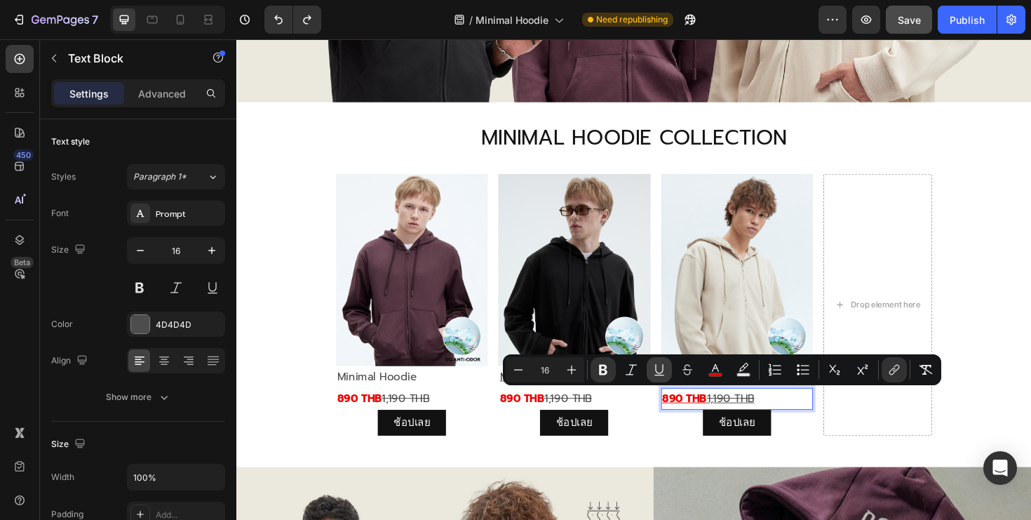
click at [656, 365] on icon "Editor contextual toolbar" at bounding box center [659, 369] width 8 height 10
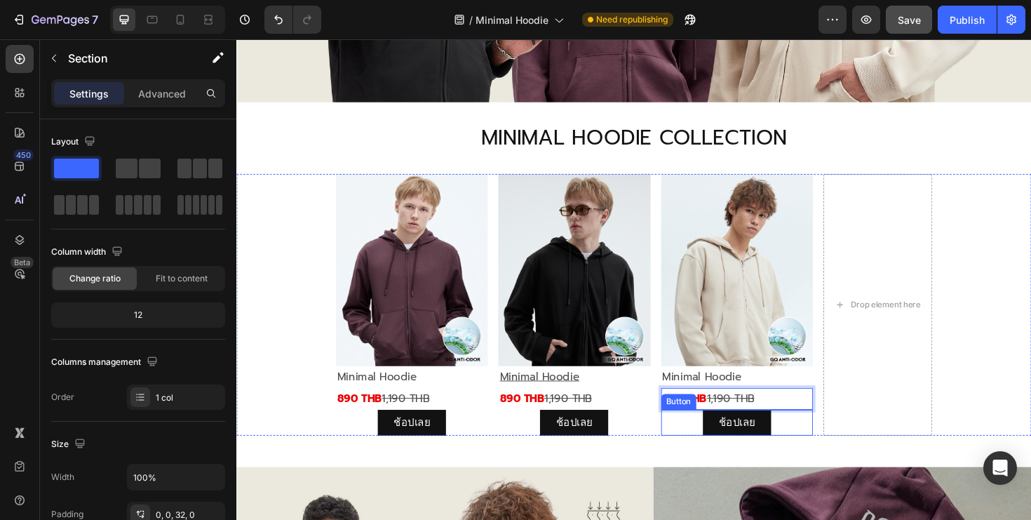
click at [709, 478] on div "Image Minimal Hoodie Text Block 890 THB 1,190 THB Text Block ช้อปเลย Button Ima…" at bounding box center [657, 509] width 842 height 655
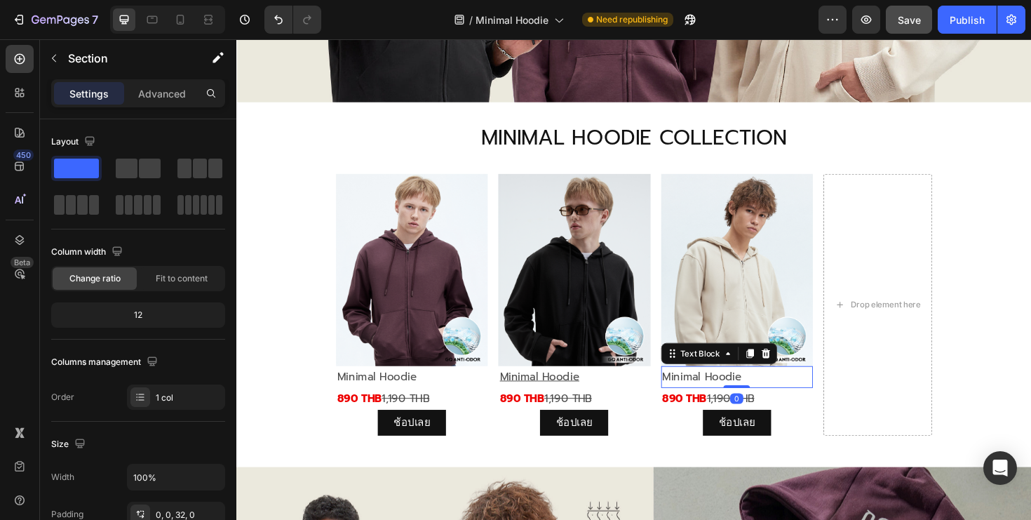
click at [770, 393] on p "Minimal Hoodie" at bounding box center [766, 396] width 158 height 20
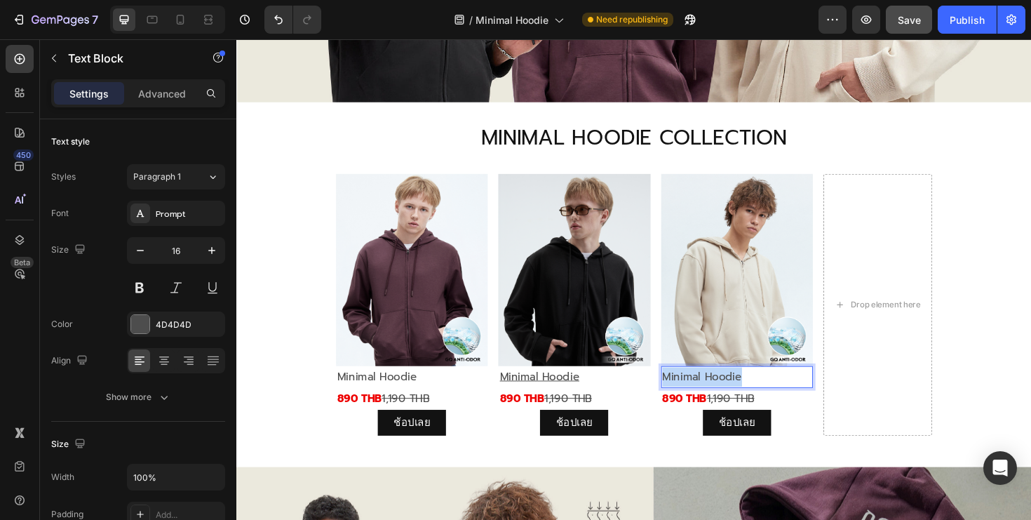
click at [770, 393] on p "Minimal Hoodie" at bounding box center [766, 396] width 158 height 20
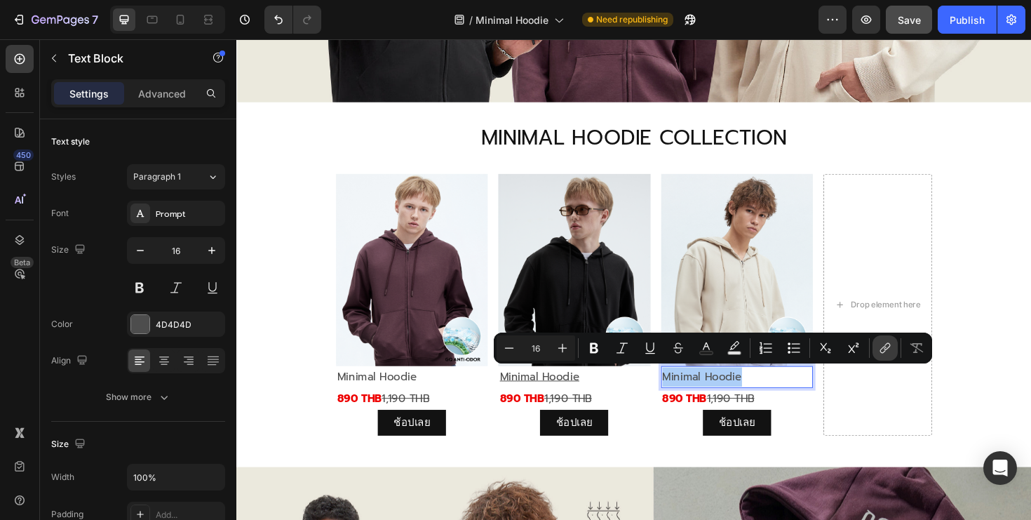
click at [872, 347] on button "link" at bounding box center [884, 347] width 25 height 25
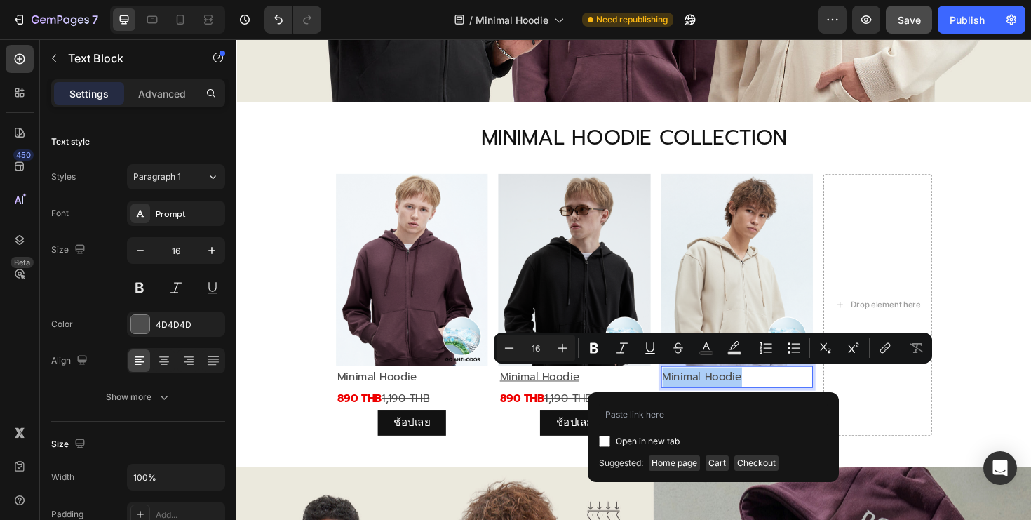
type input "[URL][DOMAIN_NAME]"
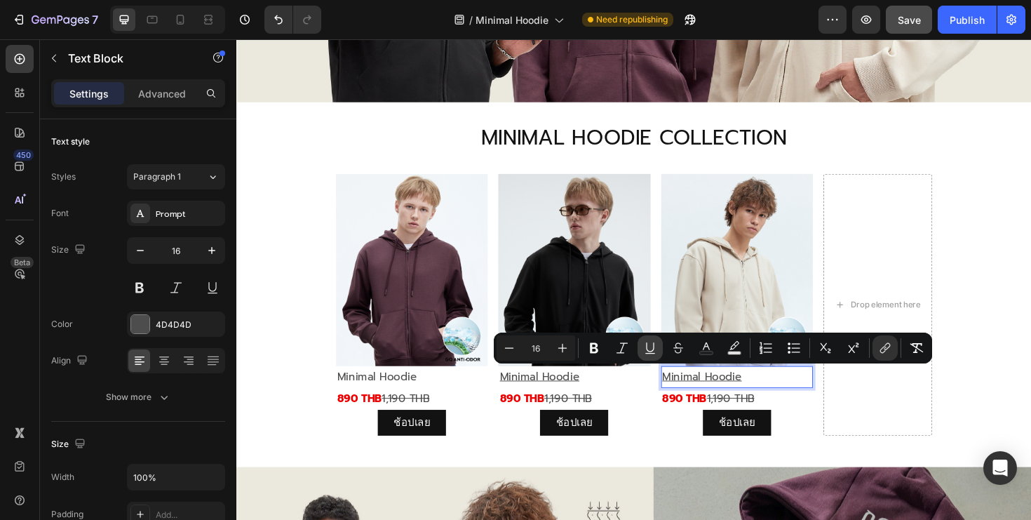
click at [646, 344] on icon "Editor contextual toolbar" at bounding box center [650, 347] width 8 height 10
click at [610, 402] on p "Minimal Hoodie" at bounding box center [594, 396] width 158 height 20
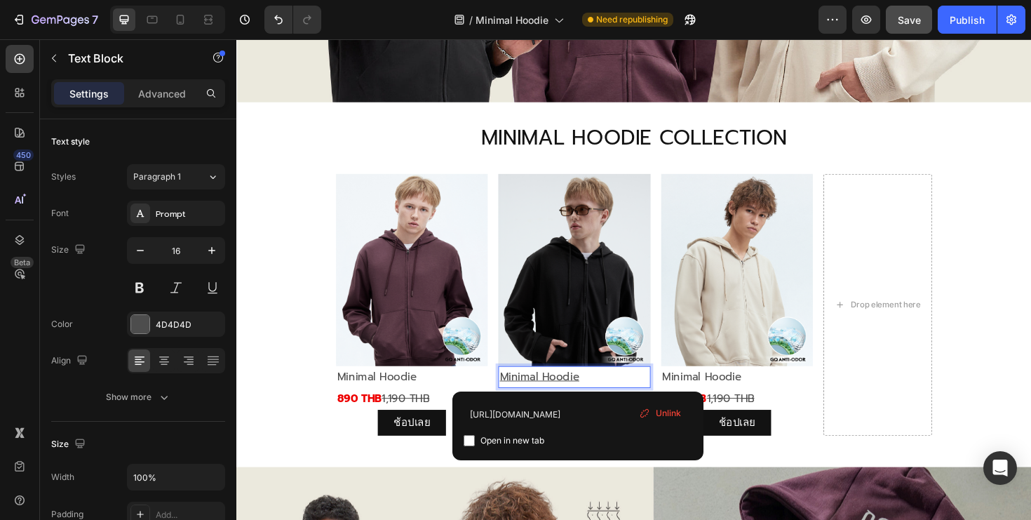
click at [610, 402] on p "Minimal Hoodie" at bounding box center [594, 396] width 158 height 20
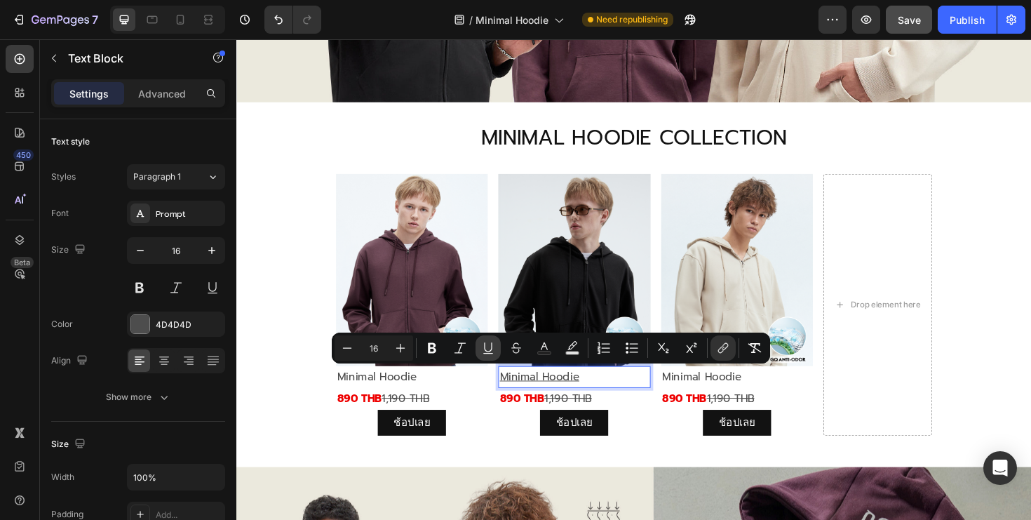
click at [489, 346] on icon "Editor contextual toolbar" at bounding box center [488, 348] width 14 height 14
click at [469, 390] on p "Minimal Hoodie" at bounding box center [422, 396] width 158 height 20
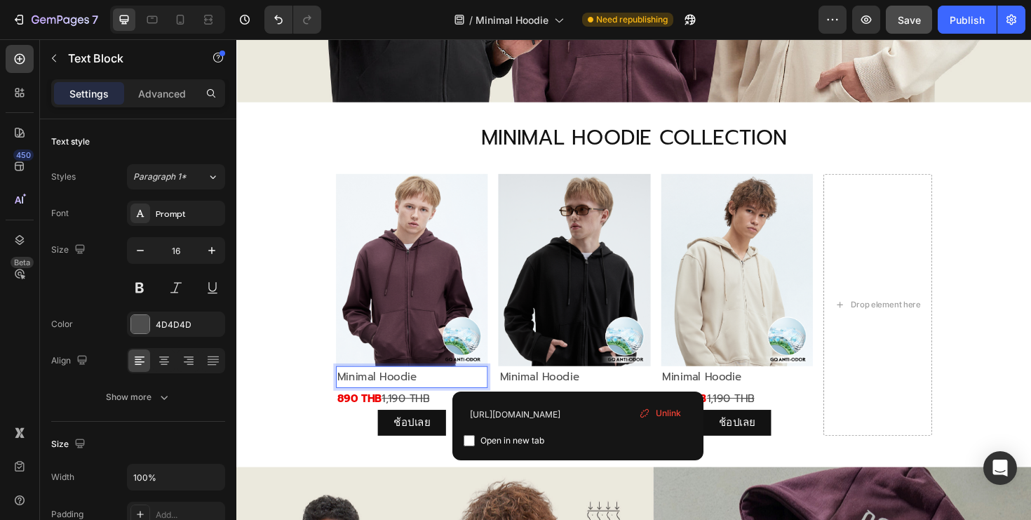
click at [469, 390] on p "Minimal Hoodie" at bounding box center [422, 396] width 158 height 20
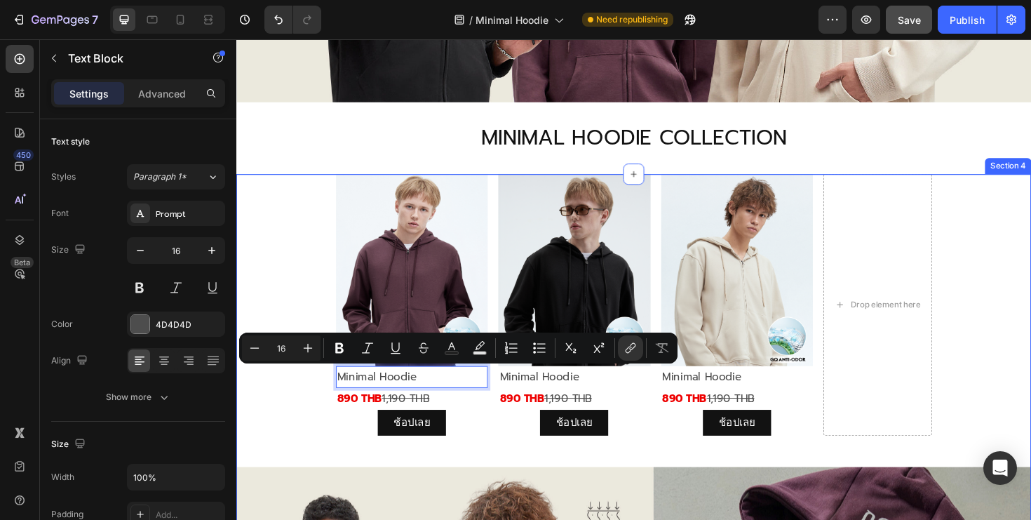
click at [540, 480] on div "Image Minimal Hoodie Text Block 0 890 THB 1,190 THB Text Block ช้อปเลย Button I…" at bounding box center [657, 509] width 842 height 655
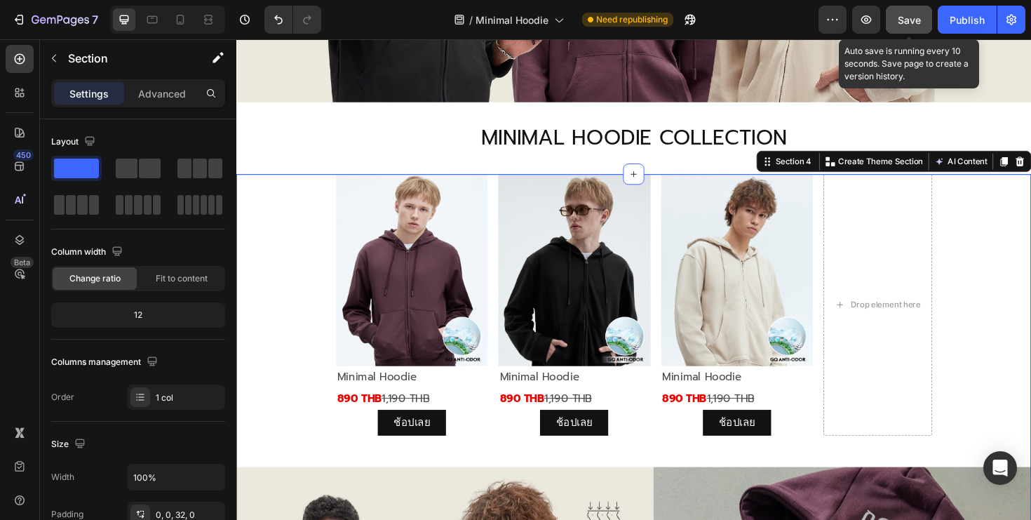
click at [910, 15] on span "Save" at bounding box center [909, 20] width 23 height 12
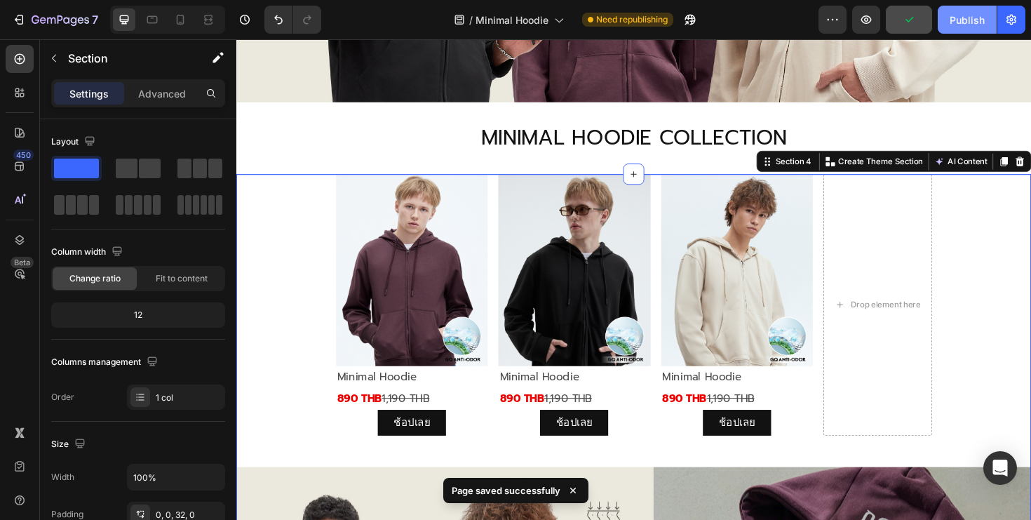
click at [961, 22] on div "Publish" at bounding box center [967, 20] width 35 height 15
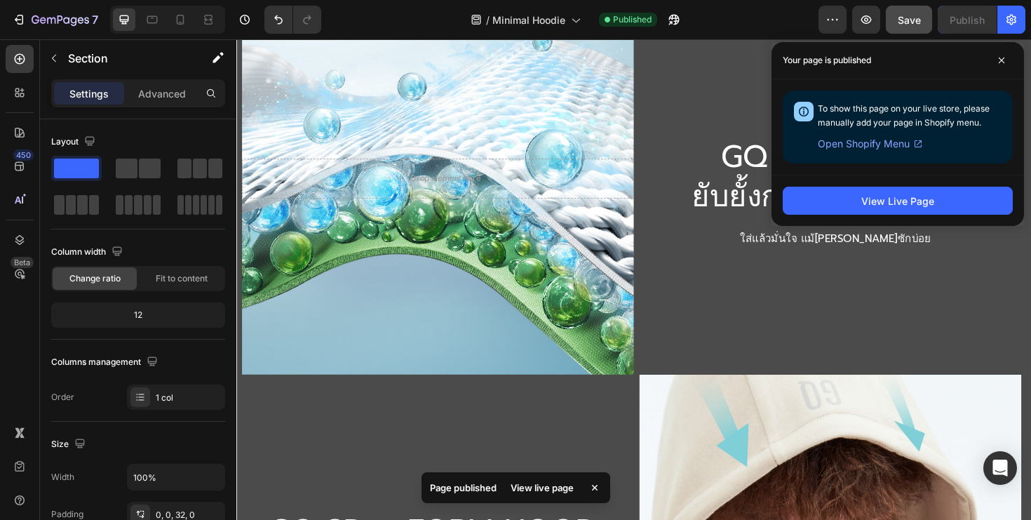
scroll to position [1355, 0]
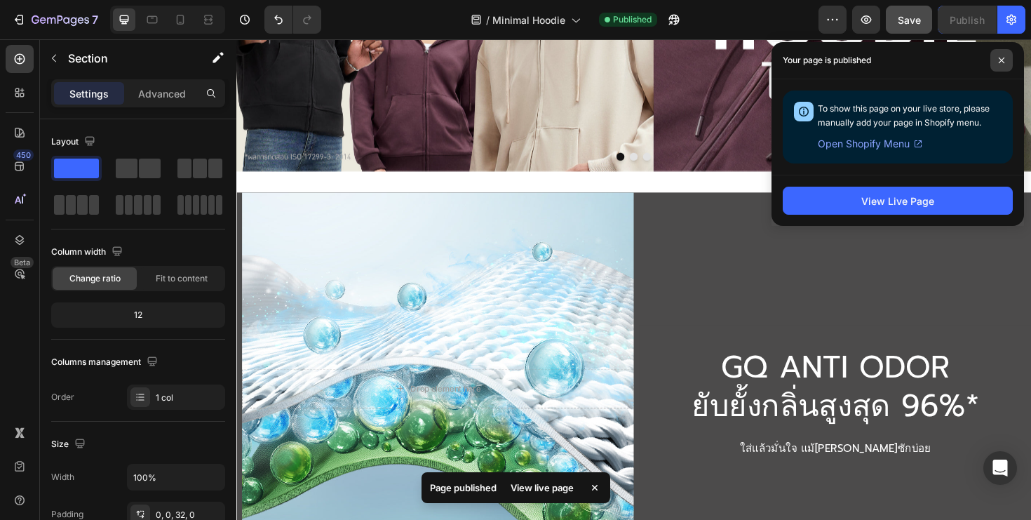
click at [1006, 59] on span at bounding box center [1001, 60] width 22 height 22
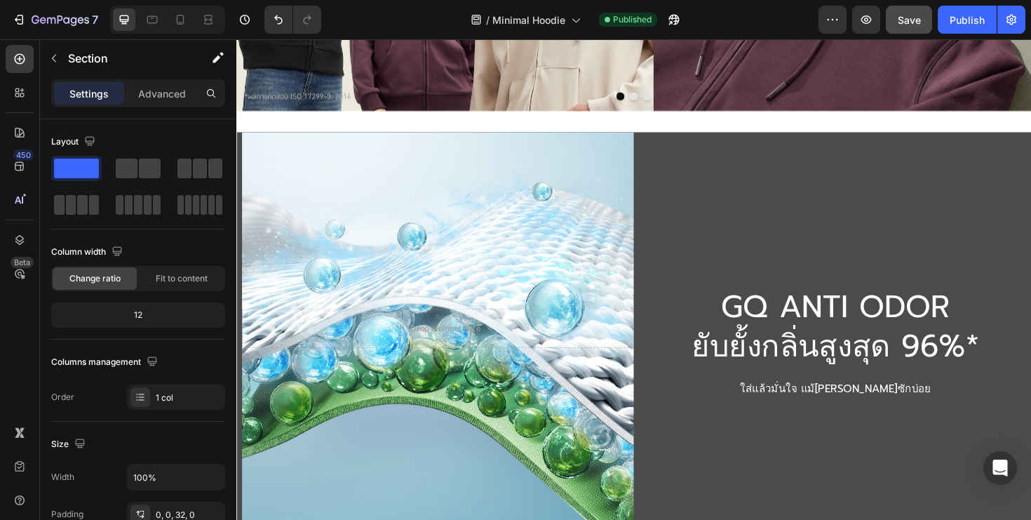
scroll to position [1288, 0]
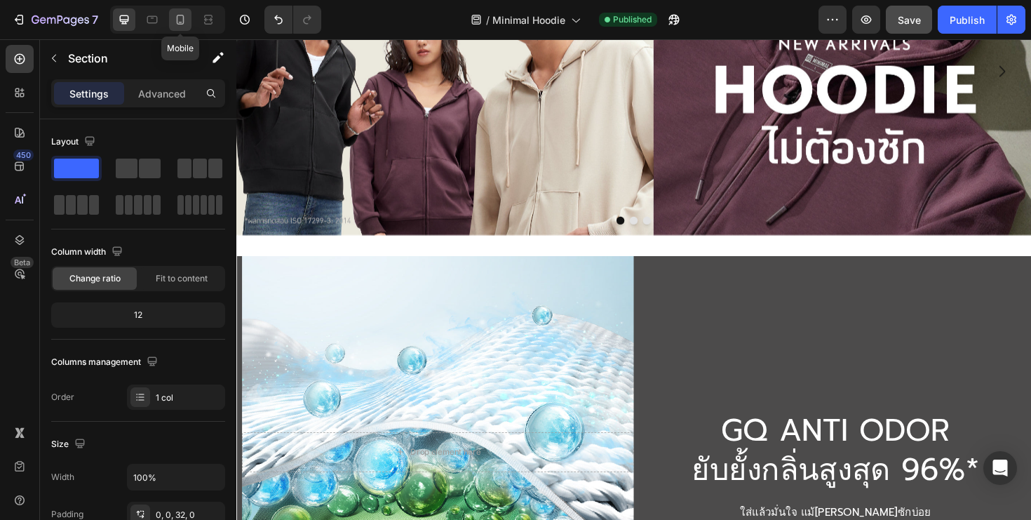
click at [182, 29] on div at bounding box center [180, 19] width 22 height 22
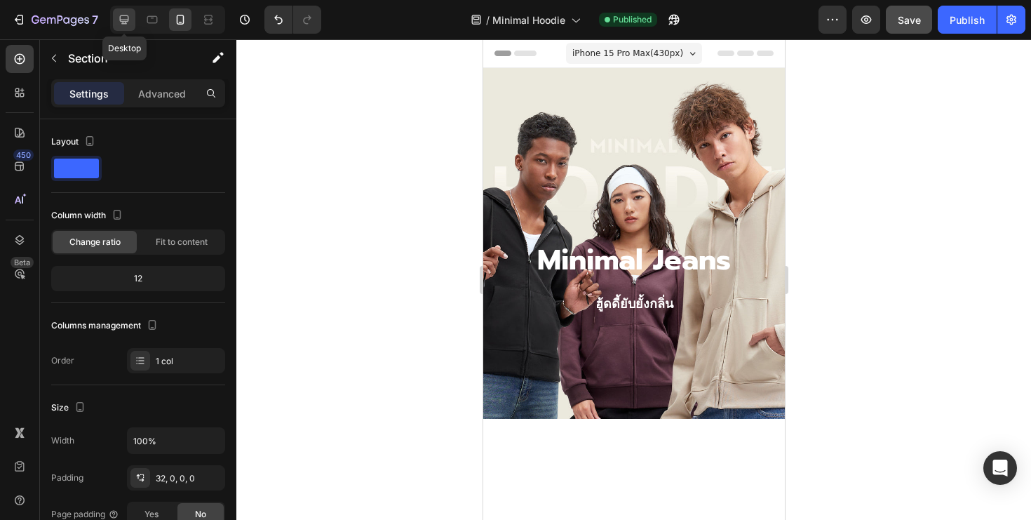
click at [127, 22] on icon at bounding box center [124, 20] width 14 height 14
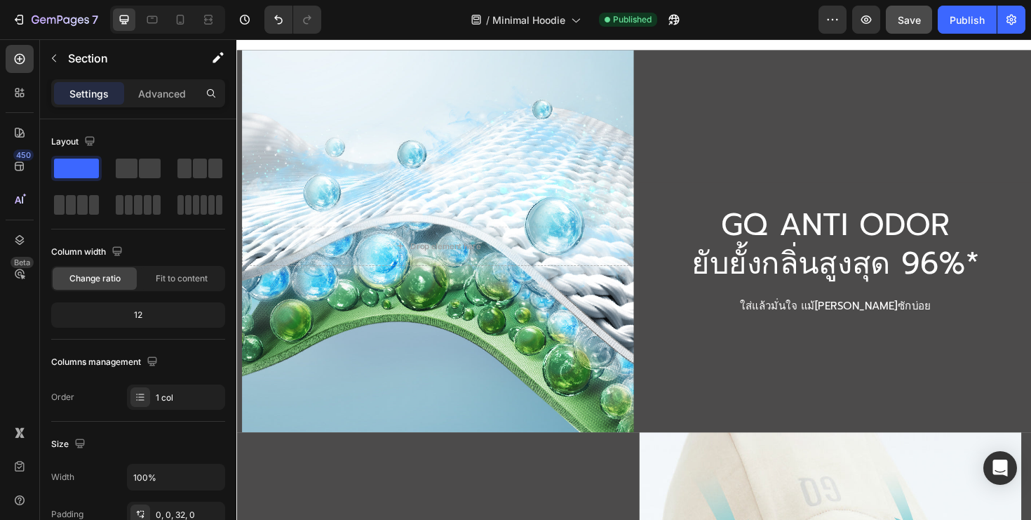
scroll to position [1504, 0]
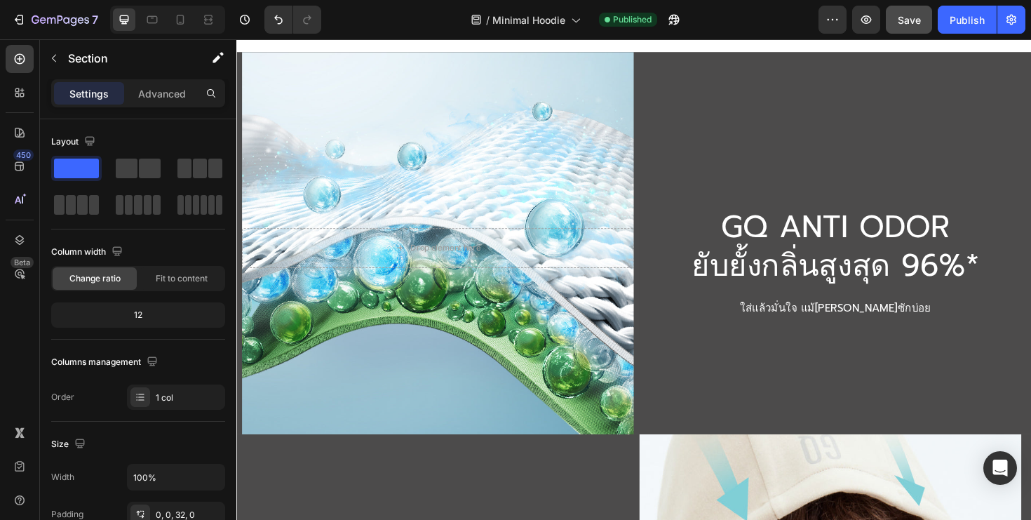
click at [623, 386] on div "Background Image" at bounding box center [449, 260] width 415 height 415
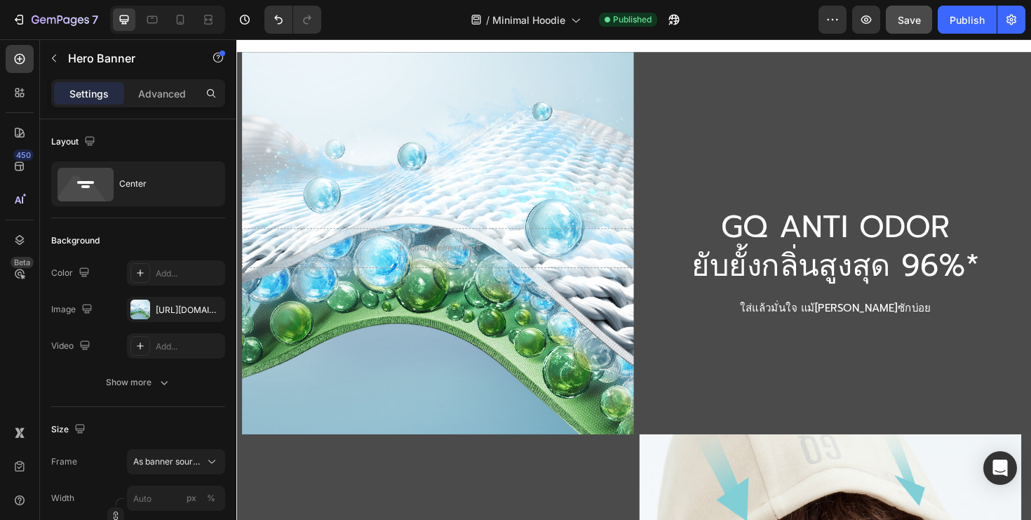
click at [623, 386] on div "Background Image" at bounding box center [449, 260] width 415 height 415
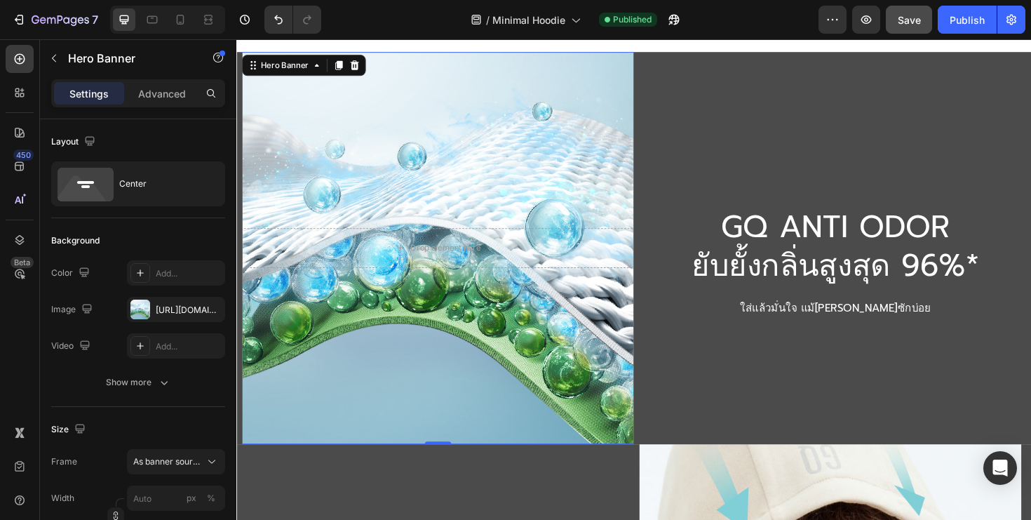
click at [734, 318] on p "ใส่แล้วมั่นใจ แม้[PERSON_NAME]ซักบ่อย" at bounding box center [870, 324] width 412 height 20
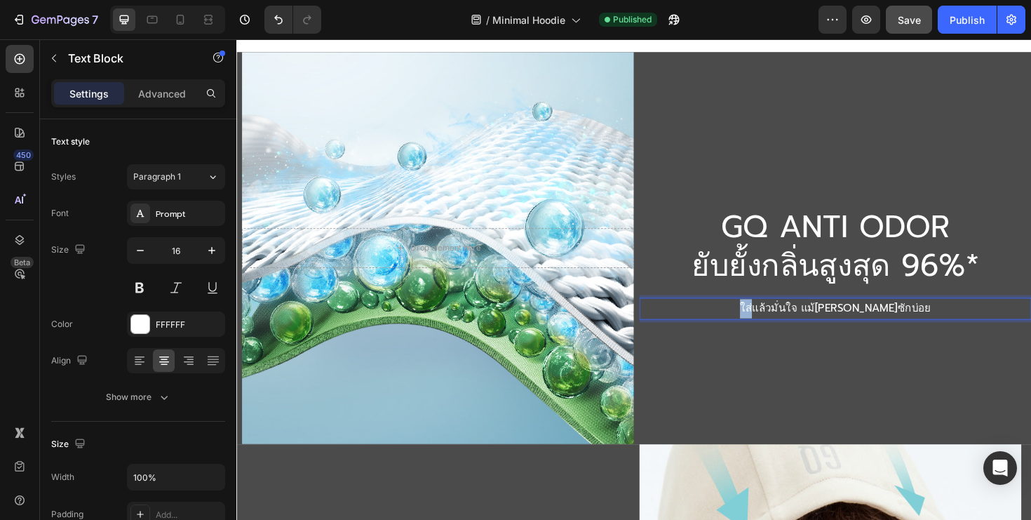
click at [734, 318] on p "ใส่แล้วมั่นใจ แม้[PERSON_NAME]ซักบ่อย" at bounding box center [870, 324] width 412 height 20
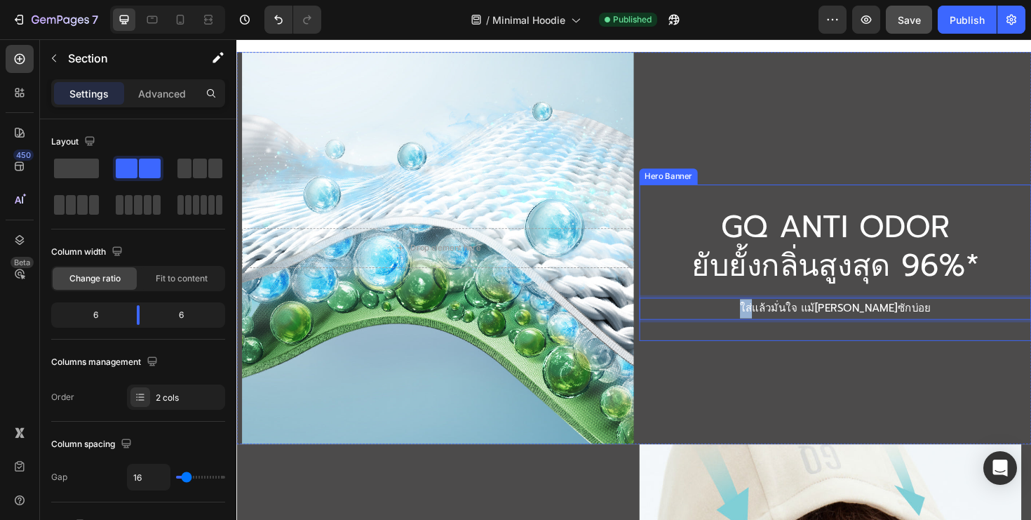
click at [713, 382] on div "GQ ANTI ODOR​ ยับยั้งกลิ่นสูงสุด 96%* Heading ใส่แล้วมั่นใจ แม้[PERSON_NAME]ซัก…" at bounding box center [870, 260] width 415 height 415
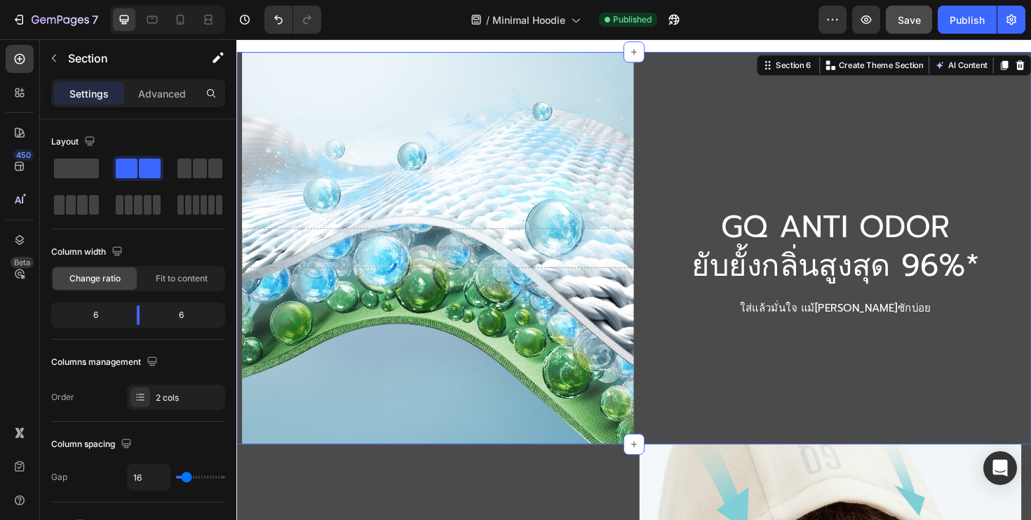
click at [689, 403] on div "GQ ANTI ODOR​ ยับยั้งกลิ่นสูงสุด 96%* Heading ใส่แล้วมั่นใจ แม้[PERSON_NAME]ซัก…" at bounding box center [870, 260] width 415 height 415
click at [50, 60] on icon "button" at bounding box center [53, 58] width 11 height 11
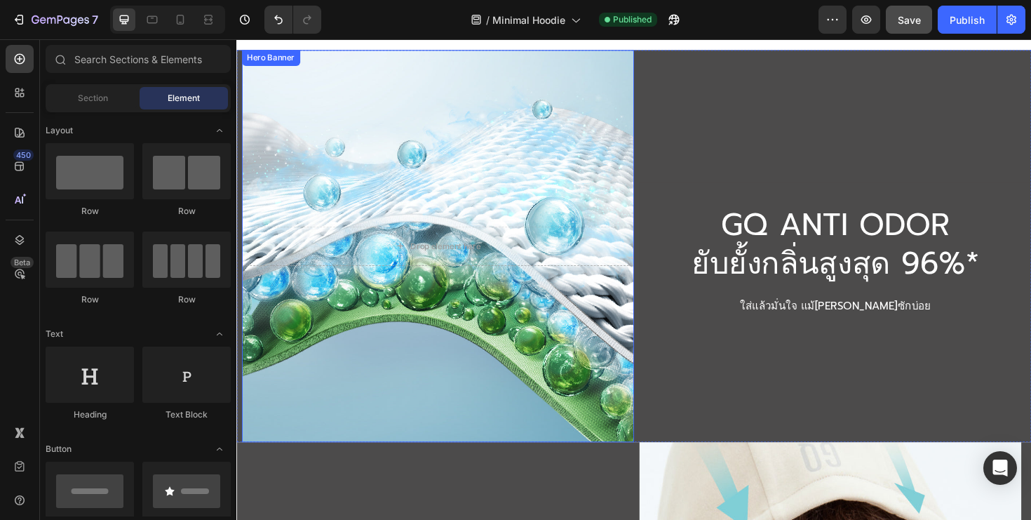
scroll to position [1363, 0]
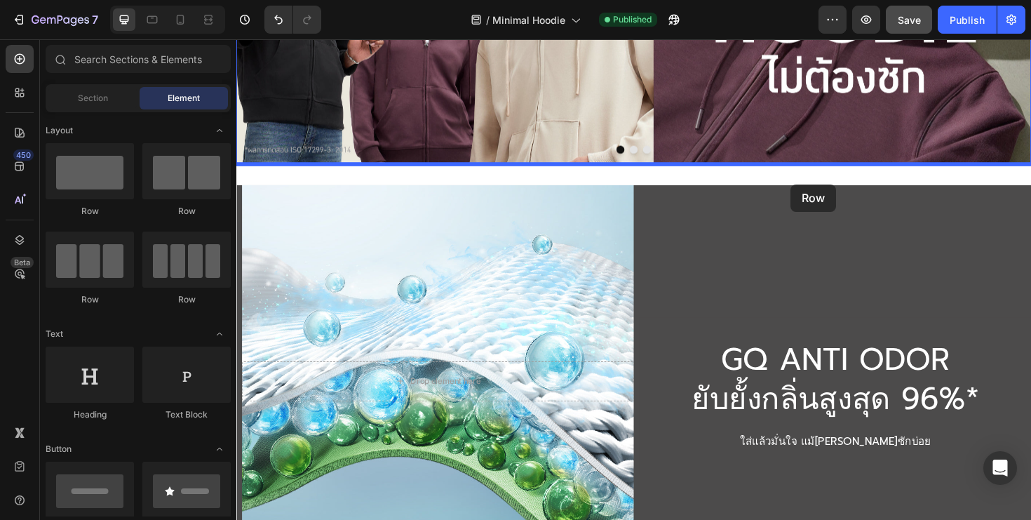
drag, startPoint x: 384, startPoint y: 201, endPoint x: 823, endPoint y: 193, distance: 439.8
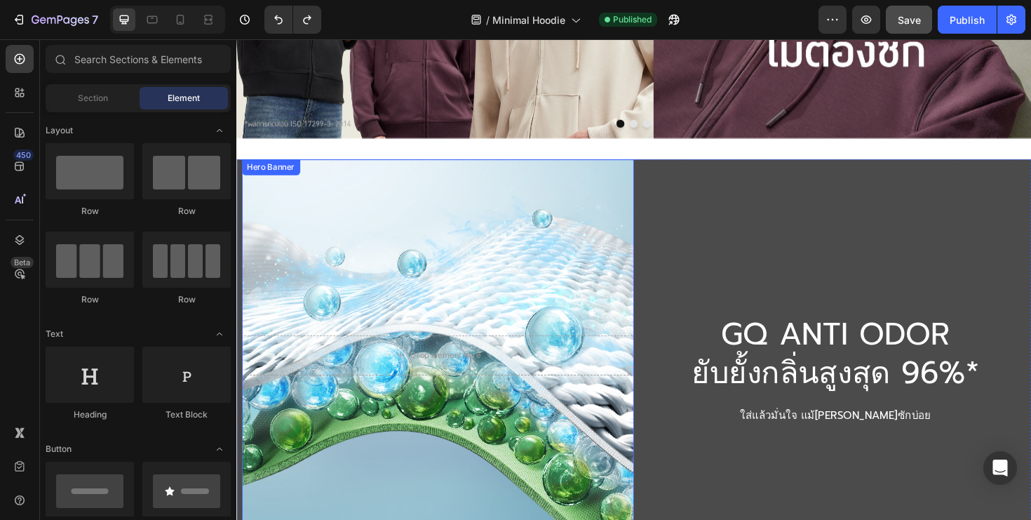
scroll to position [1380, 0]
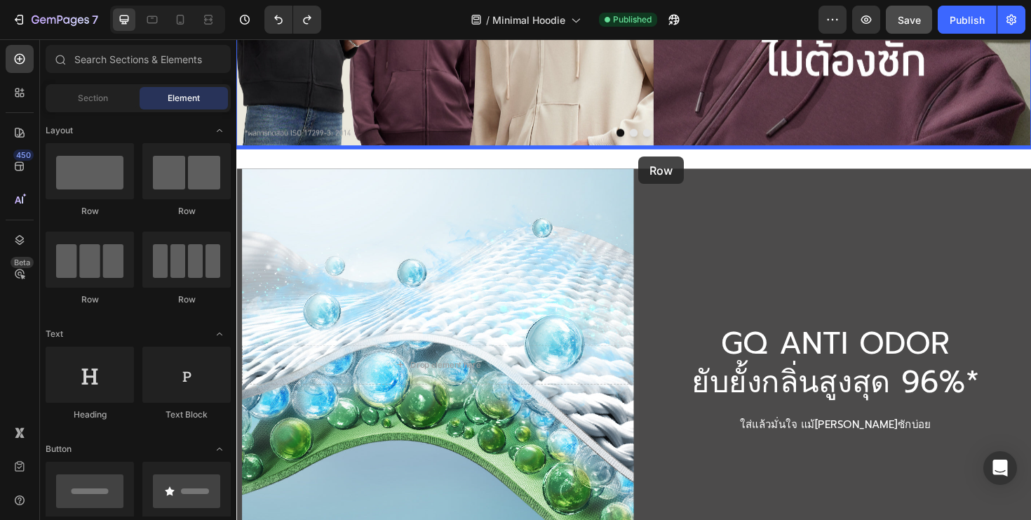
drag, startPoint x: 409, startPoint y: 208, endPoint x: 662, endPoint y: 163, distance: 257.1
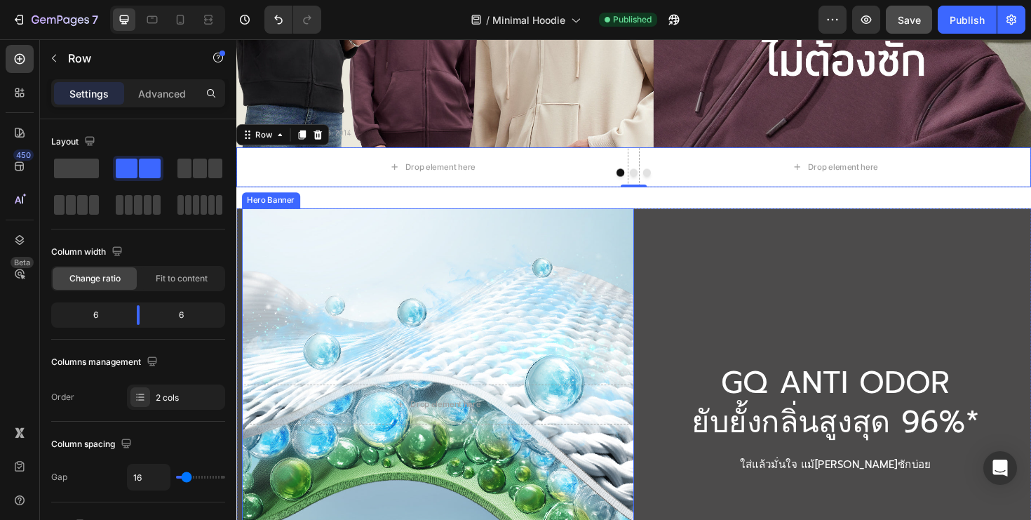
click at [591, 268] on div "Background Image" at bounding box center [449, 425] width 415 height 415
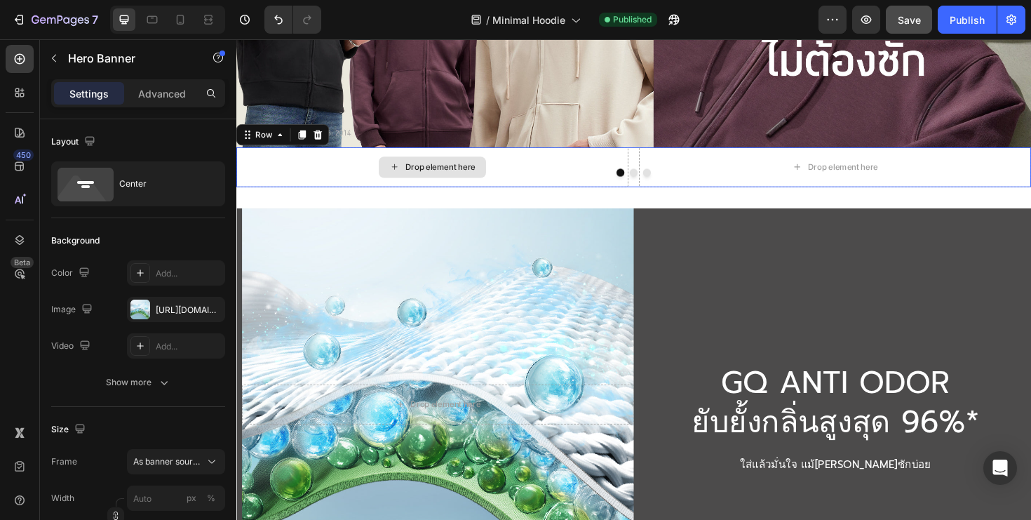
click at [589, 163] on div "Drop element here" at bounding box center [443, 175] width 415 height 42
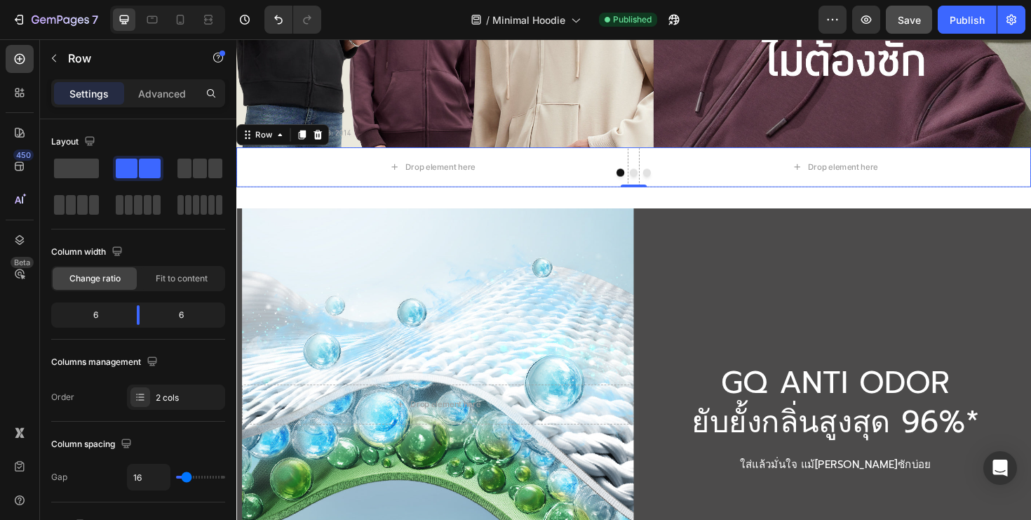
click at [656, 161] on div "Drop element here Drop element here Row 0" at bounding box center [657, 175] width 842 height 42
click at [525, 276] on div "Background Image" at bounding box center [449, 425] width 415 height 415
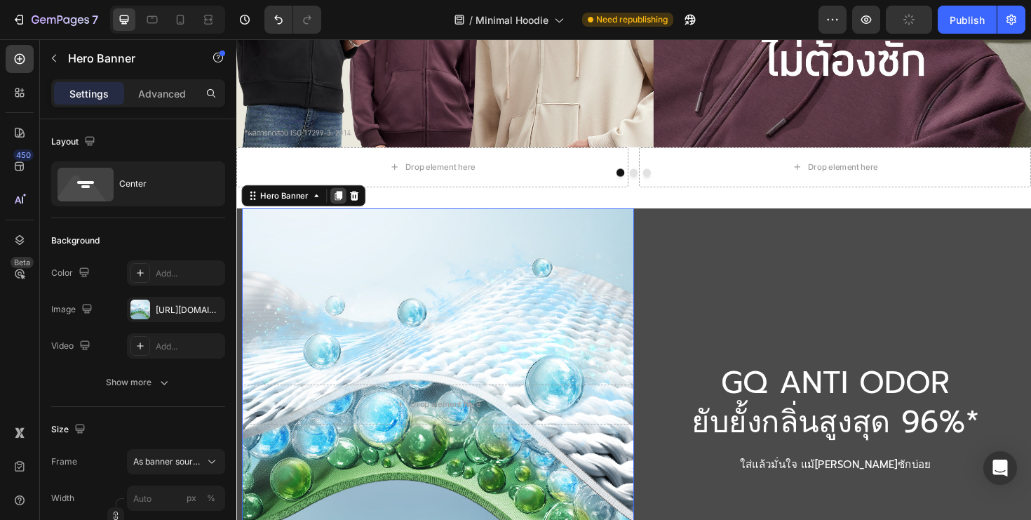
click at [342, 204] on icon at bounding box center [344, 204] width 11 height 11
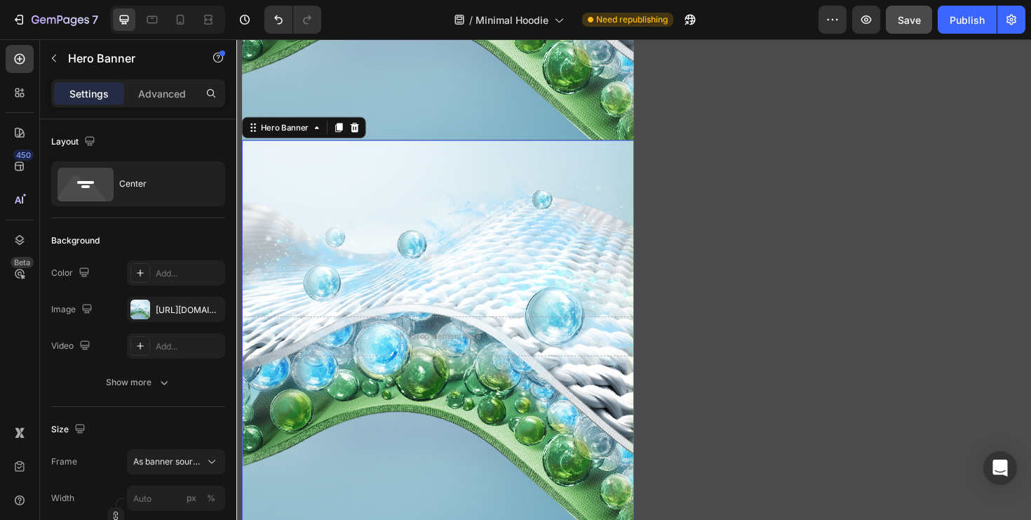
click at [408, 289] on div "Background Image" at bounding box center [449, 353] width 415 height 415
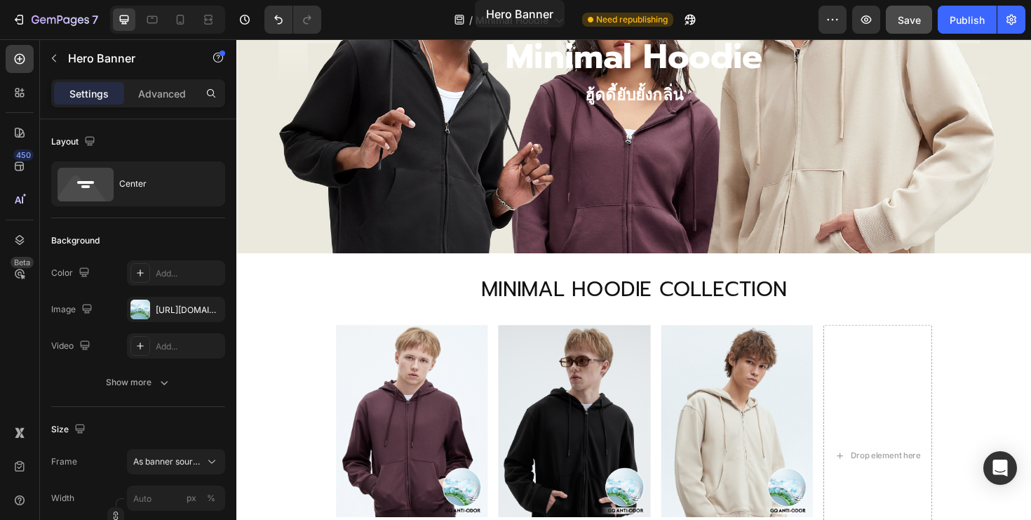
scroll to position [468, 0]
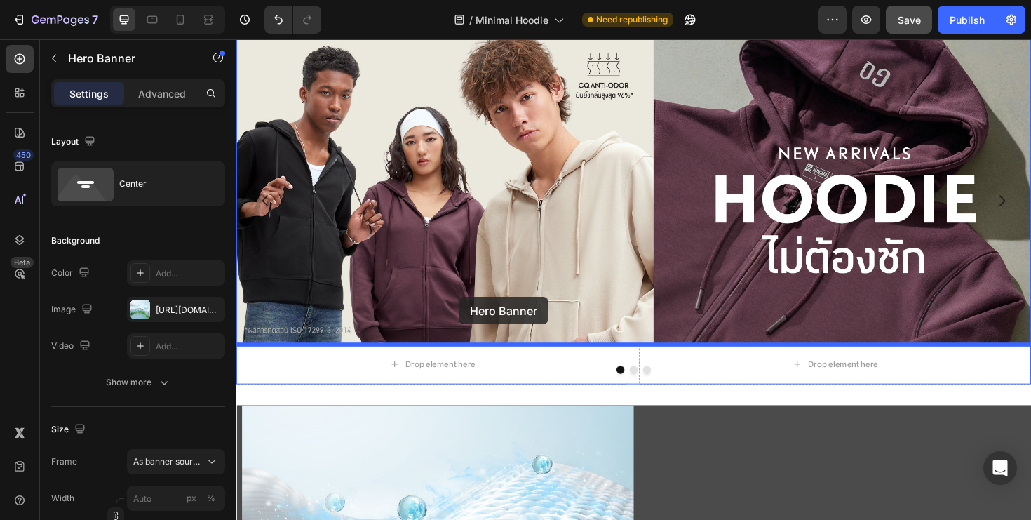
drag, startPoint x: 256, startPoint y: 339, endPoint x: 485, endPoint y: 285, distance: 234.9
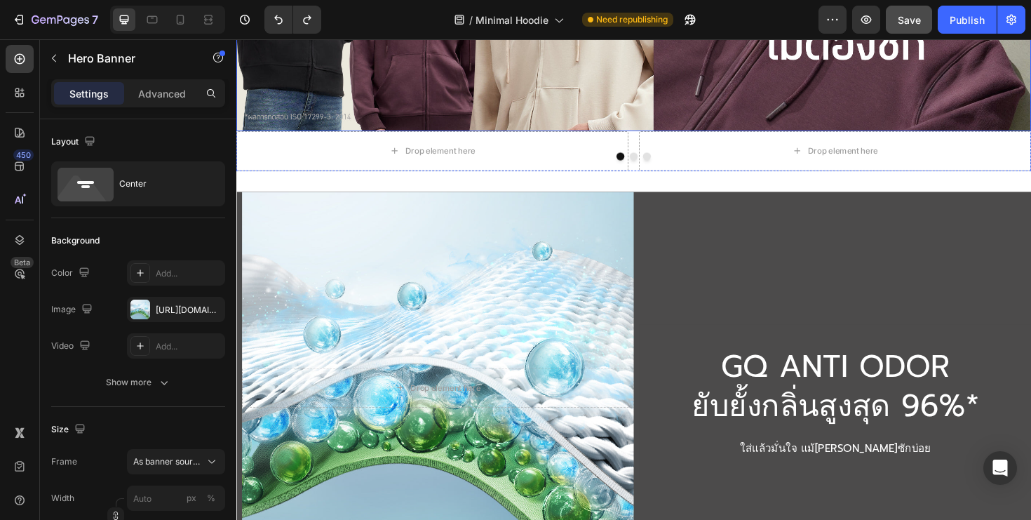
scroll to position [1619, 0]
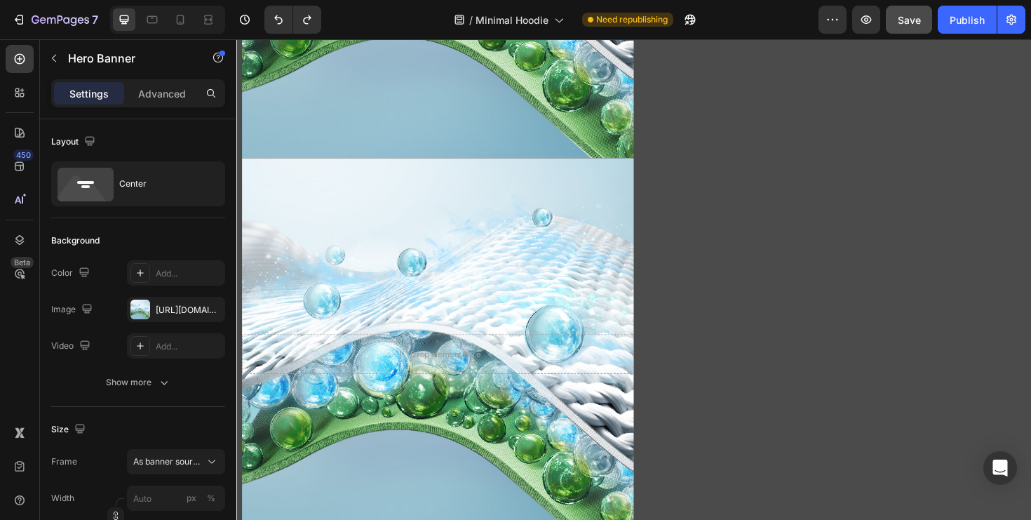
click at [585, 252] on div "Background Image" at bounding box center [449, 372] width 415 height 415
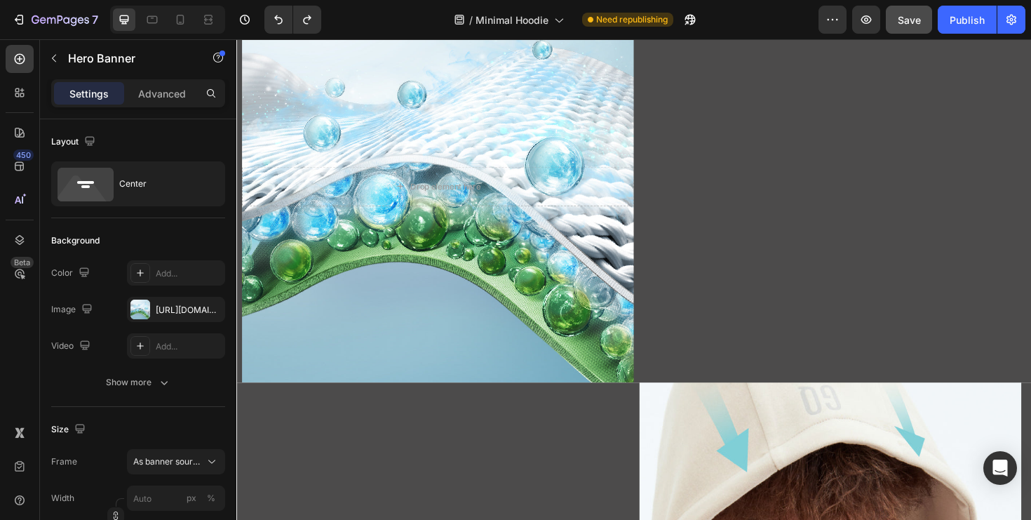
scroll to position [2034, 0]
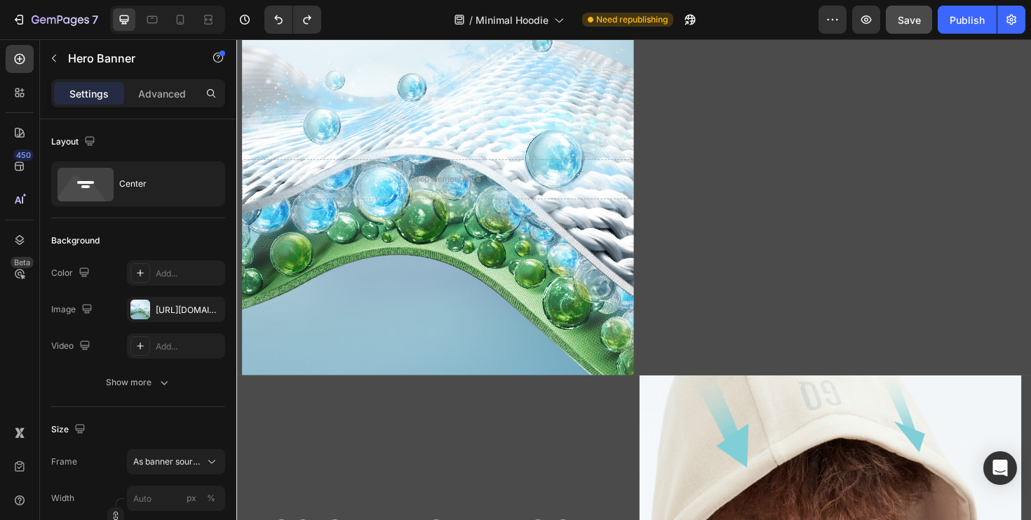
click at [614, 323] on div "Background Image" at bounding box center [449, 187] width 415 height 415
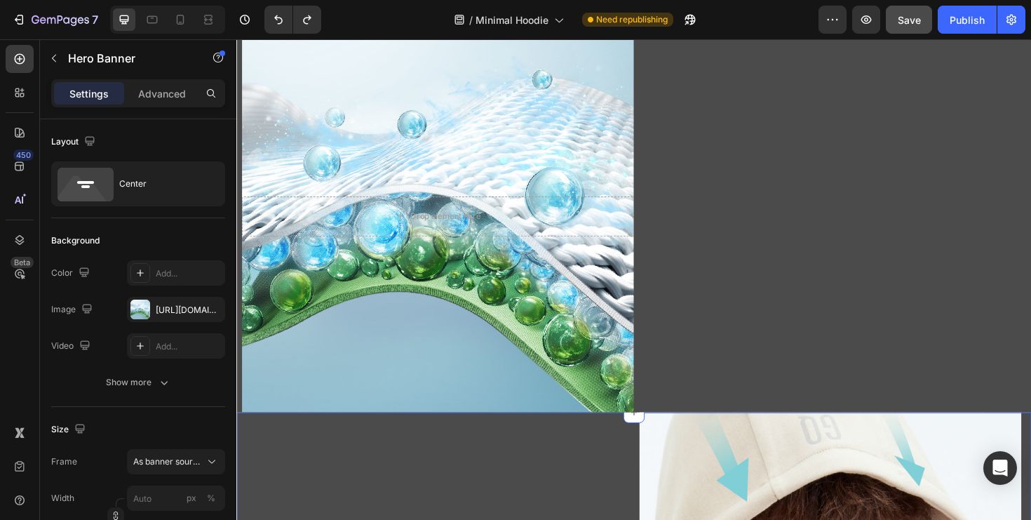
scroll to position [1938, 0]
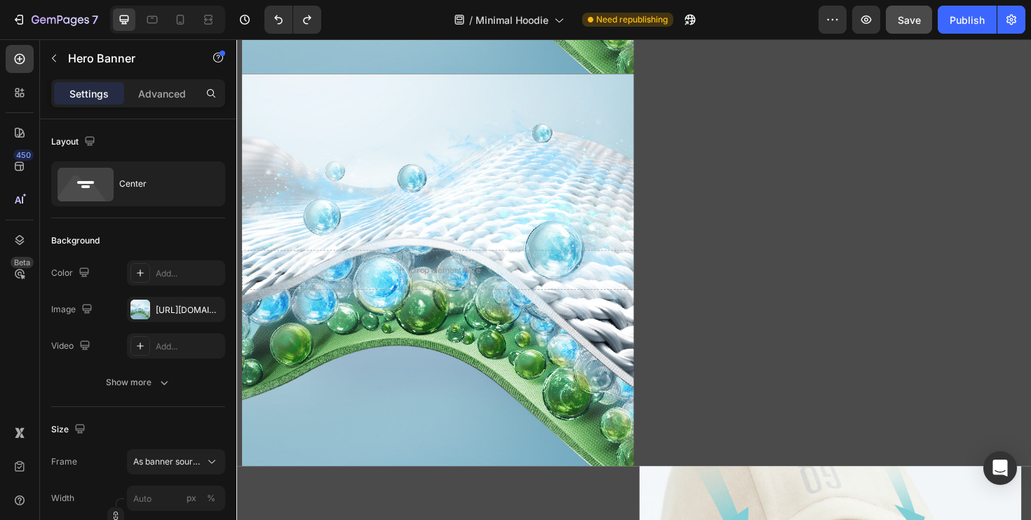
click at [616, 128] on div "Background Image" at bounding box center [449, 283] width 415 height 415
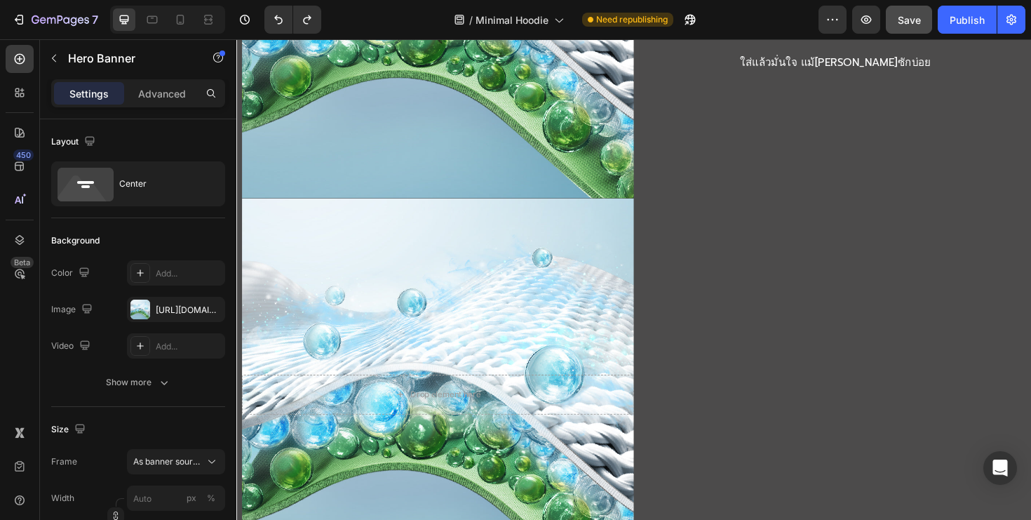
scroll to position [1656, 0]
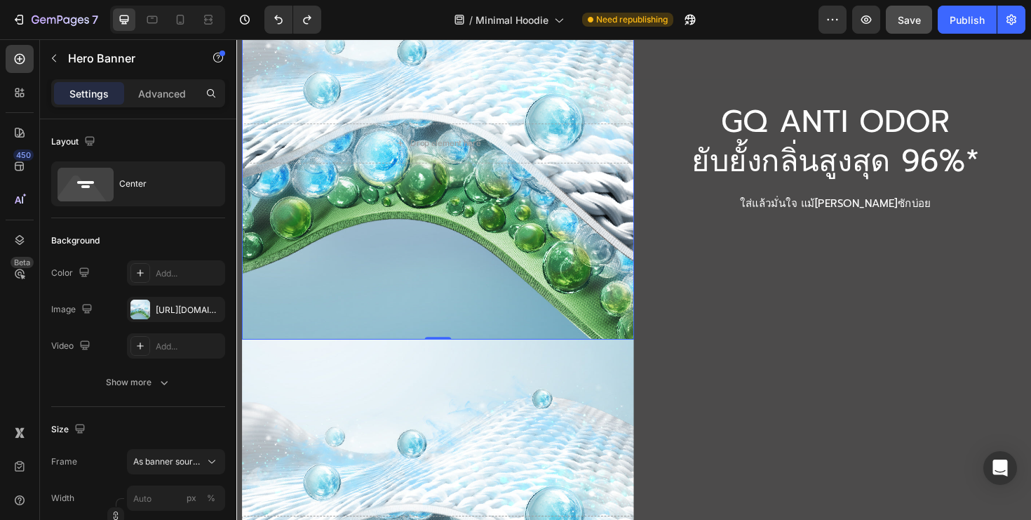
click at [430, 231] on div "Background Image" at bounding box center [449, 149] width 415 height 415
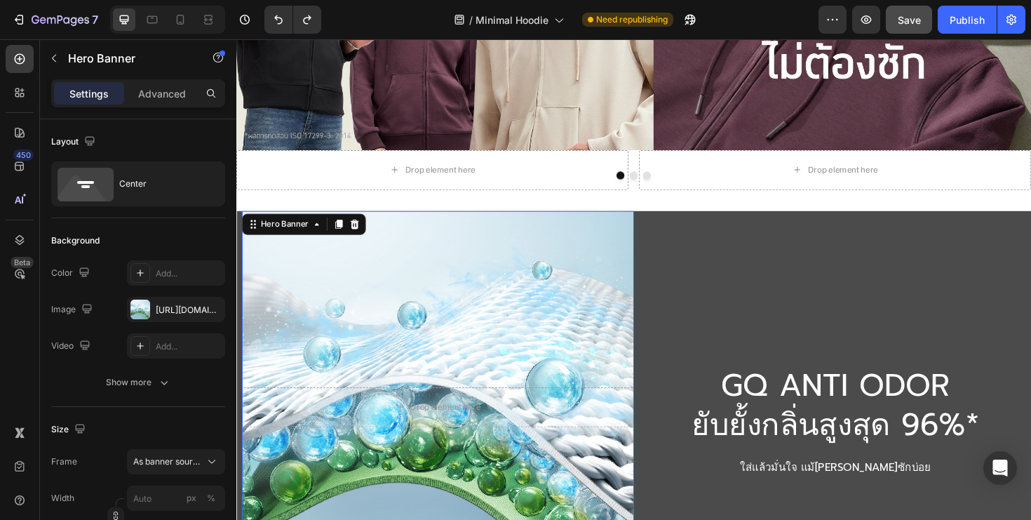
scroll to position [1296, 0]
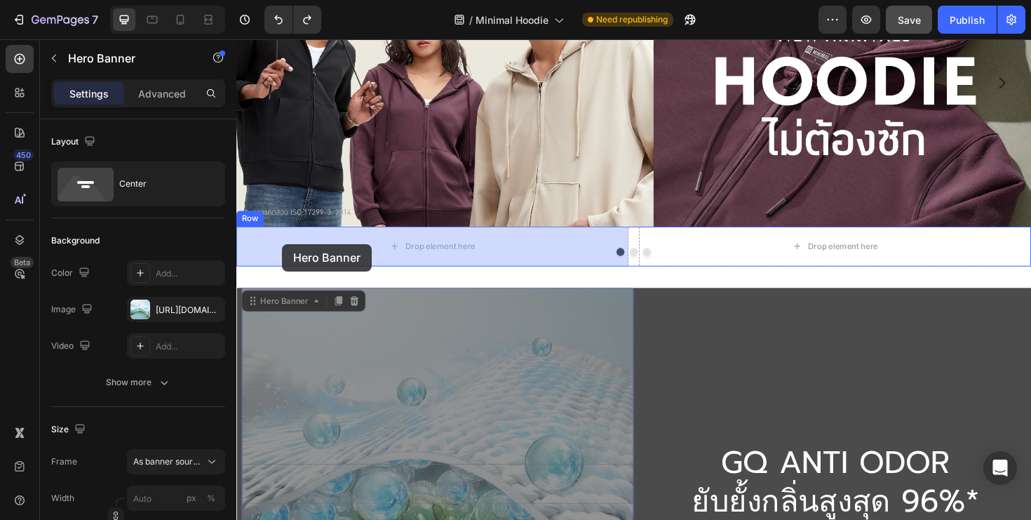
drag, startPoint x: 252, startPoint y: 315, endPoint x: 285, endPoint y: 255, distance: 68.5
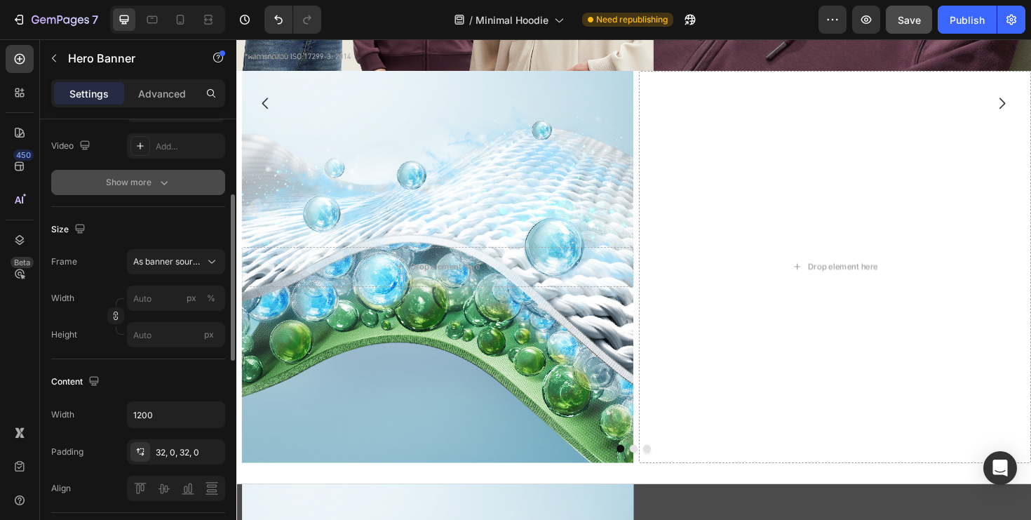
scroll to position [204, 0]
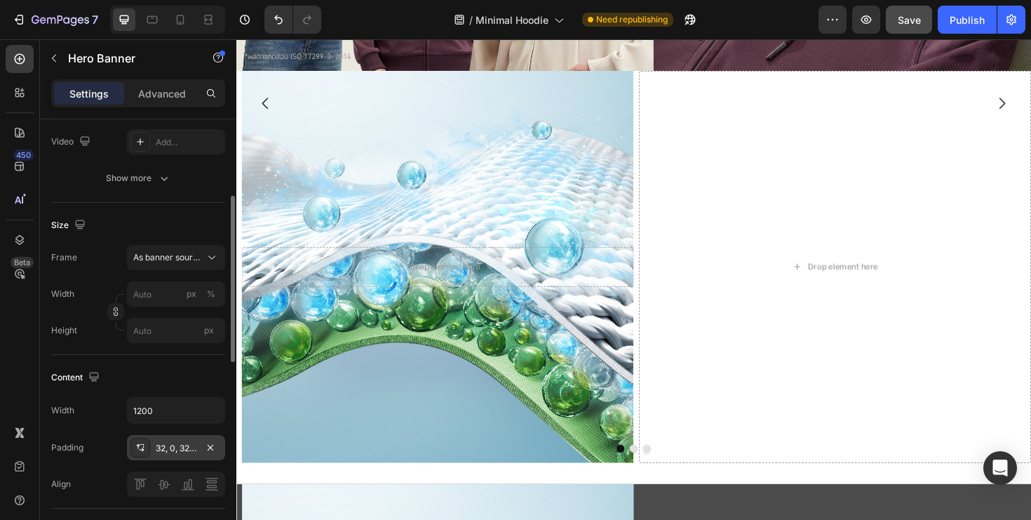
click at [184, 457] on div "32, 0, 32, 0" at bounding box center [176, 447] width 98 height 25
click at [173, 86] on p "Advanced" at bounding box center [162, 93] width 48 height 15
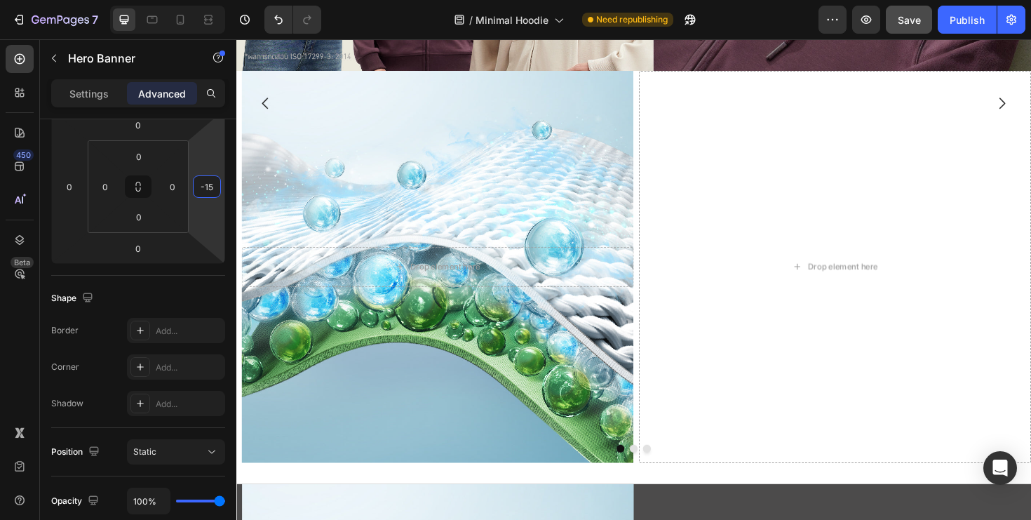
click at [213, 0] on html "7 Version history / Minimal Hoodie Need republishing Preview Save Publish 450 B…" at bounding box center [515, 0] width 1031 height 0
type input "0"
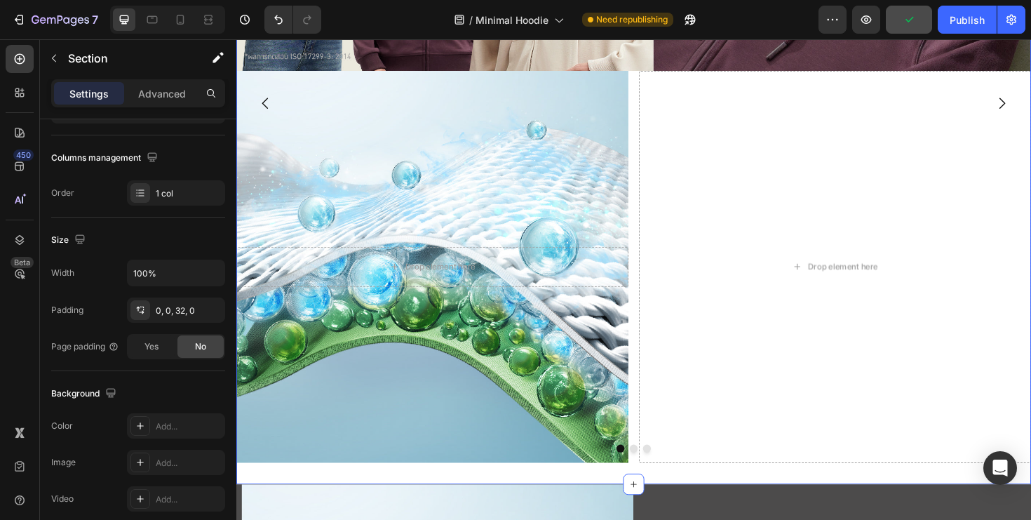
scroll to position [0, 0]
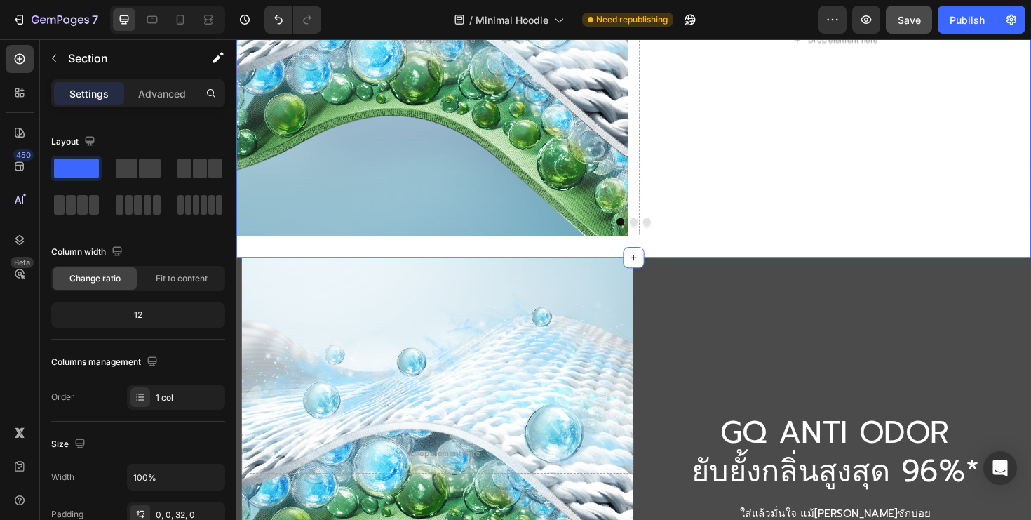
scroll to position [1680, 0]
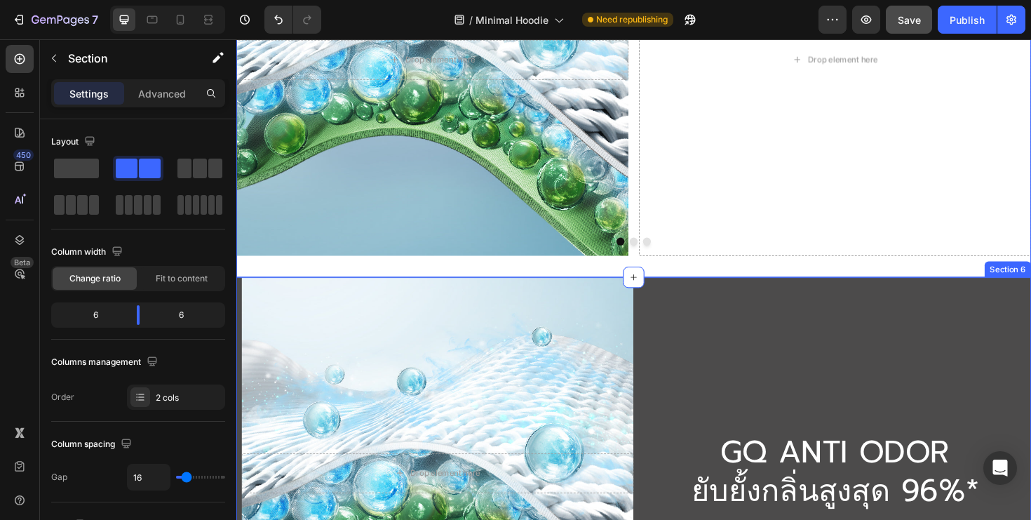
click at [744, 389] on div "GQ ANTI ODOR​ ยับยั้งกลิ่นสูงสุด 96%* Heading ใส่แล้วมั่นใจ แม้[PERSON_NAME]ซัก…" at bounding box center [870, 498] width 415 height 415
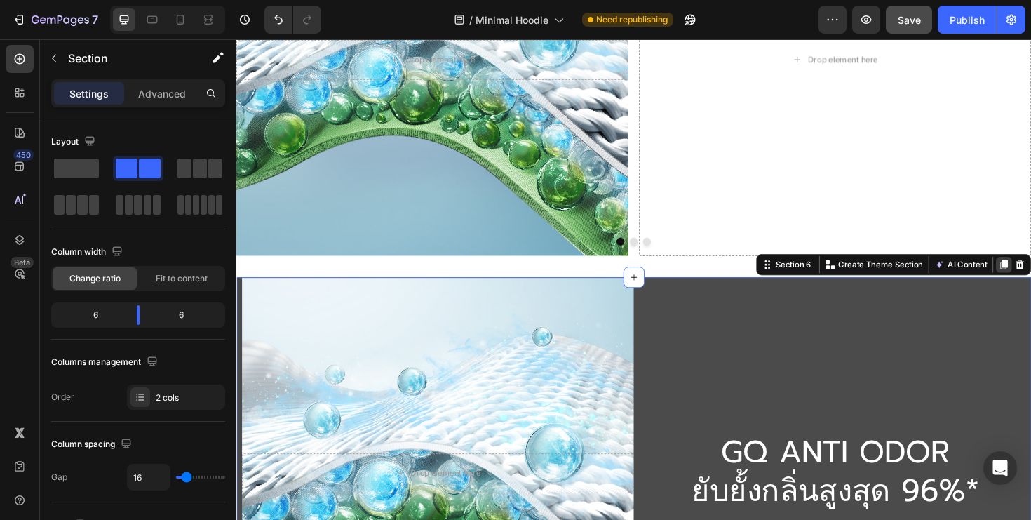
click at [1030, 280] on icon at bounding box center [1049, 277] width 11 height 11
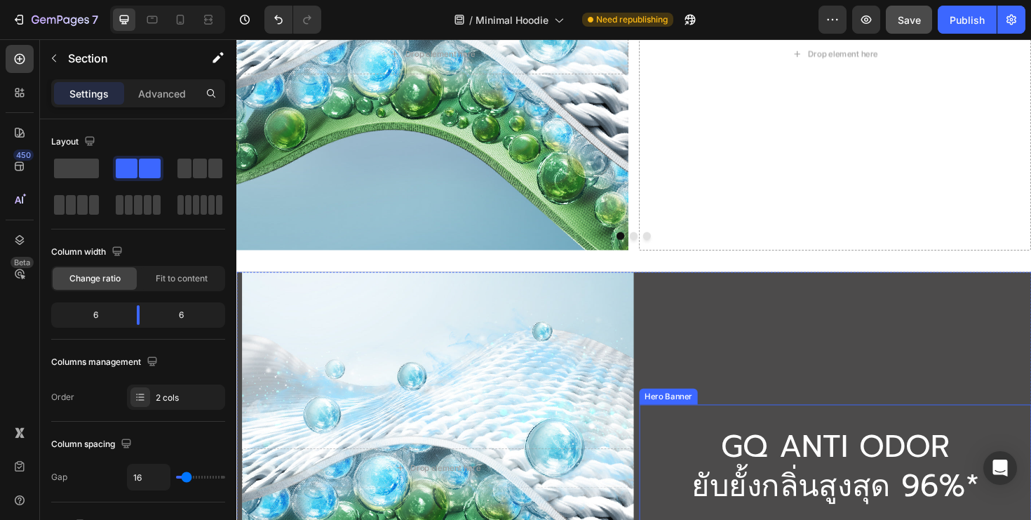
scroll to position [1646, 0]
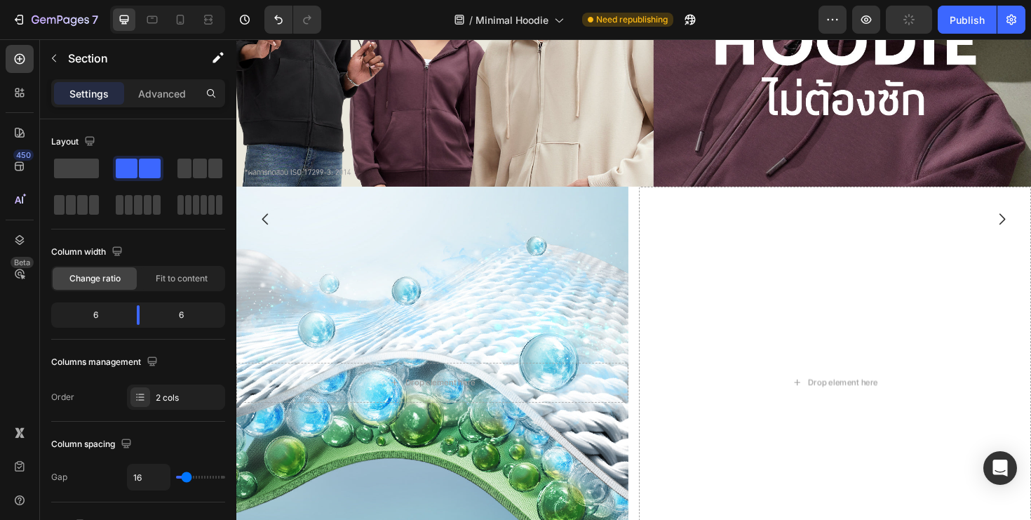
scroll to position [1382, 0]
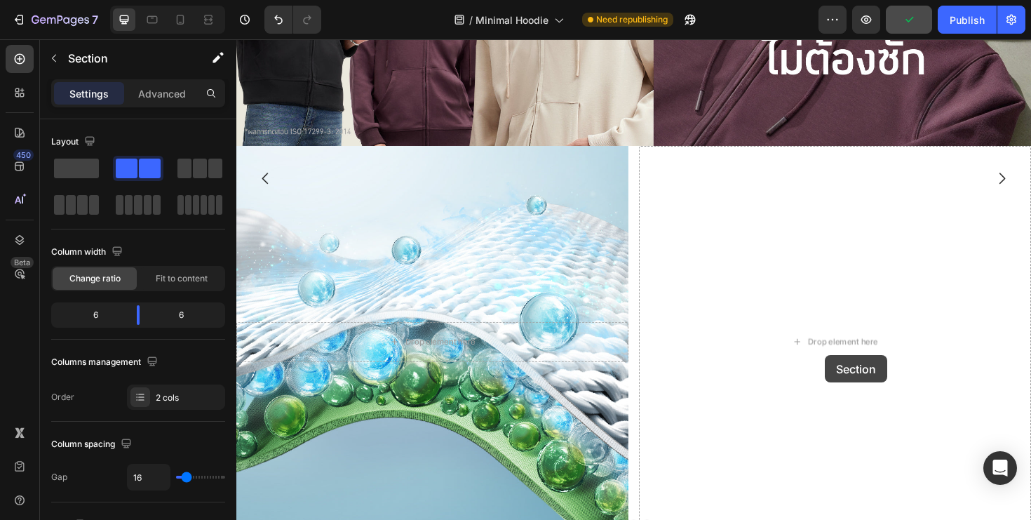
drag, startPoint x: 797, startPoint y: 313, endPoint x: 860, endPoint y: 373, distance: 86.8
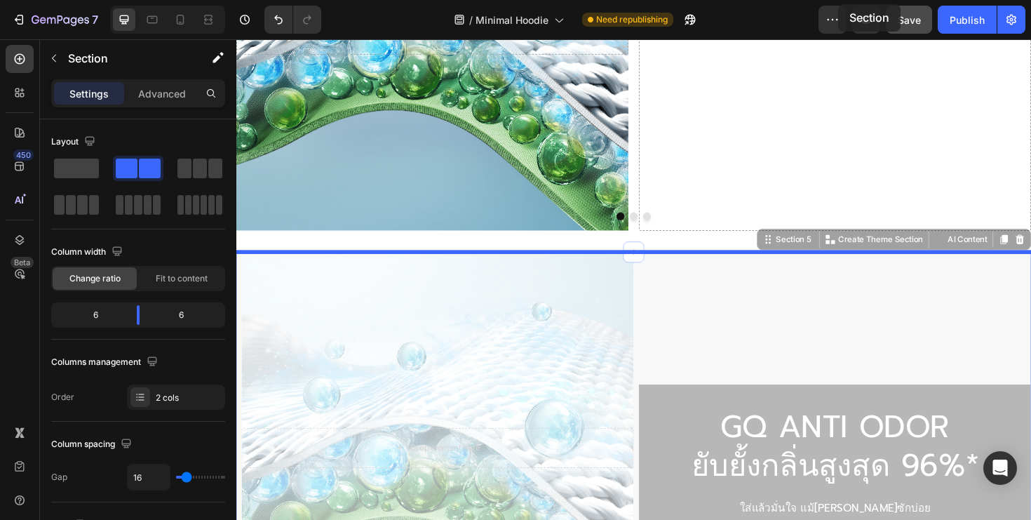
scroll to position [1497, 0]
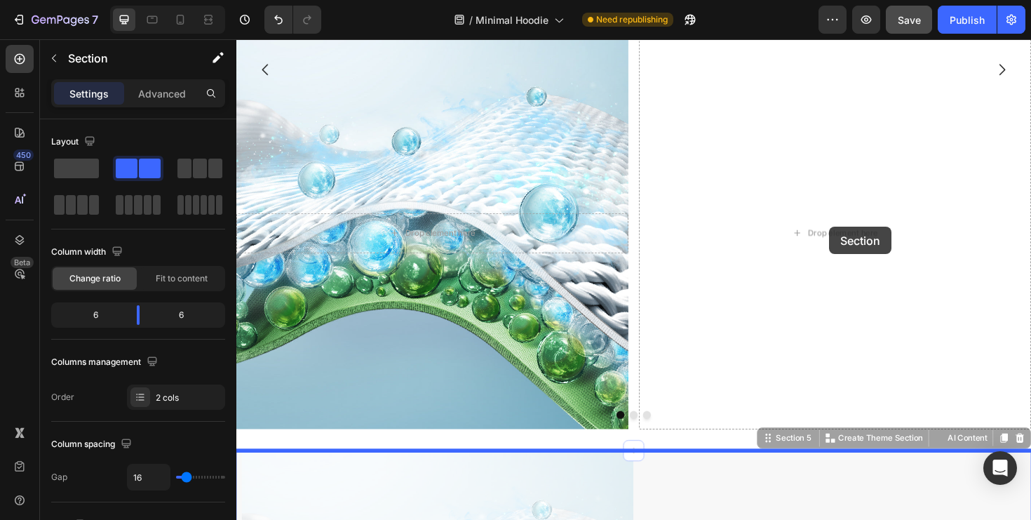
drag, startPoint x: 798, startPoint y: 246, endPoint x: 864, endPoint y: 238, distance: 66.5
click at [864, 238] on div "Header Image Minimal Hoodie Text Block 890 THB 1,190 THB Text Block ช้อปเลย But…" at bounding box center [657, 430] width 842 height 3774
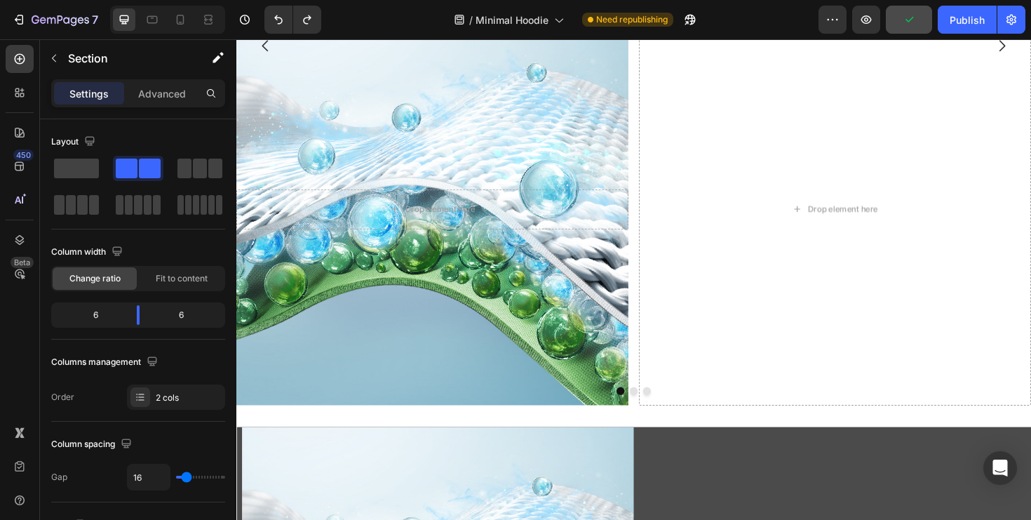
scroll to position [1455, 0]
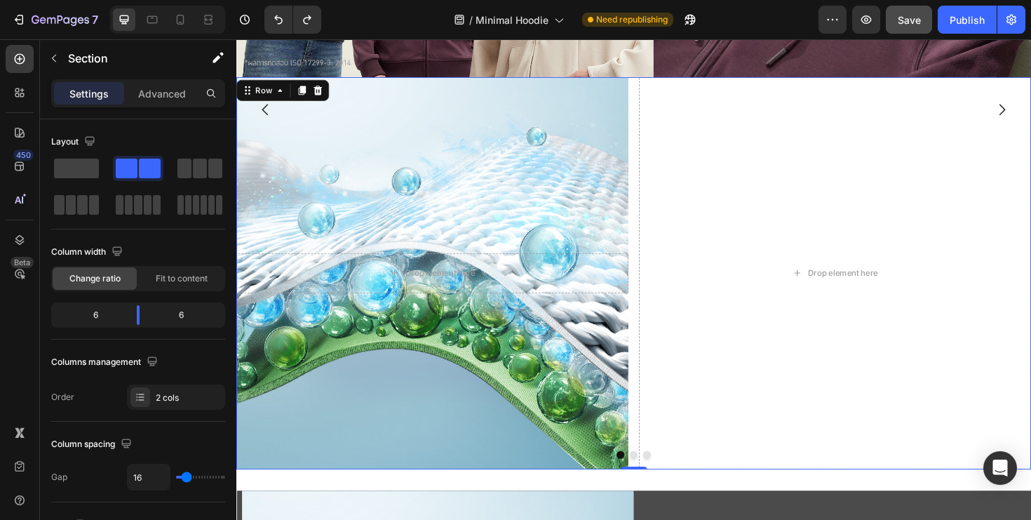
click at [657, 347] on div "Drop element here Hero Banner Drop element here Row 0" at bounding box center [657, 286] width 842 height 415
click at [318, 91] on icon at bounding box center [322, 93] width 11 height 11
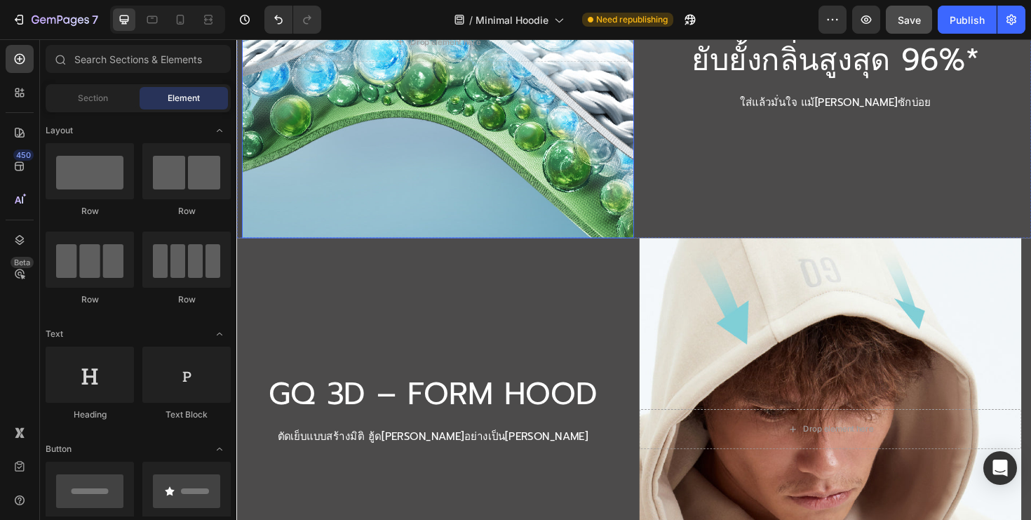
scroll to position [1680, 0]
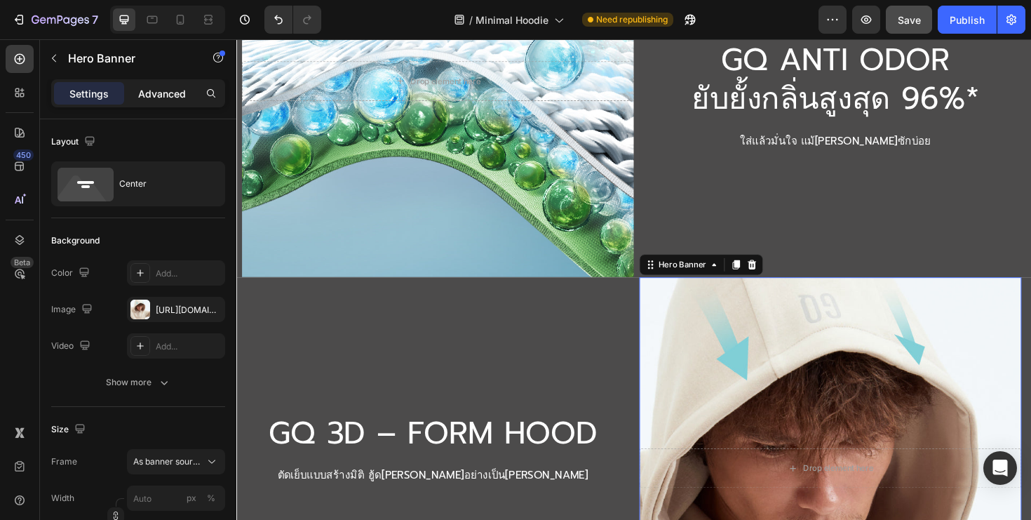
click at [153, 95] on p "Advanced" at bounding box center [162, 93] width 48 height 15
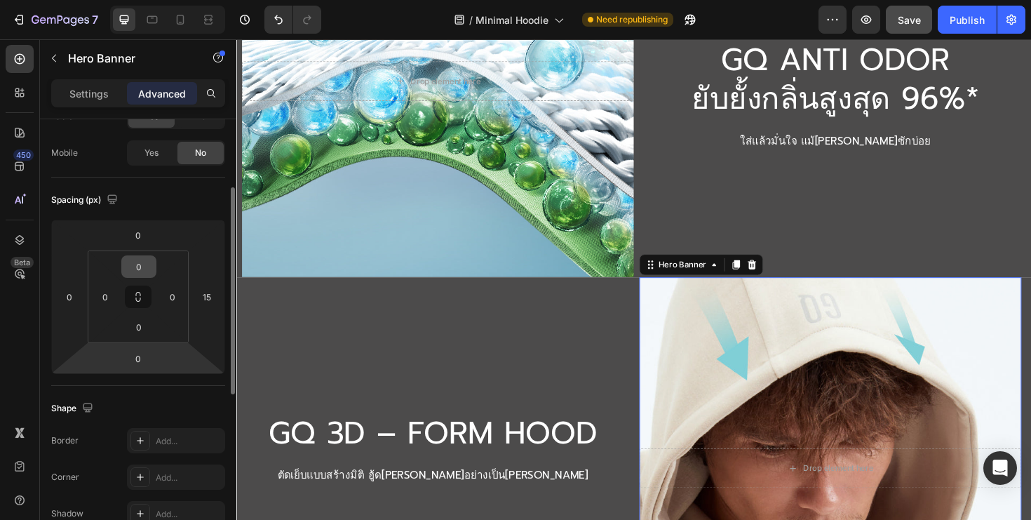
scroll to position [119, 0]
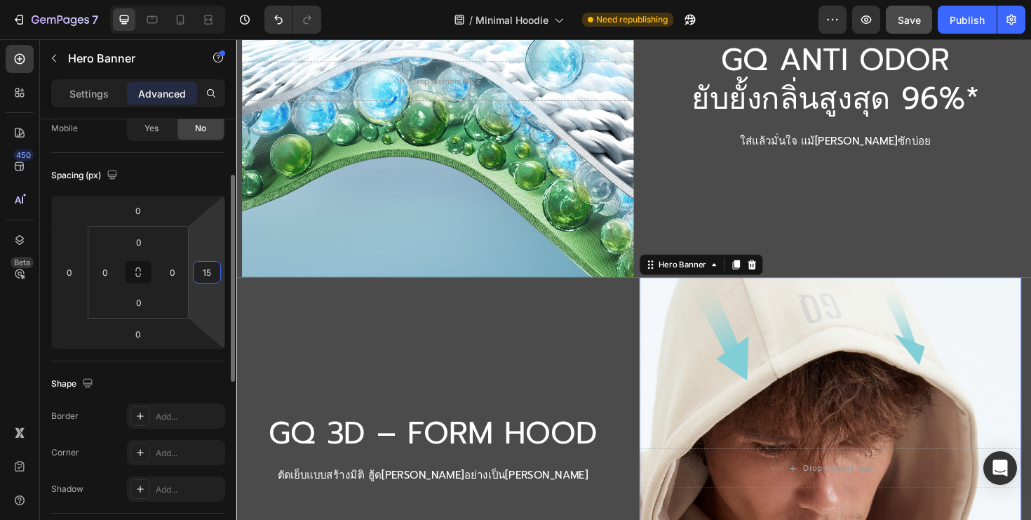
click at [208, 278] on input "15" at bounding box center [206, 272] width 21 height 21
type input "0"
click at [167, 276] on input "0" at bounding box center [172, 272] width 21 height 21
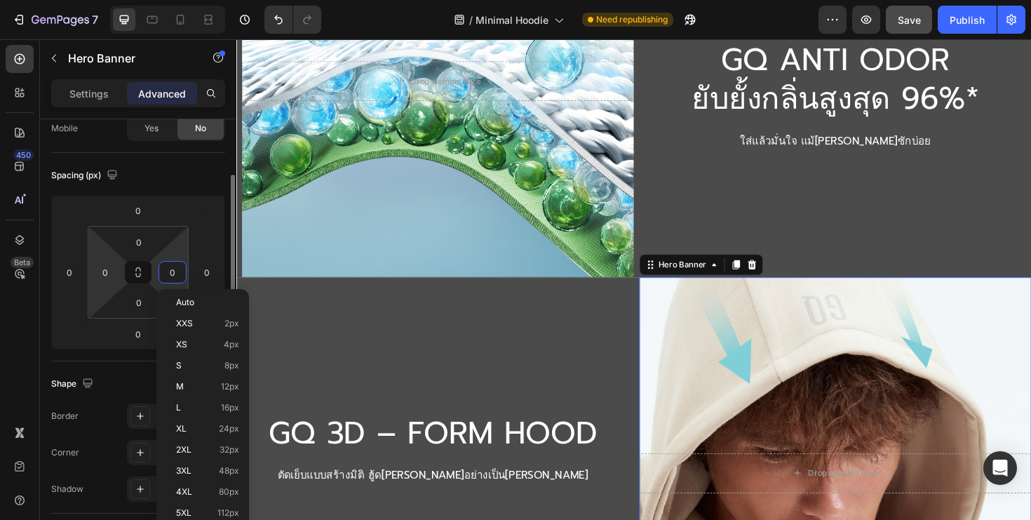
click at [123, 0] on html "7 Version history / Minimal Hoodie Need republishing Preview Save Publish 450 B…" at bounding box center [515, 0] width 1031 height 0
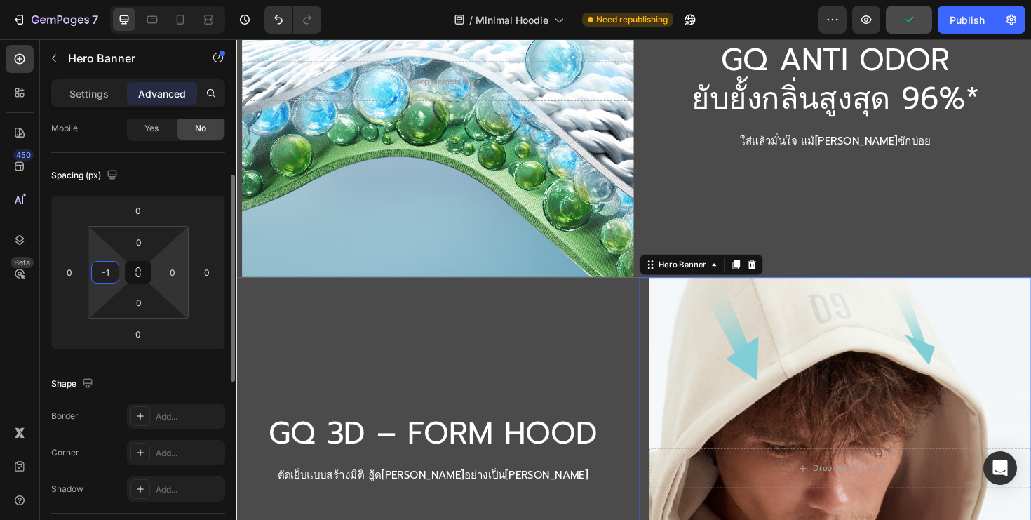
type input "-"
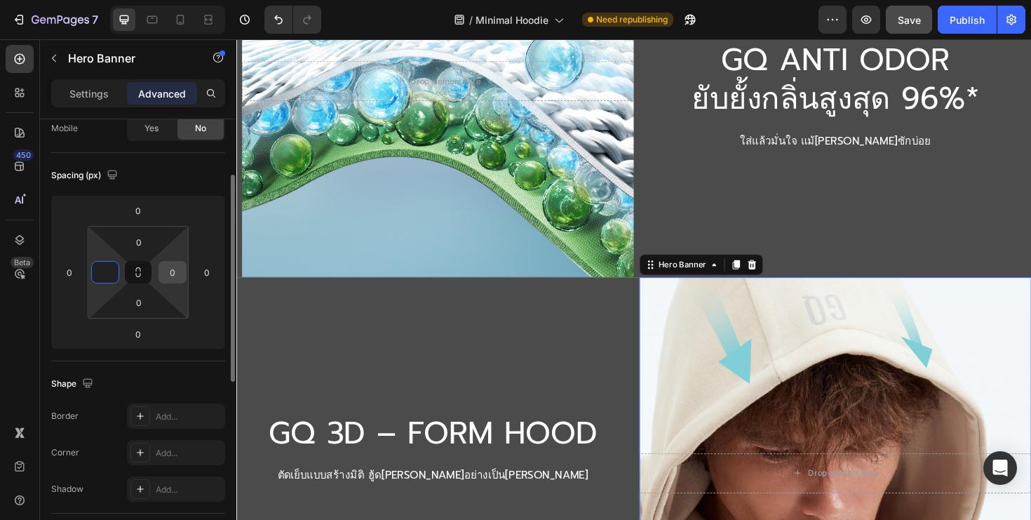
type input "0"
click at [180, 276] on input "0" at bounding box center [172, 272] width 21 height 21
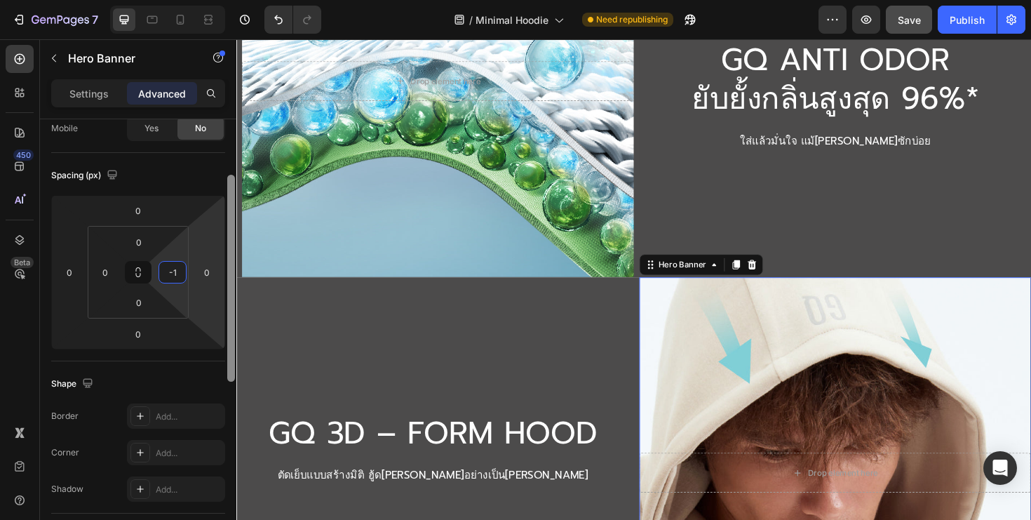
type input "-"
click at [431, 130] on div "Background Image" at bounding box center [449, 83] width 415 height 415
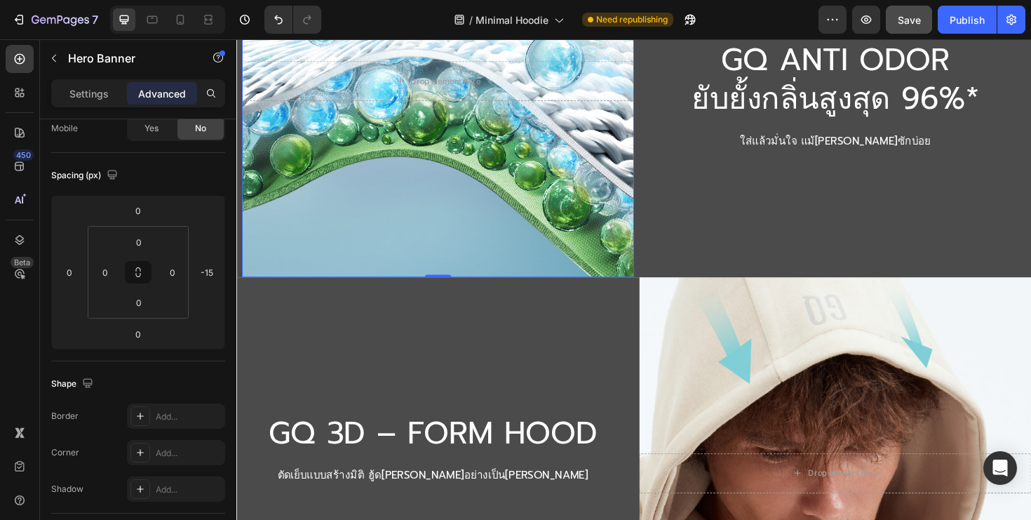
click at [473, 167] on div "Background Image" at bounding box center [449, 83] width 415 height 415
click at [212, 274] on input "-15" at bounding box center [206, 272] width 21 height 21
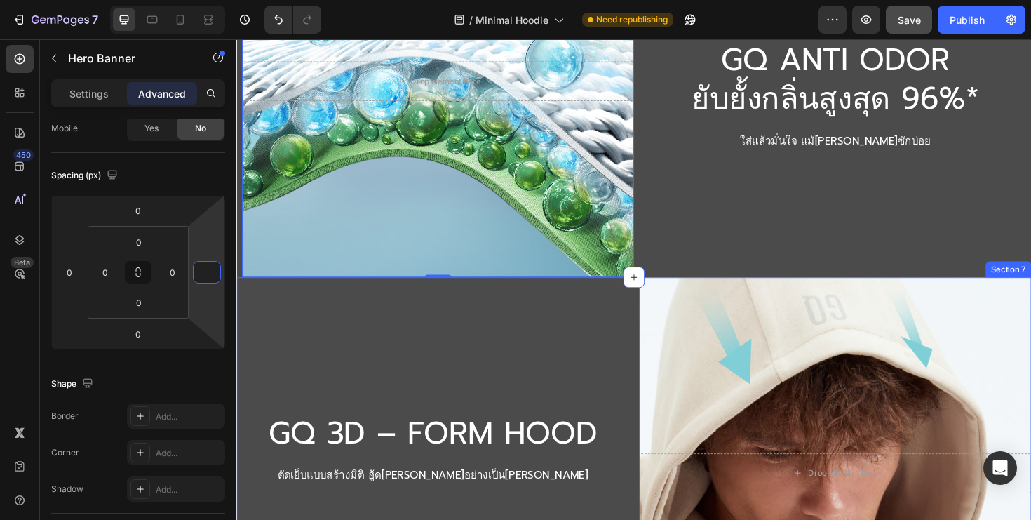
type input "0"
click at [415, 401] on div "GQ 3D – FORM HOOD Heading ตัดเย็บแบบสร้างมิติ ฮู้ด[PERSON_NAME]อย่างเป็น[PERSON…" at bounding box center [443, 498] width 415 height 415
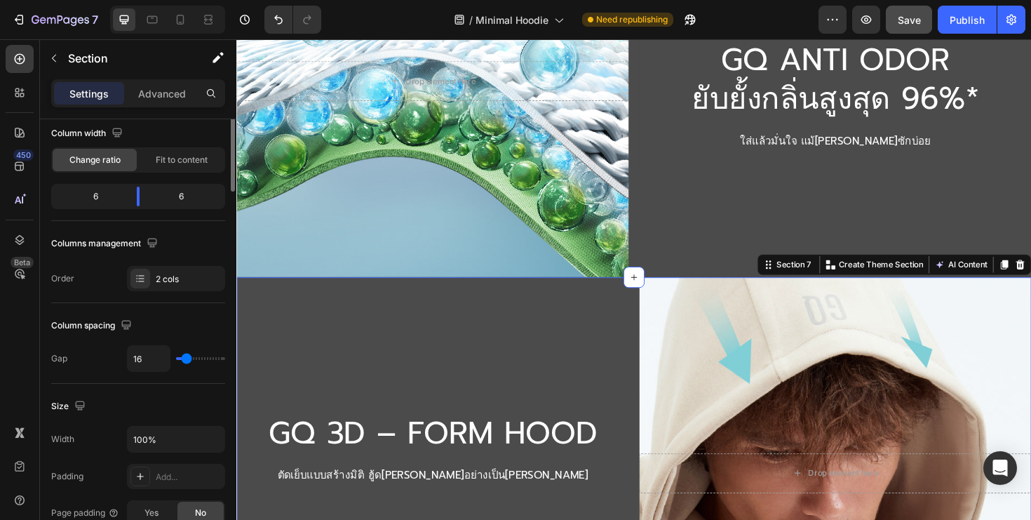
scroll to position [0, 0]
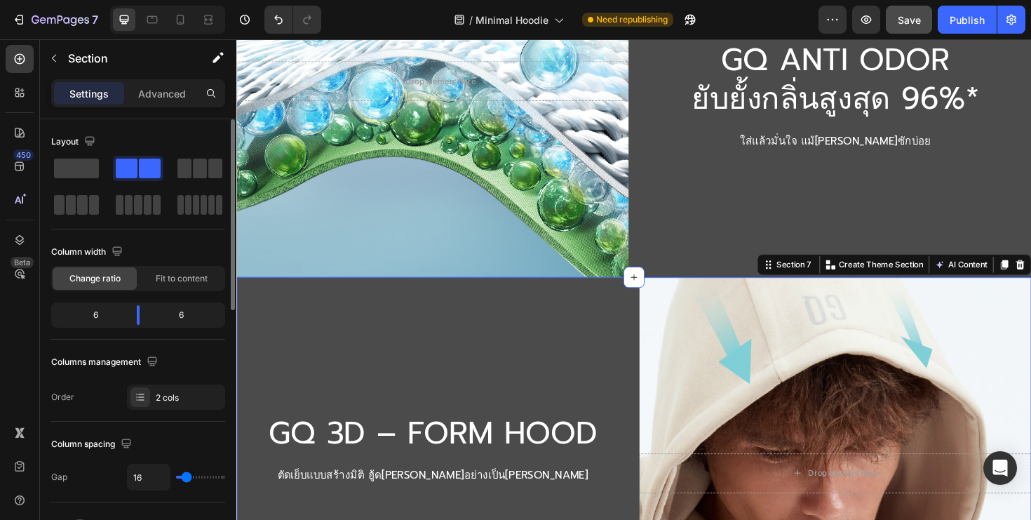
click at [491, 379] on div "GQ 3D – FORM HOOD Heading ตัดเย็บแบบสร้างมิติ ฮู้ด[PERSON_NAME]อย่างเป็น[PERSON…" at bounding box center [443, 498] width 415 height 415
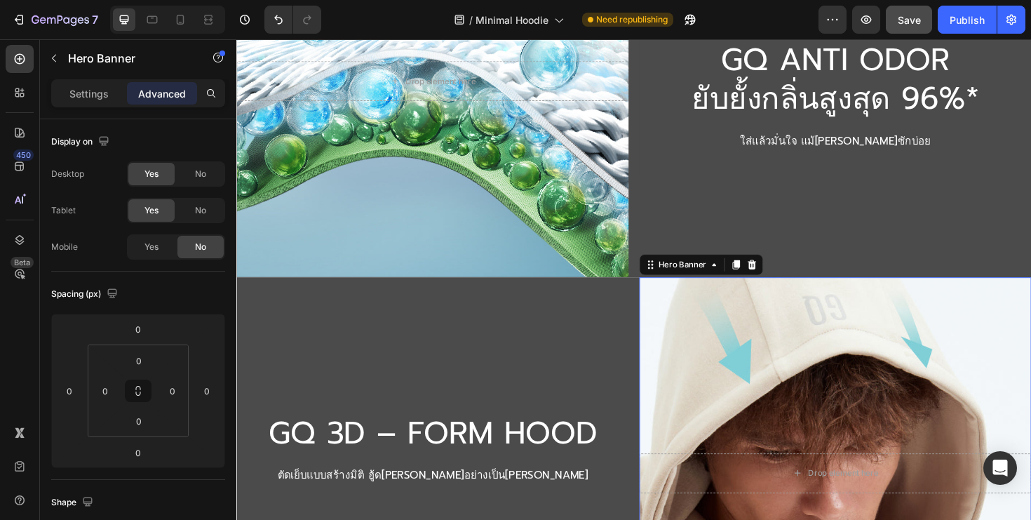
click at [593, 207] on div "Background Image" at bounding box center [443, 83] width 415 height 415
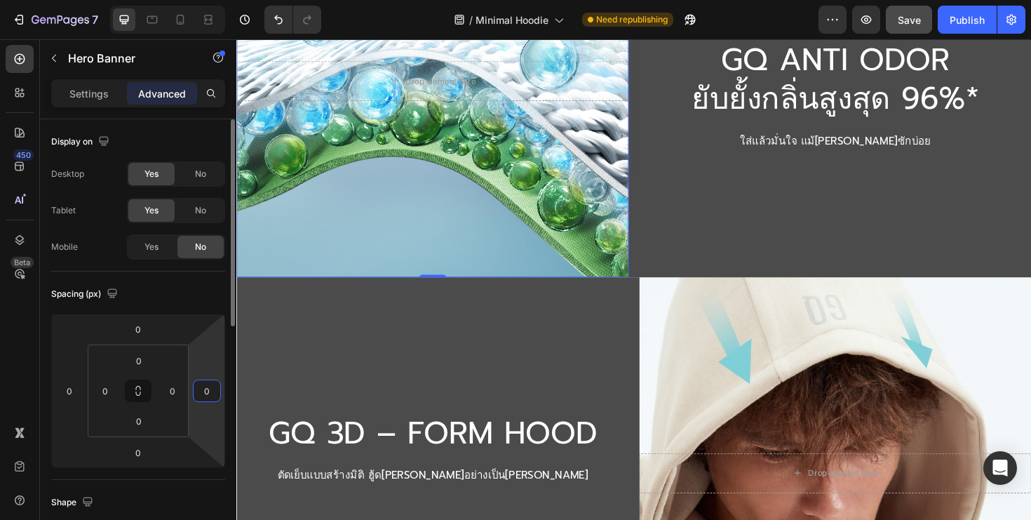
click at [210, 382] on input "0" at bounding box center [206, 390] width 21 height 21
type input "-15"
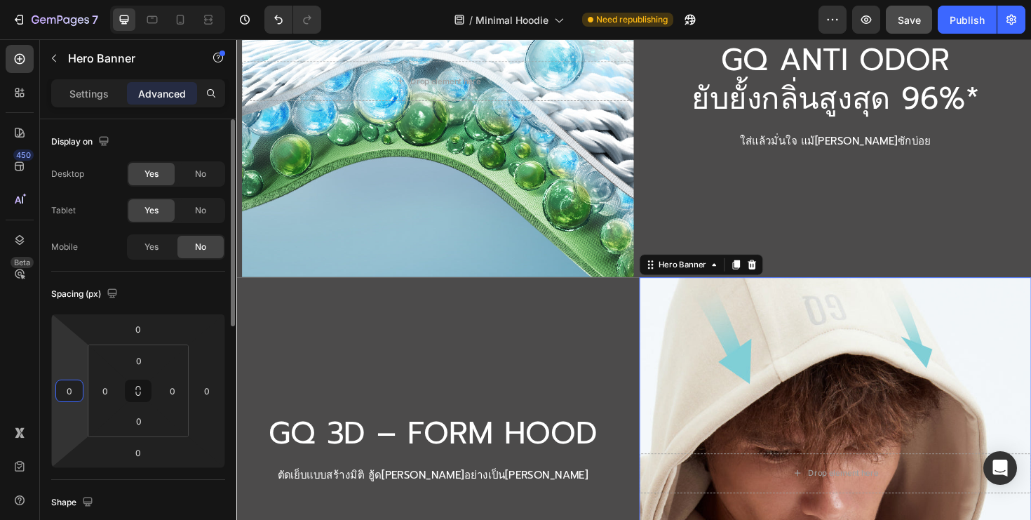
click at [64, 0] on html "7 Version history / Minimal Hoodie Need republishing Preview Save Publish 450 B…" at bounding box center [515, 0] width 1031 height 0
type input "-15"
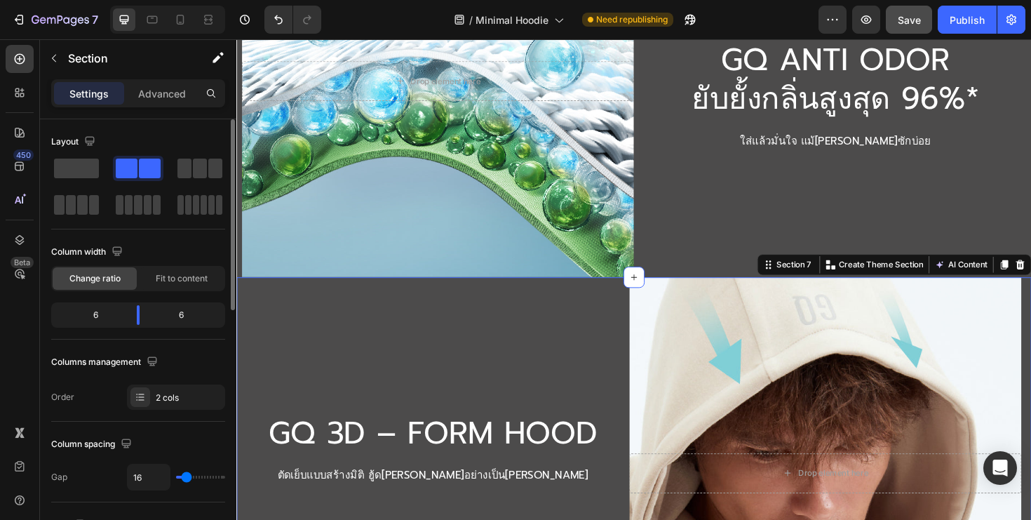
click at [382, 425] on div "GQ 3D – FORM HOOD Heading ตัดเย็บแบบสร้างมิติ ฮู้ด[PERSON_NAME]อย่างเป็น[PERSON…" at bounding box center [443, 498] width 415 height 415
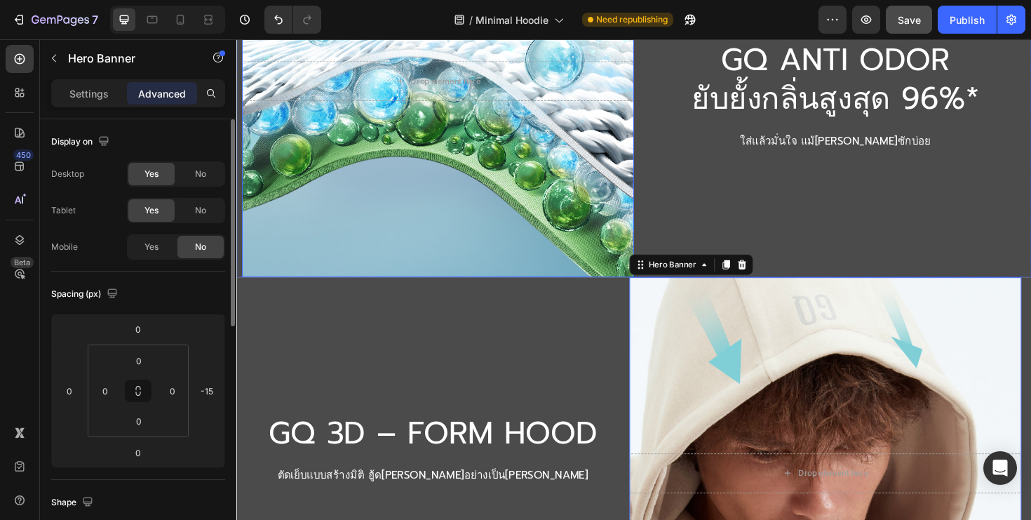
click at [502, 243] on div "Background Image" at bounding box center [449, 83] width 415 height 415
click at [548, 246] on div "Background Image" at bounding box center [449, 83] width 415 height 415
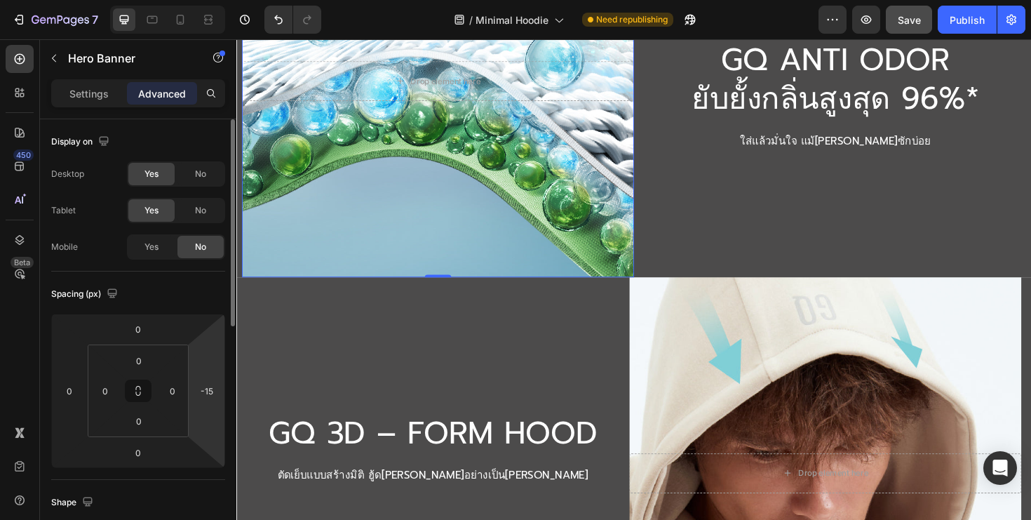
click at [215, 0] on html "7 Version history / Minimal Hoodie Need republishing Preview Save Publish 450 B…" at bounding box center [515, 0] width 1031 height 0
type input "10"
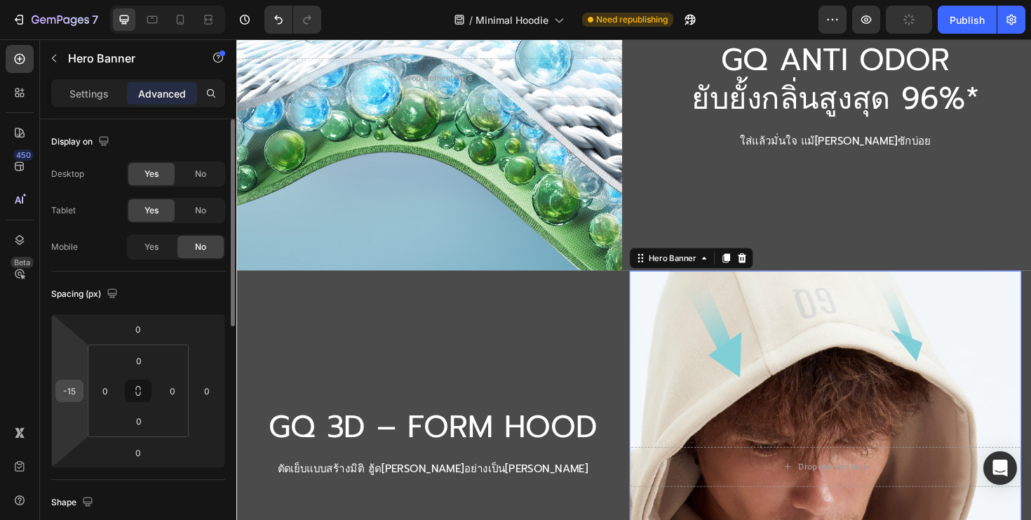
click at [79, 398] on input "-15" at bounding box center [69, 390] width 21 height 21
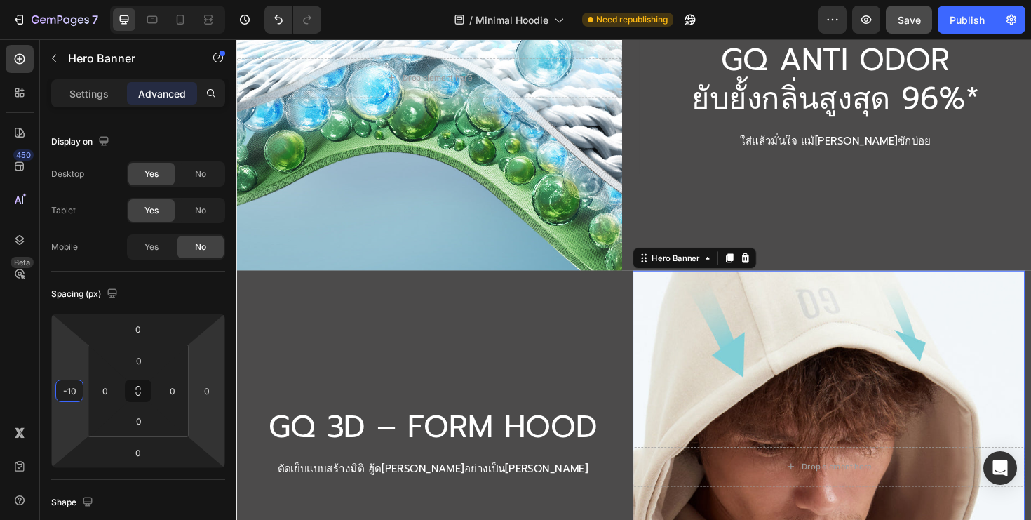
type input "-10"
click at [499, 246] on div "Background Image" at bounding box center [440, 80] width 408 height 408
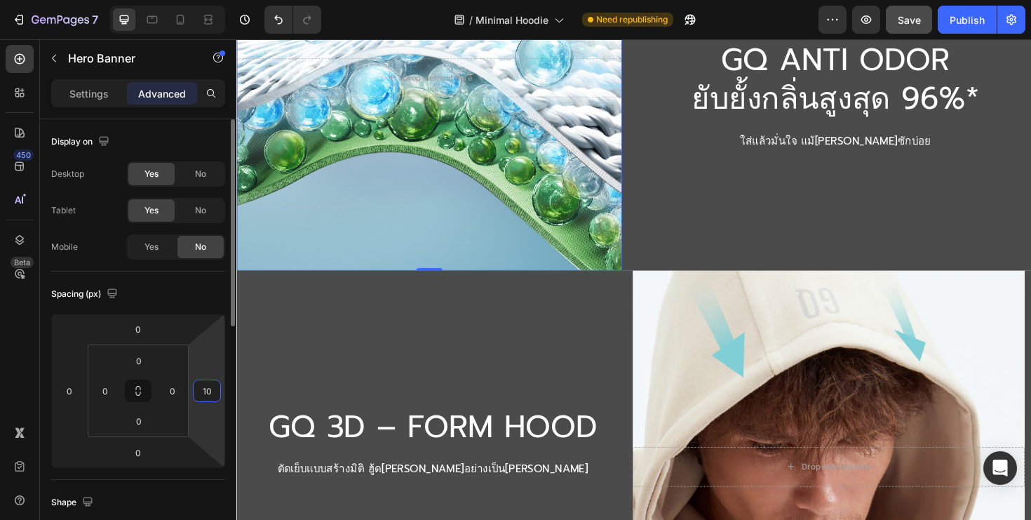
click at [201, 390] on input "10" at bounding box center [206, 390] width 21 height 21
type input "-10"
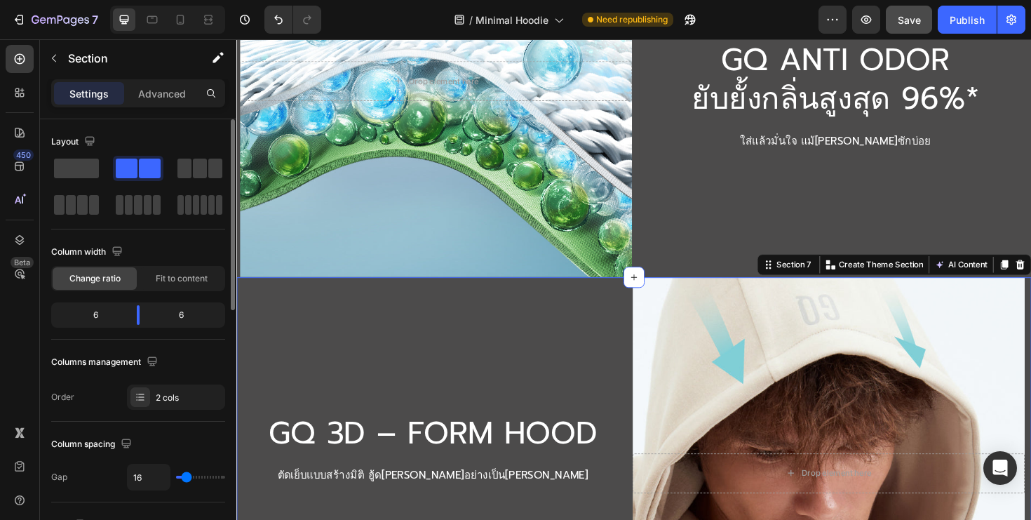
click at [532, 383] on div "GQ 3D – FORM HOOD Heading ตัดเย็บแบบสร้างมิติ ฮู้ด[PERSON_NAME]อย่างเป็น[PERSON…" at bounding box center [443, 498] width 415 height 415
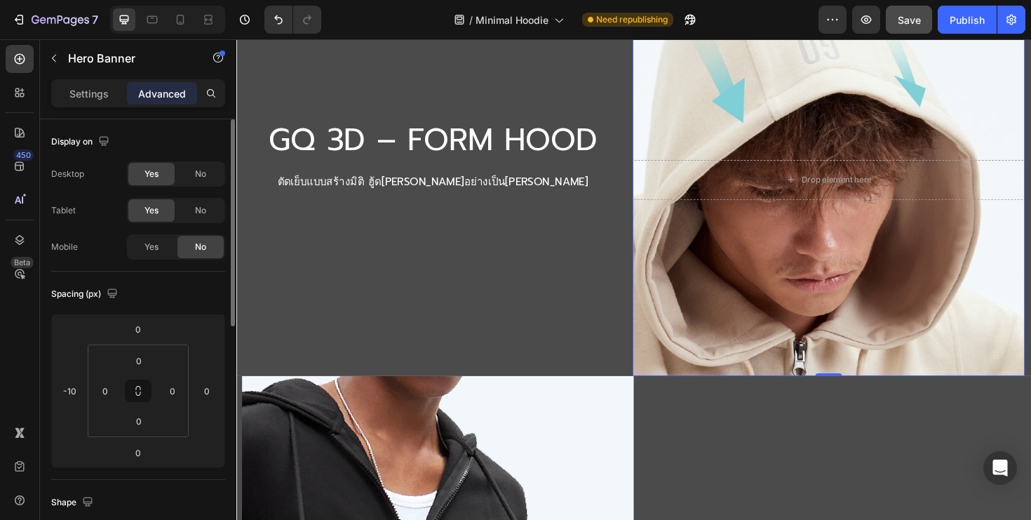
scroll to position [2064, 0]
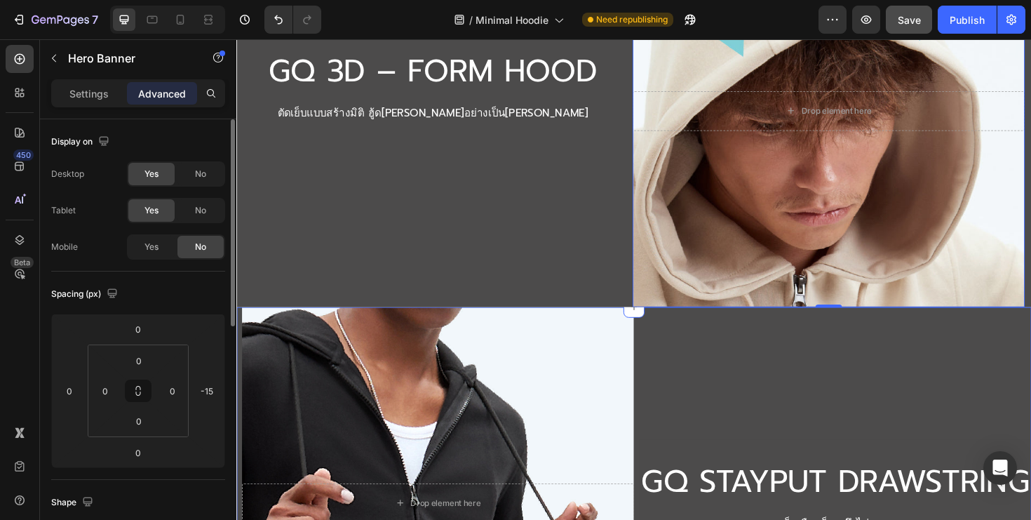
click at [610, 438] on div "Background Image" at bounding box center [449, 530] width 415 height 415
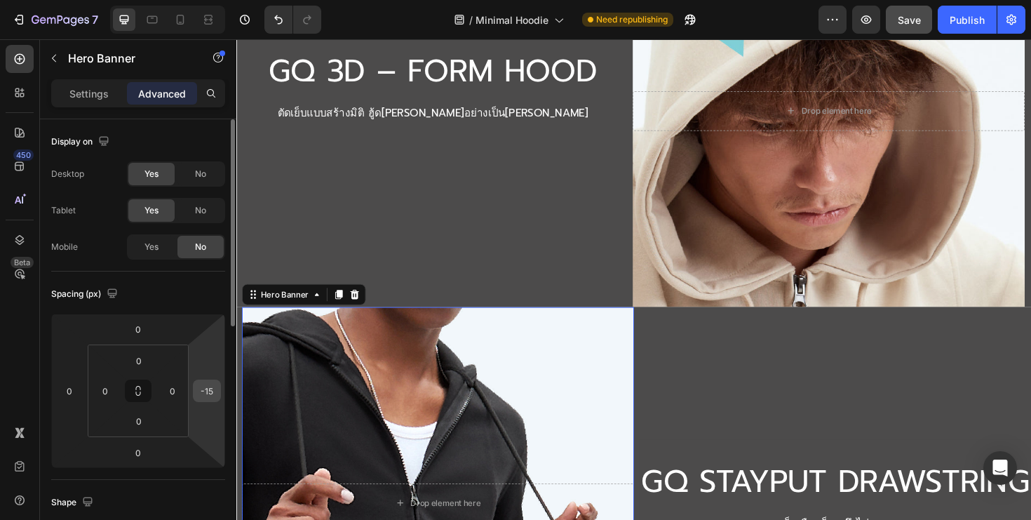
click at [204, 392] on input "-15" at bounding box center [206, 390] width 21 height 21
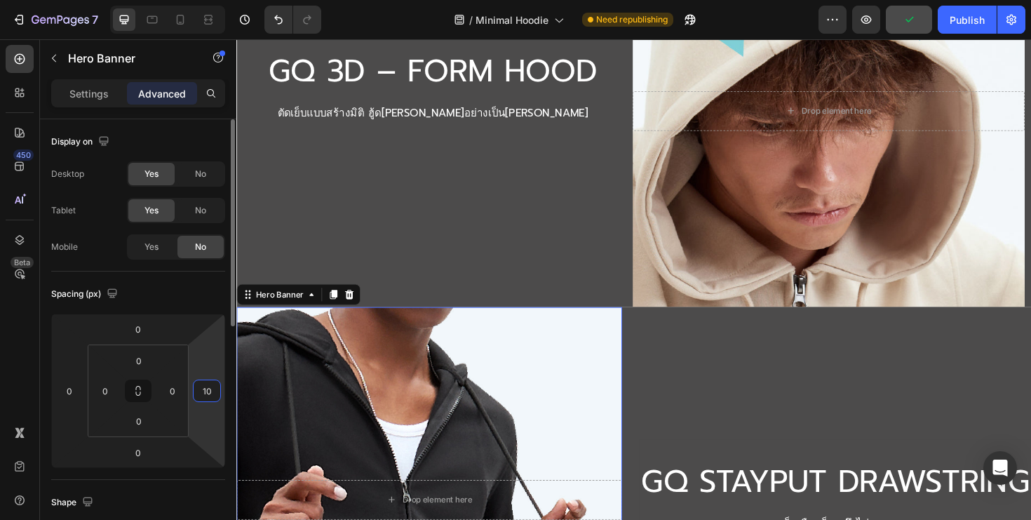
type input "1"
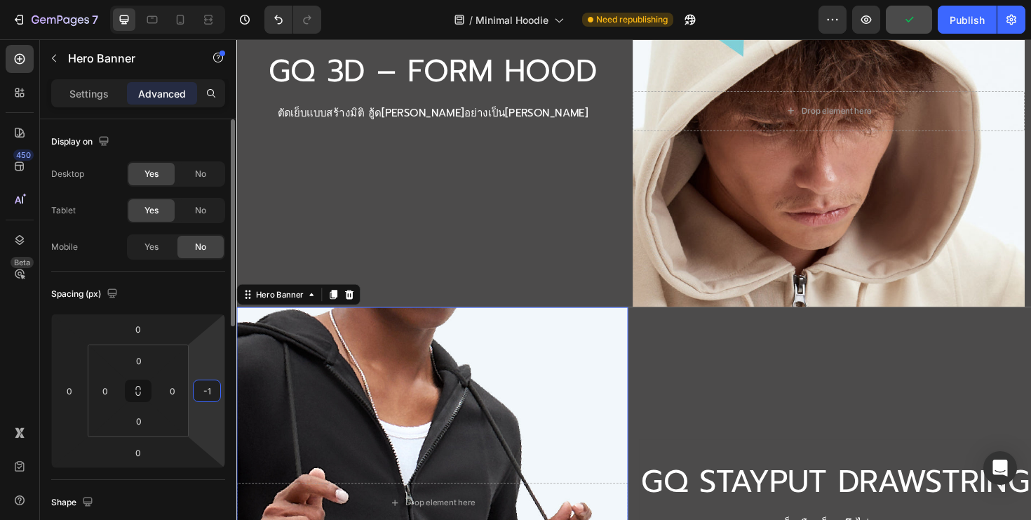
type input "-10"
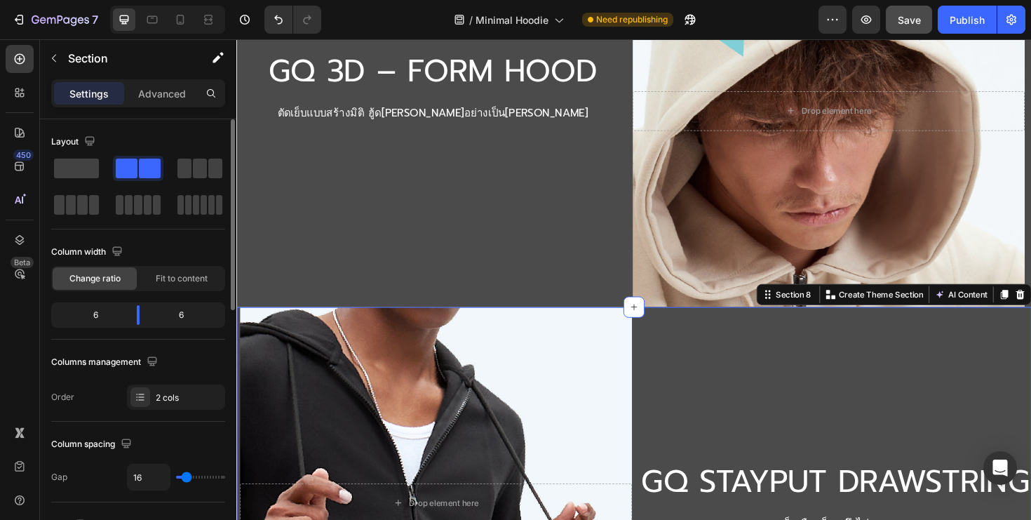
click at [703, 440] on div "GQ STAYPUT DRAWSTRING Heading เย็บเชือกล็อก ดึงไม่หลุด Text Block Hero Banner" at bounding box center [870, 530] width 415 height 415
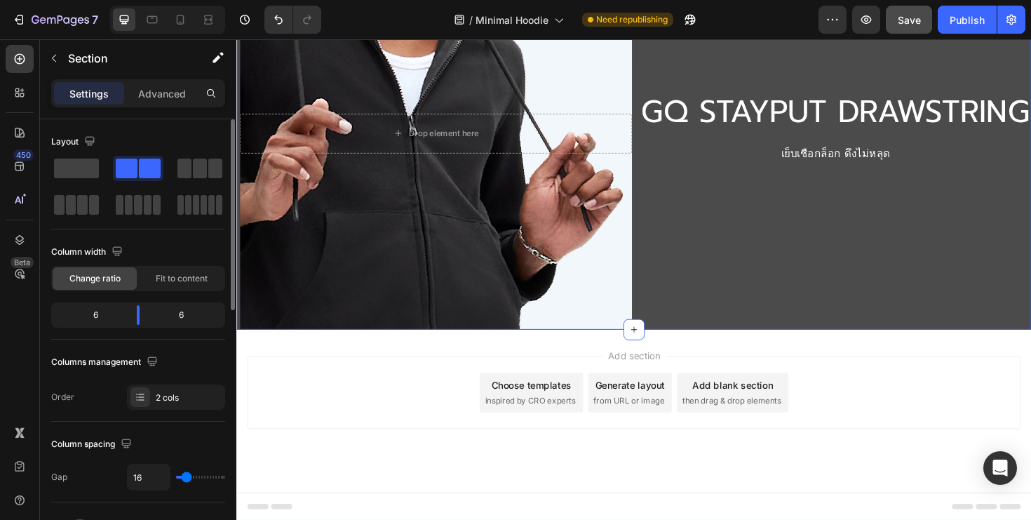
scroll to position [2455, 0]
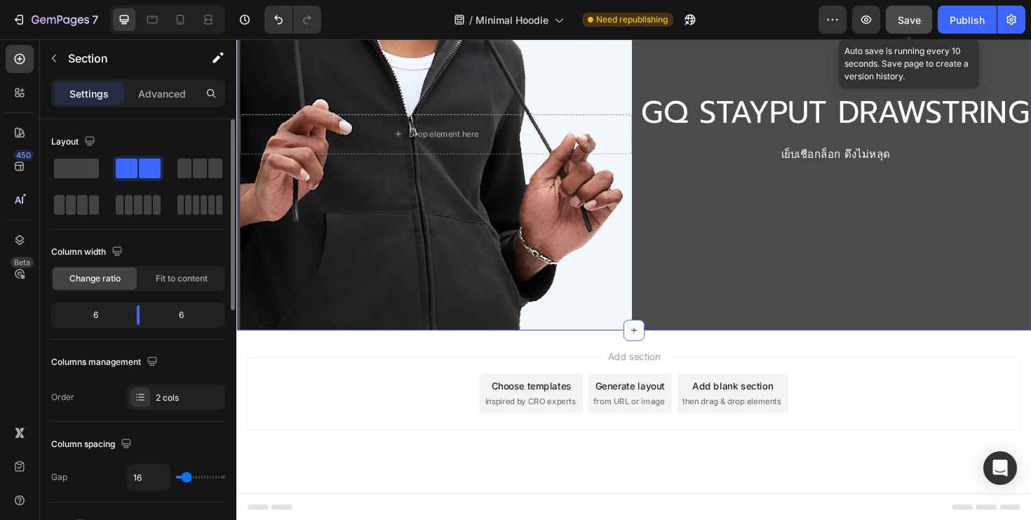
click at [920, 17] on span "Save" at bounding box center [909, 20] width 23 height 12
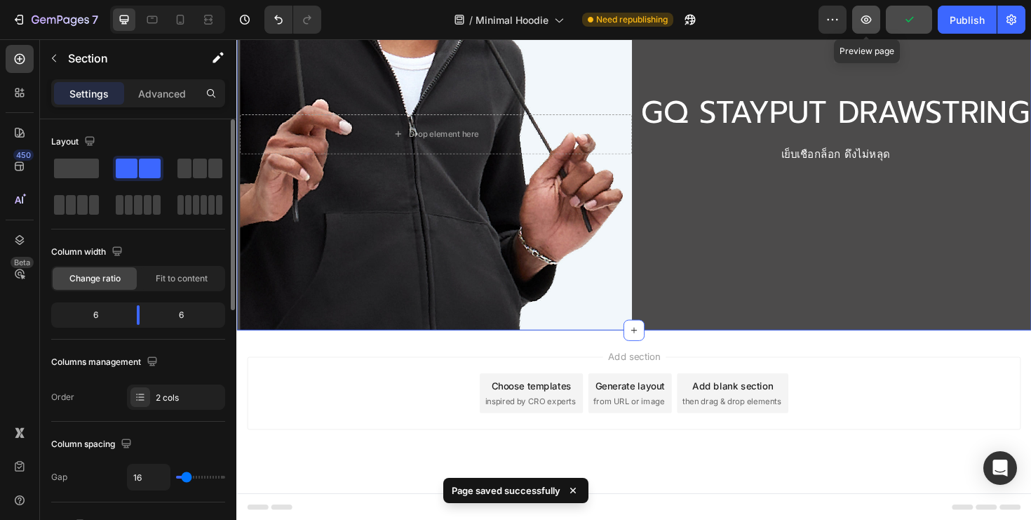
click at [859, 19] on icon "button" at bounding box center [866, 20] width 14 height 14
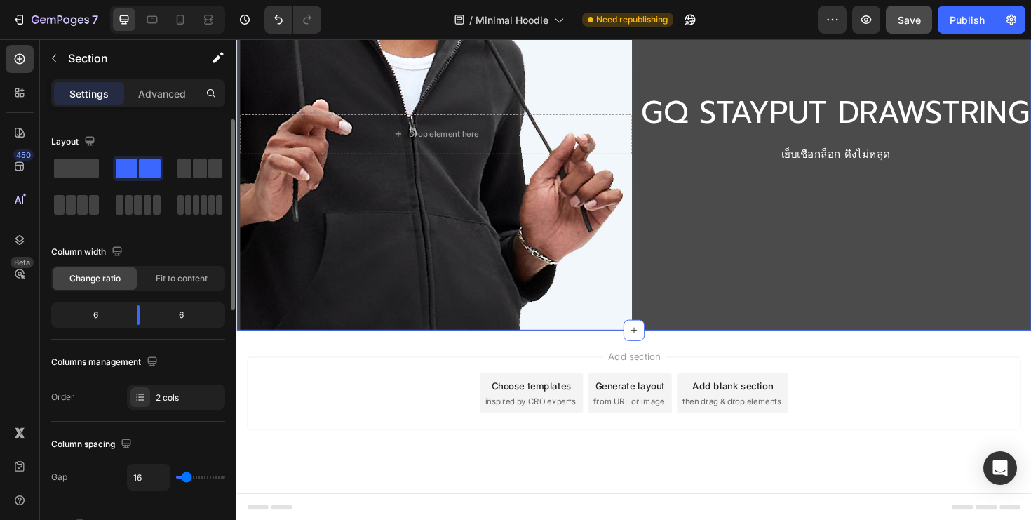
click at [971, 37] on div "7 Version history / Minimal Hoodie Need republishing Preview Save Publish" at bounding box center [515, 20] width 1031 height 40
click at [965, 24] on div "Publish" at bounding box center [967, 20] width 35 height 15
